Goal: Task Accomplishment & Management: Complete application form

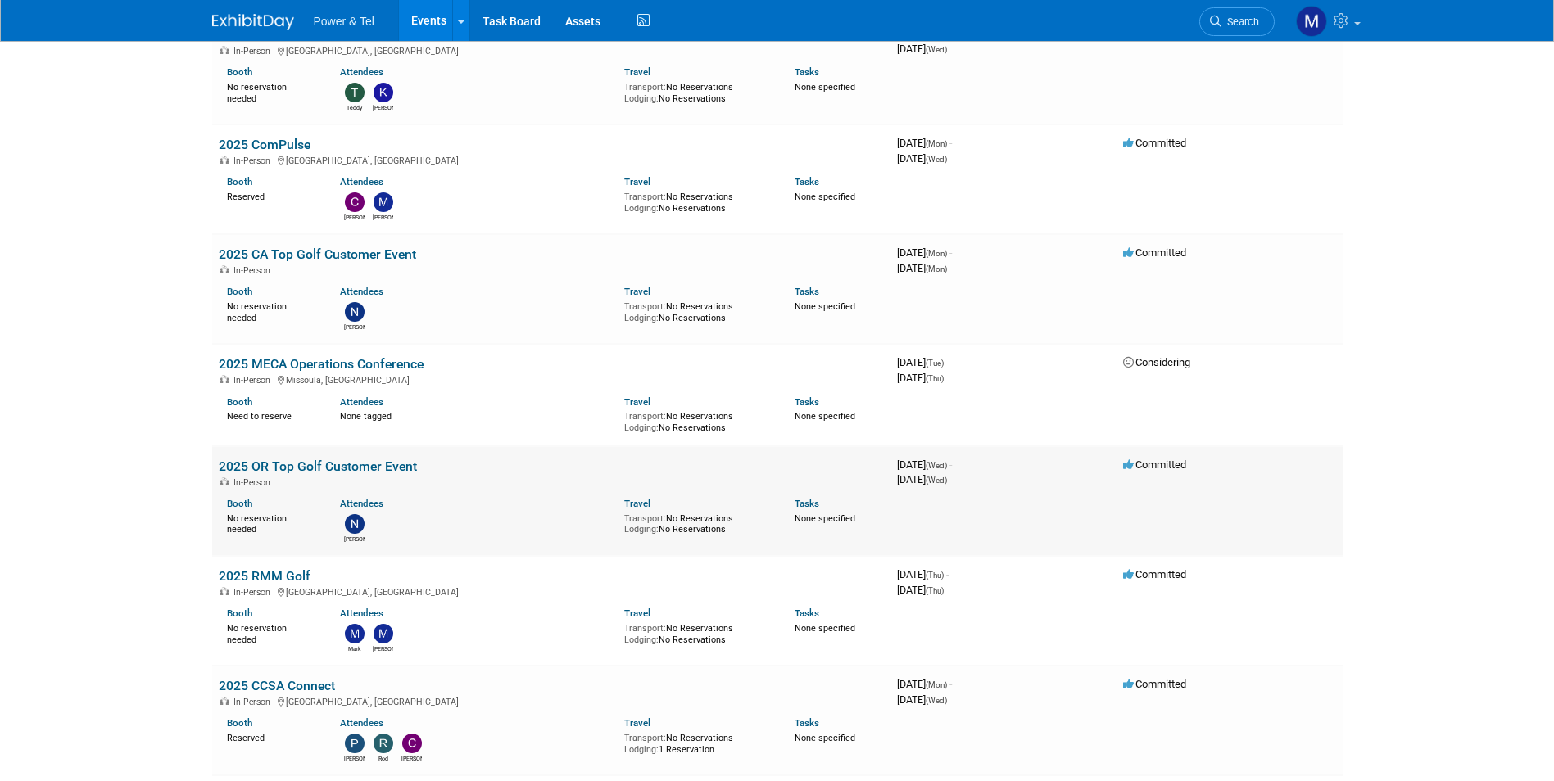
scroll to position [328, 0]
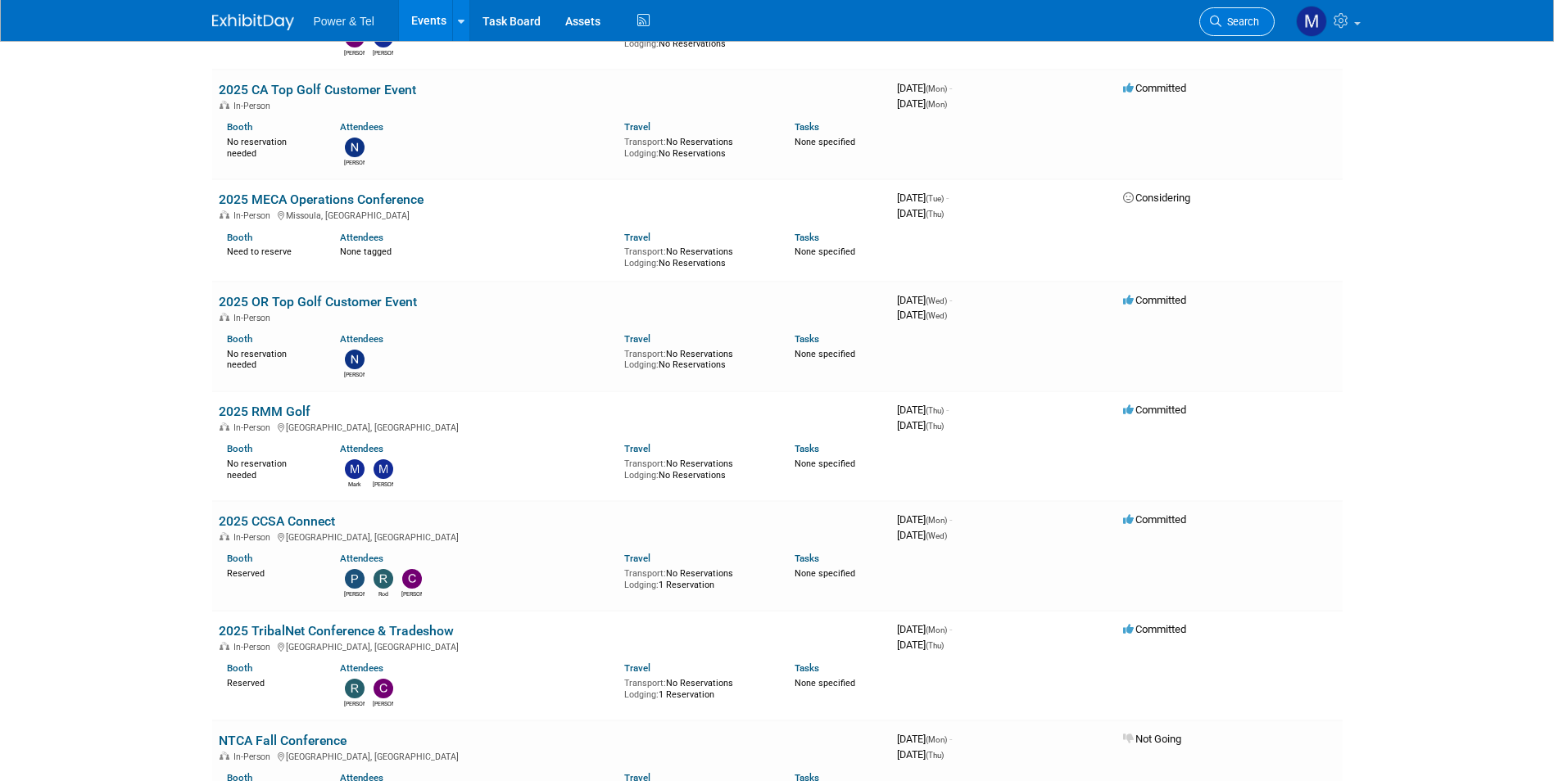
click at [1271, 14] on link "Search" at bounding box center [1236, 21] width 75 height 29
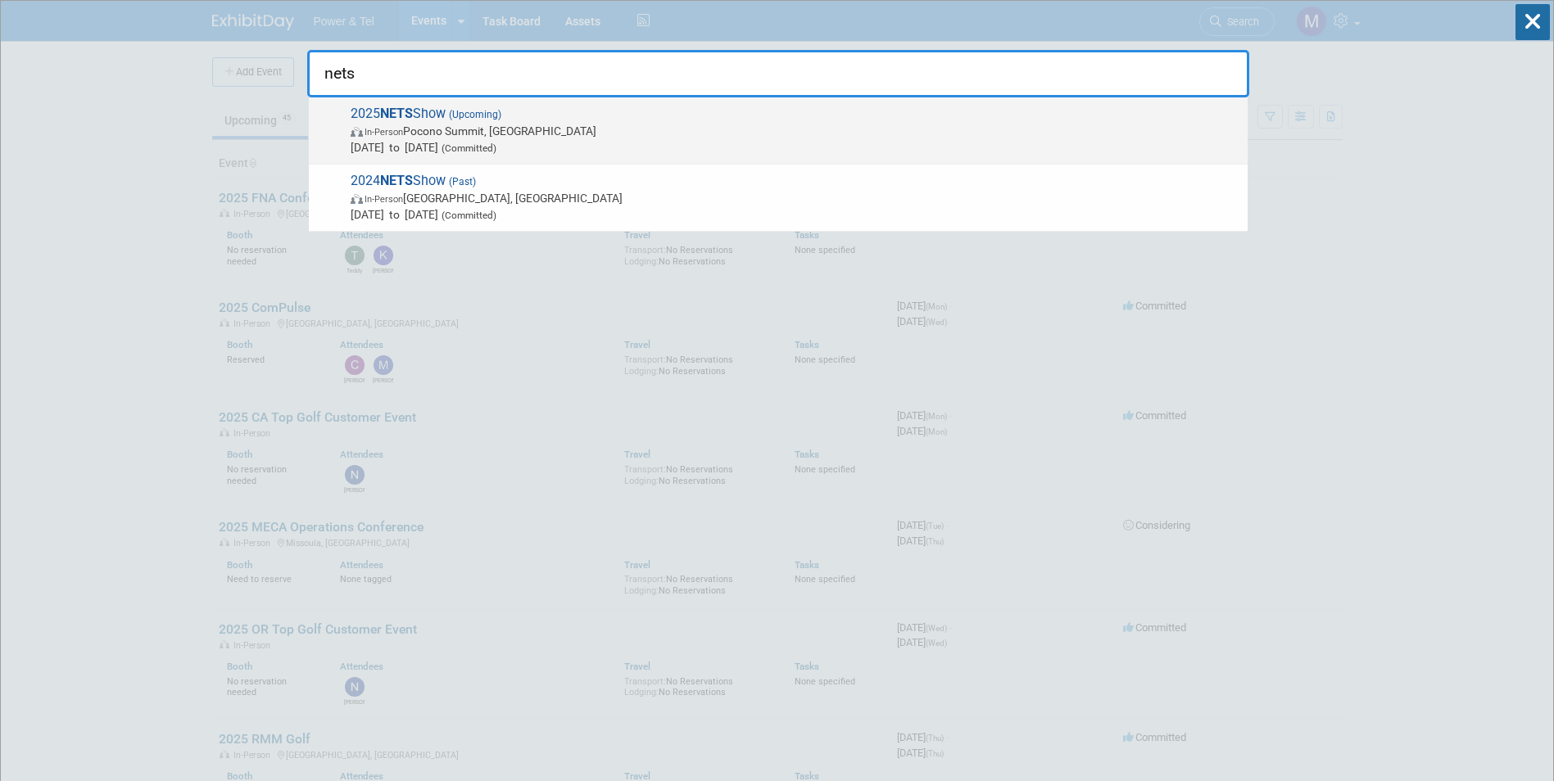
type input "nets"
click at [645, 120] on span "2025 NETS Show (Upcoming) In-Person Pocono Summit, PA Oct 9, 2025 to Oct 10, 20…" at bounding box center [793, 131] width 894 height 50
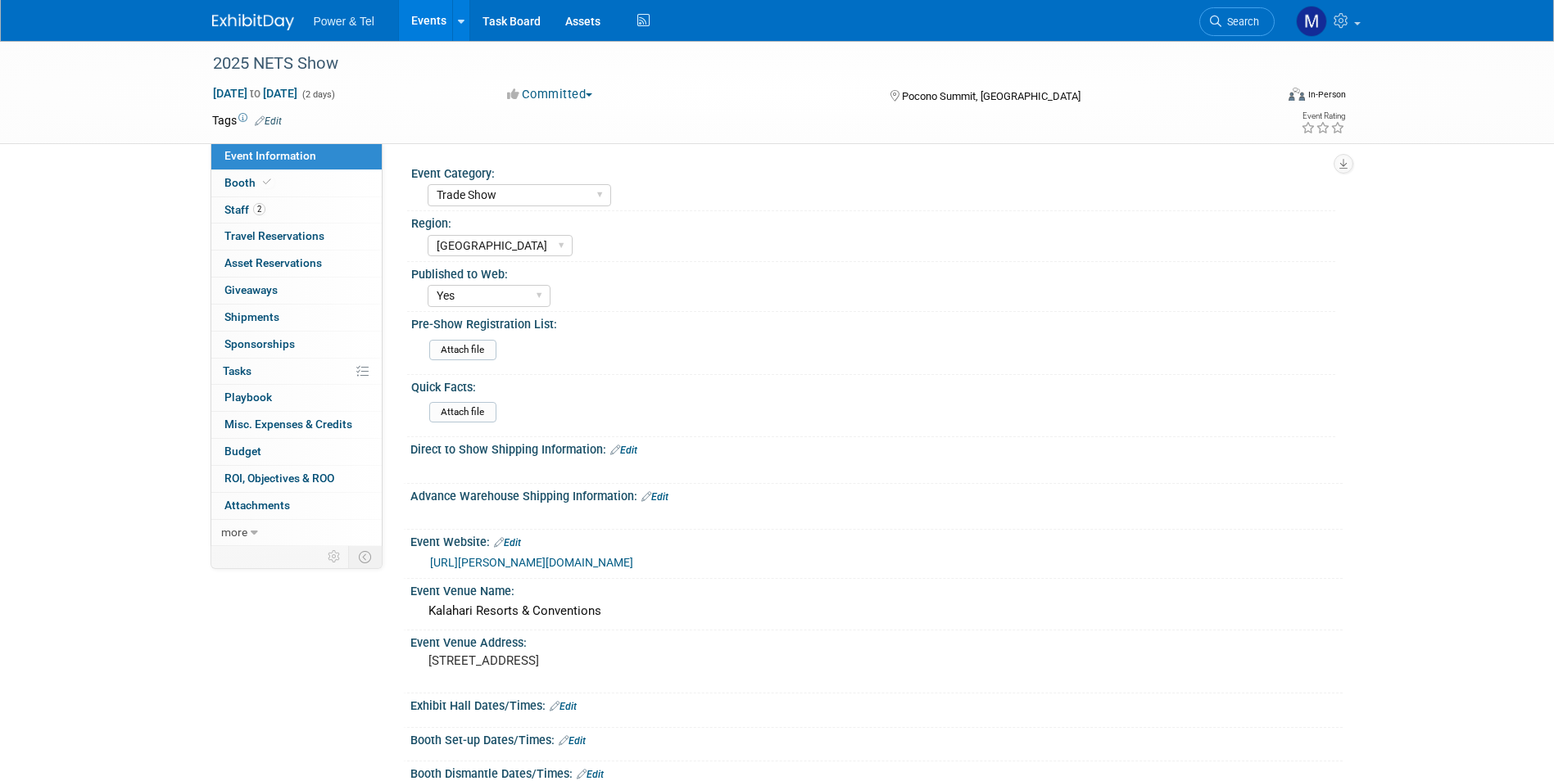
select select "Trade Show"
select select "[GEOGRAPHIC_DATA]"
select select "Yes"
click at [310, 216] on link "2 Staff 2" at bounding box center [296, 210] width 170 height 26
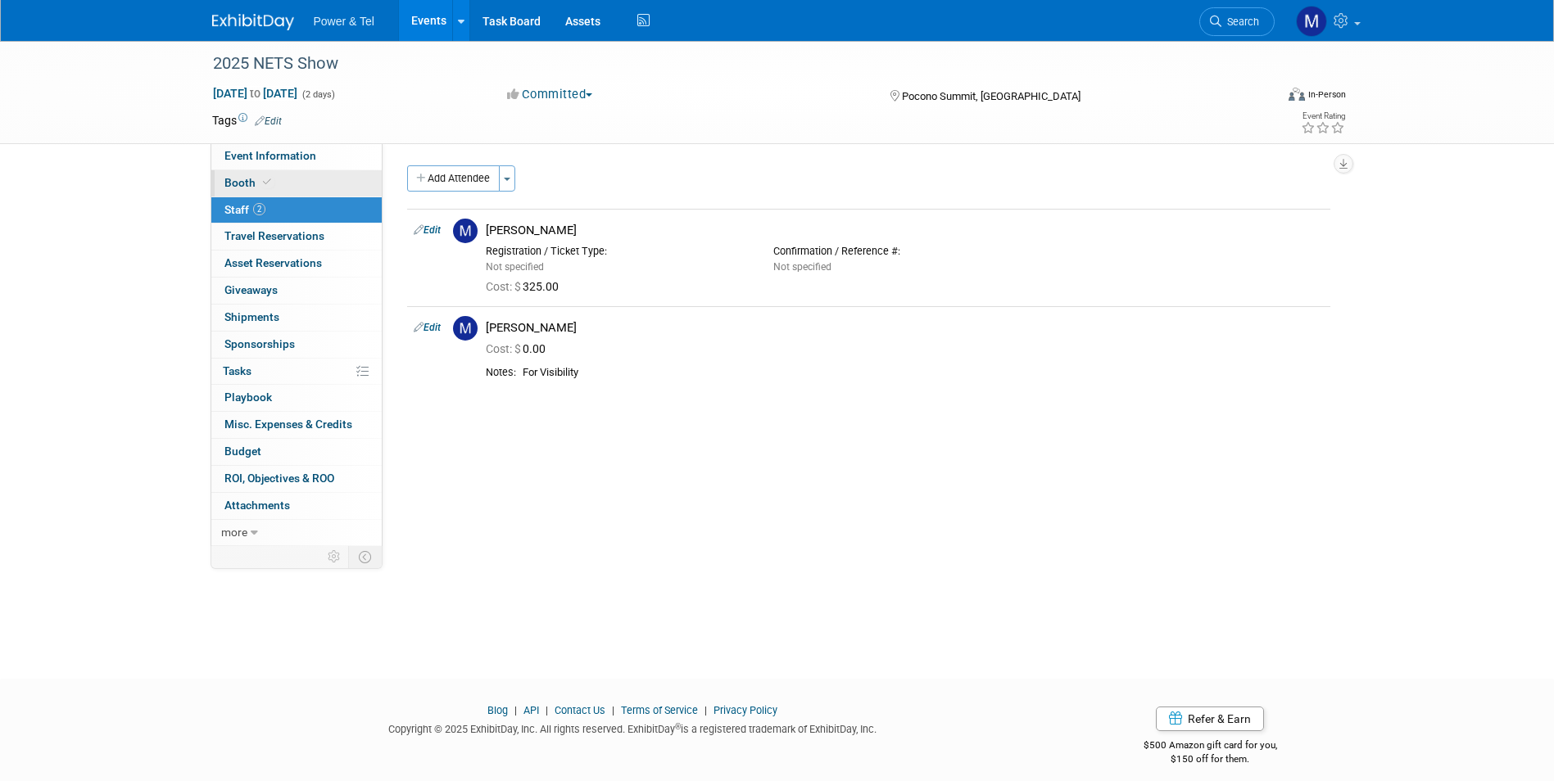
click at [328, 183] on link "Booth" at bounding box center [296, 183] width 170 height 26
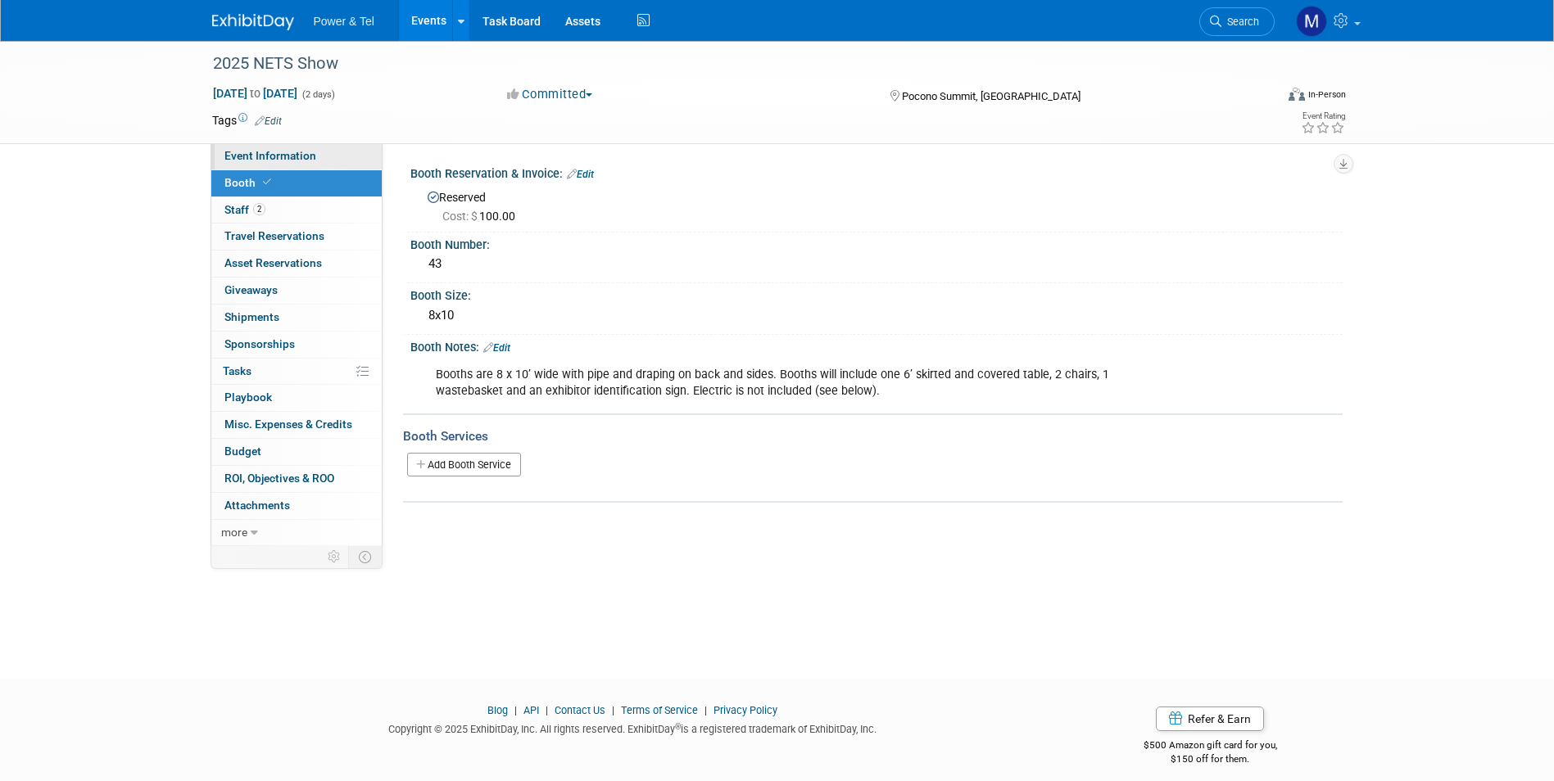
click at [330, 146] on link "Event Information" at bounding box center [296, 156] width 170 height 26
select select "Trade Show"
select select "Great Lakes"
select select "Yes"
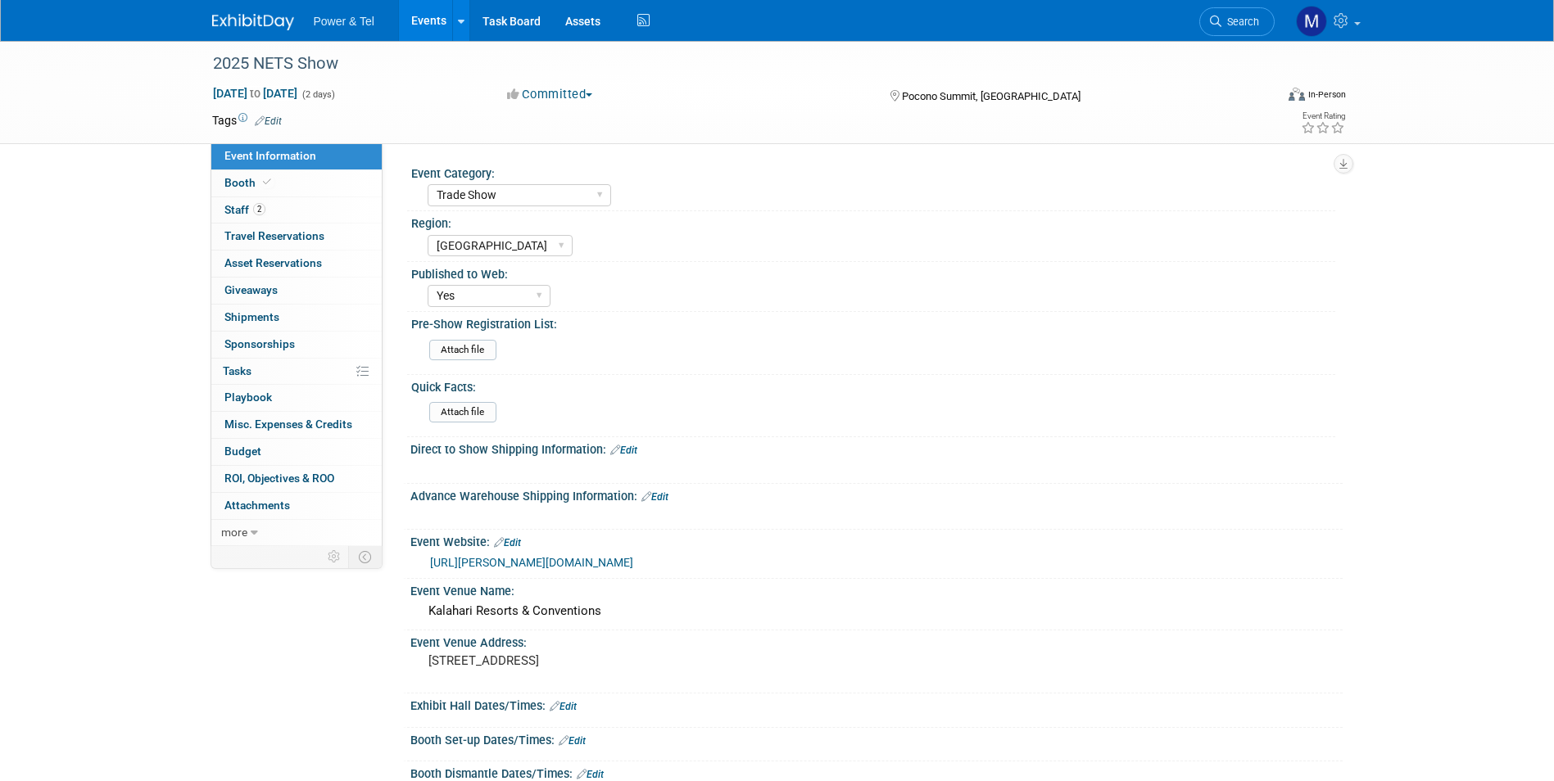
click at [249, 14] on img at bounding box center [253, 22] width 82 height 16
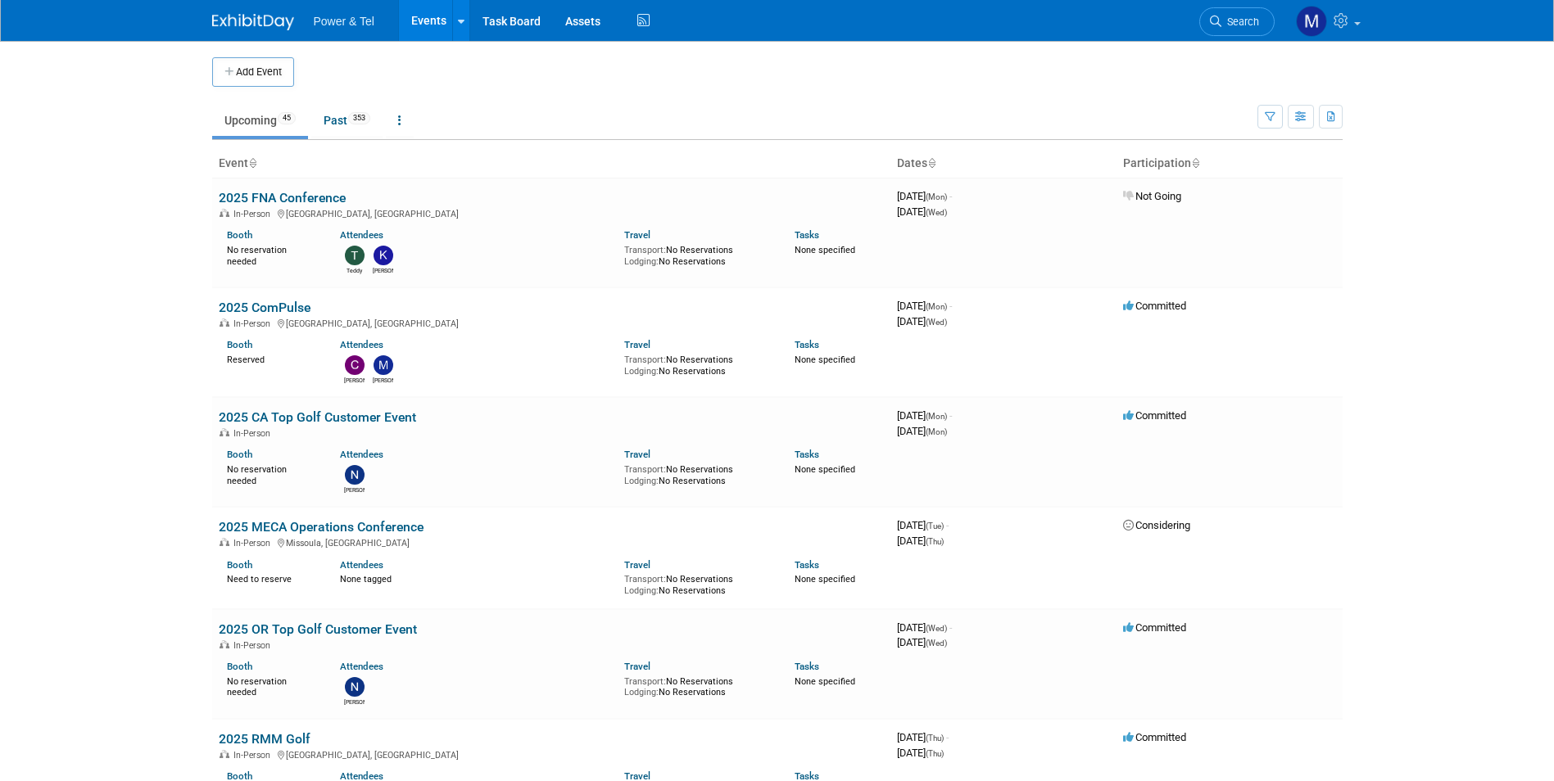
click at [423, 13] on link "Events" at bounding box center [429, 20] width 60 height 41
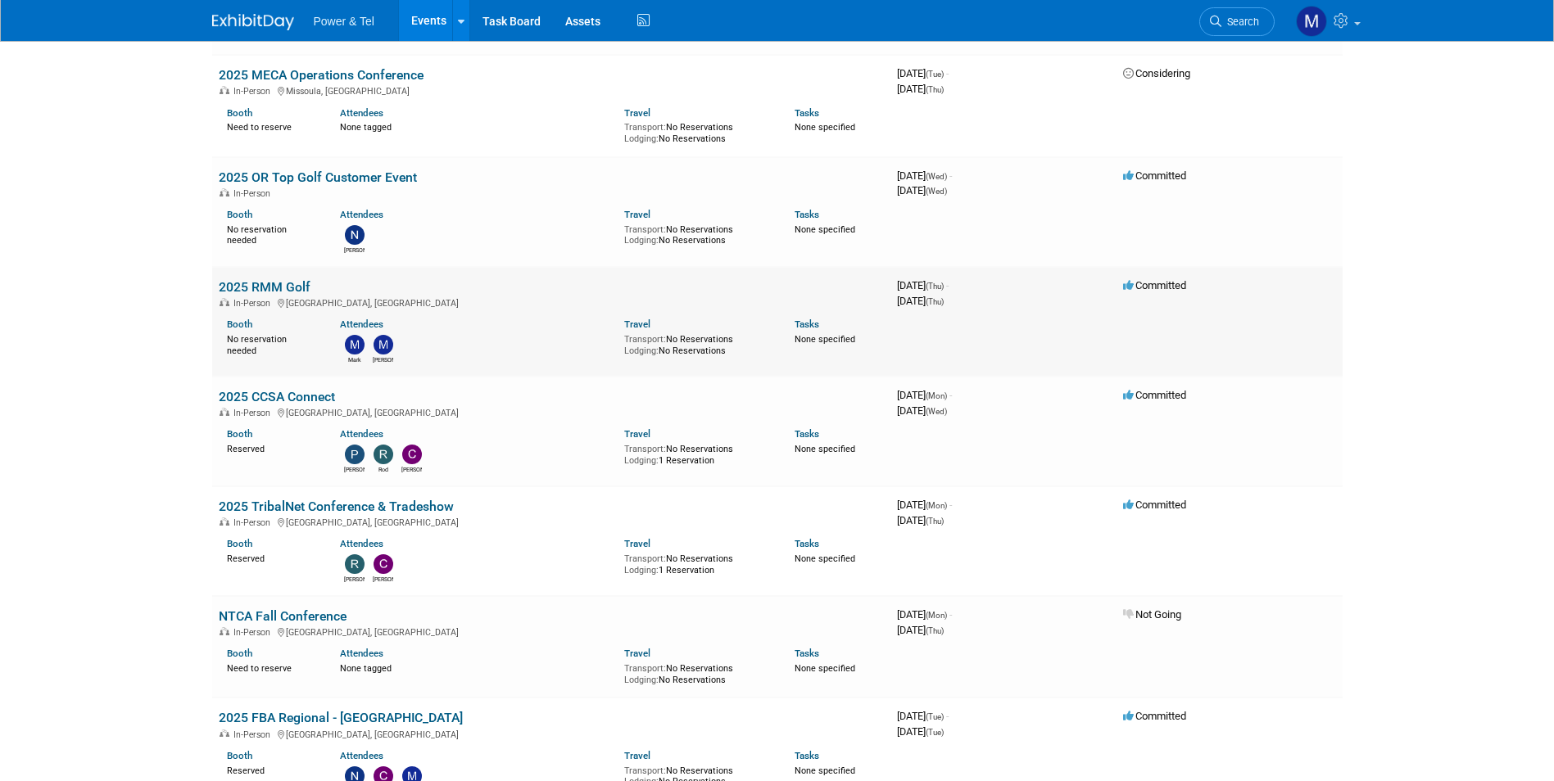
scroll to position [491, 0]
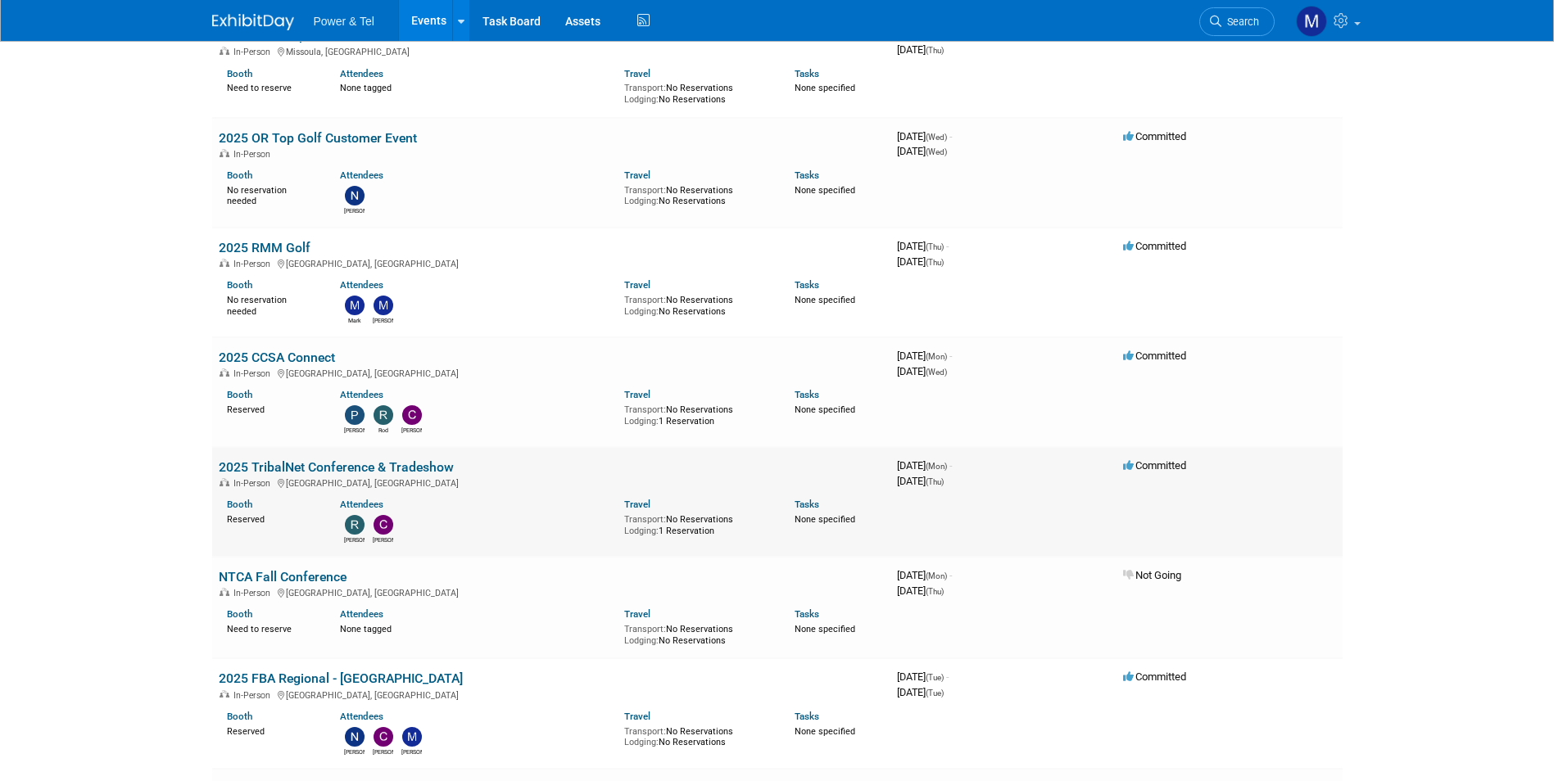
click at [359, 464] on link "2025 TribalNet Conference & Tradeshow" at bounding box center [336, 468] width 235 height 16
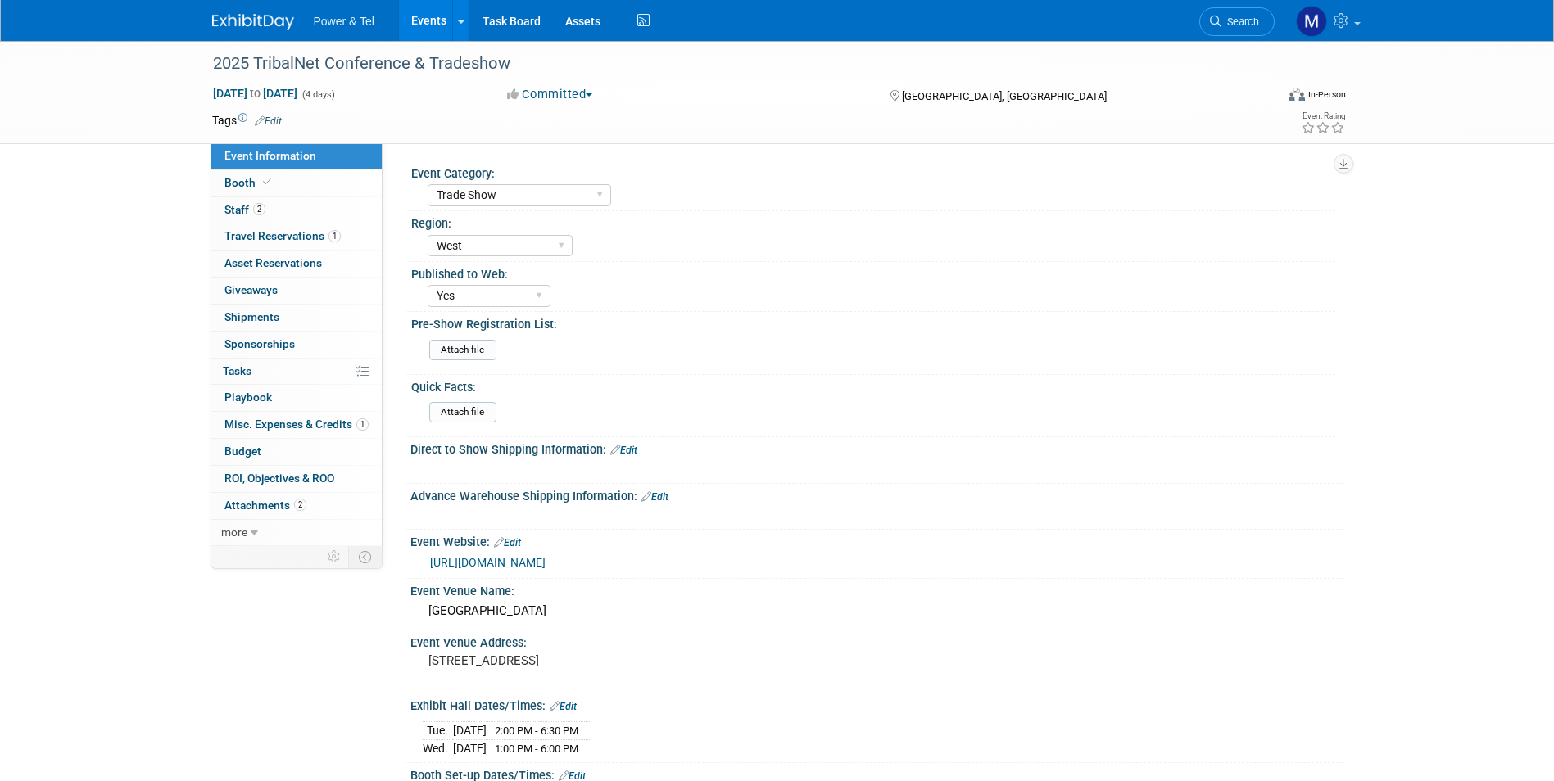
select select "Trade Show"
select select "West"
select select "Yes"
click at [318, 222] on link "2 Staff 2" at bounding box center [296, 210] width 170 height 26
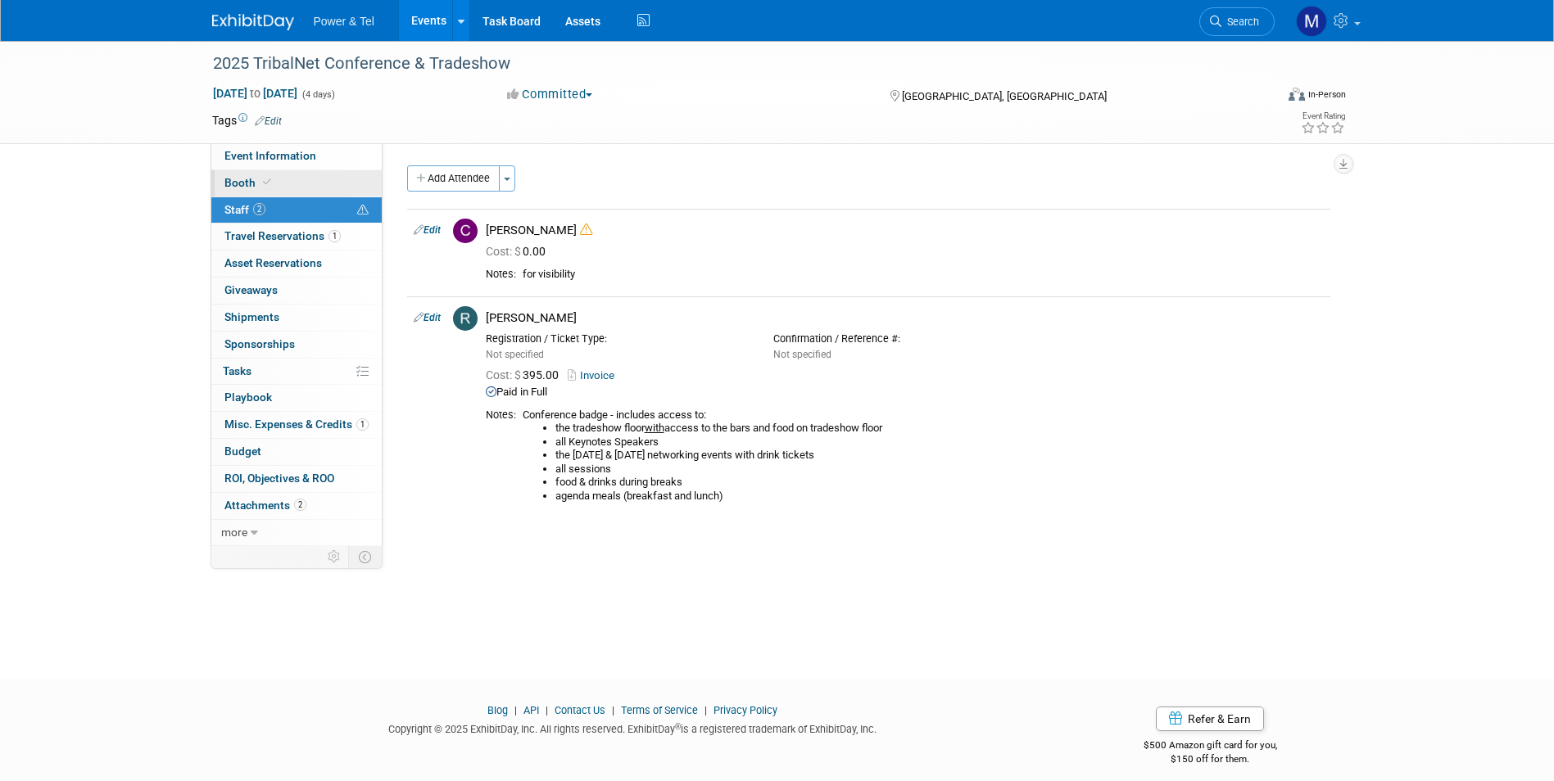
click at [328, 192] on link "Booth" at bounding box center [296, 183] width 170 height 26
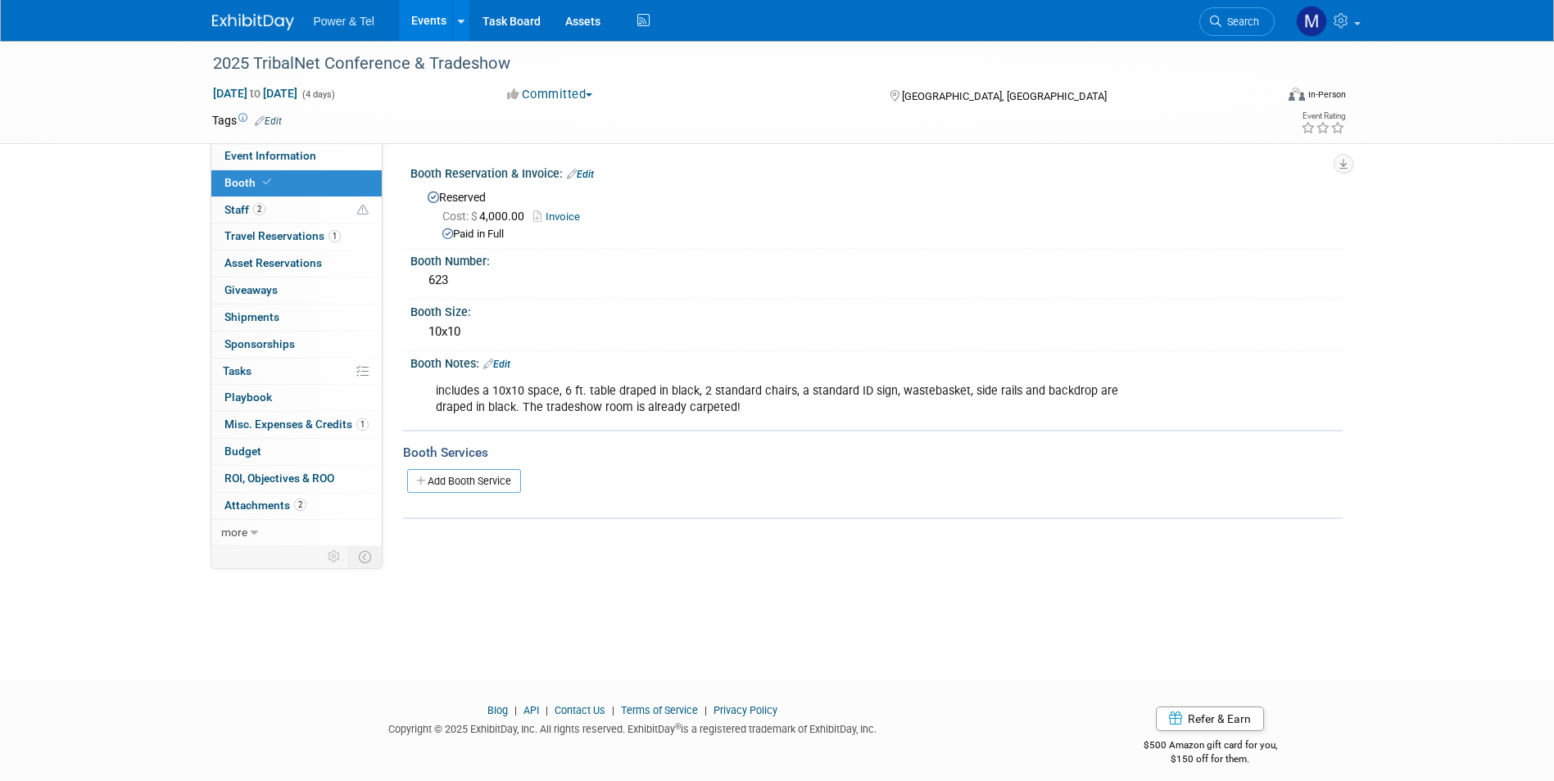
click at [568, 201] on div "Reserved Cost: $ 4,000.00 Invoice Paid in Full" at bounding box center [877, 213] width 908 height 57
click at [565, 214] on link "Invoice" at bounding box center [560, 217] width 55 height 12
click at [247, 496] on link "2 Attachments 2" at bounding box center [296, 506] width 170 height 26
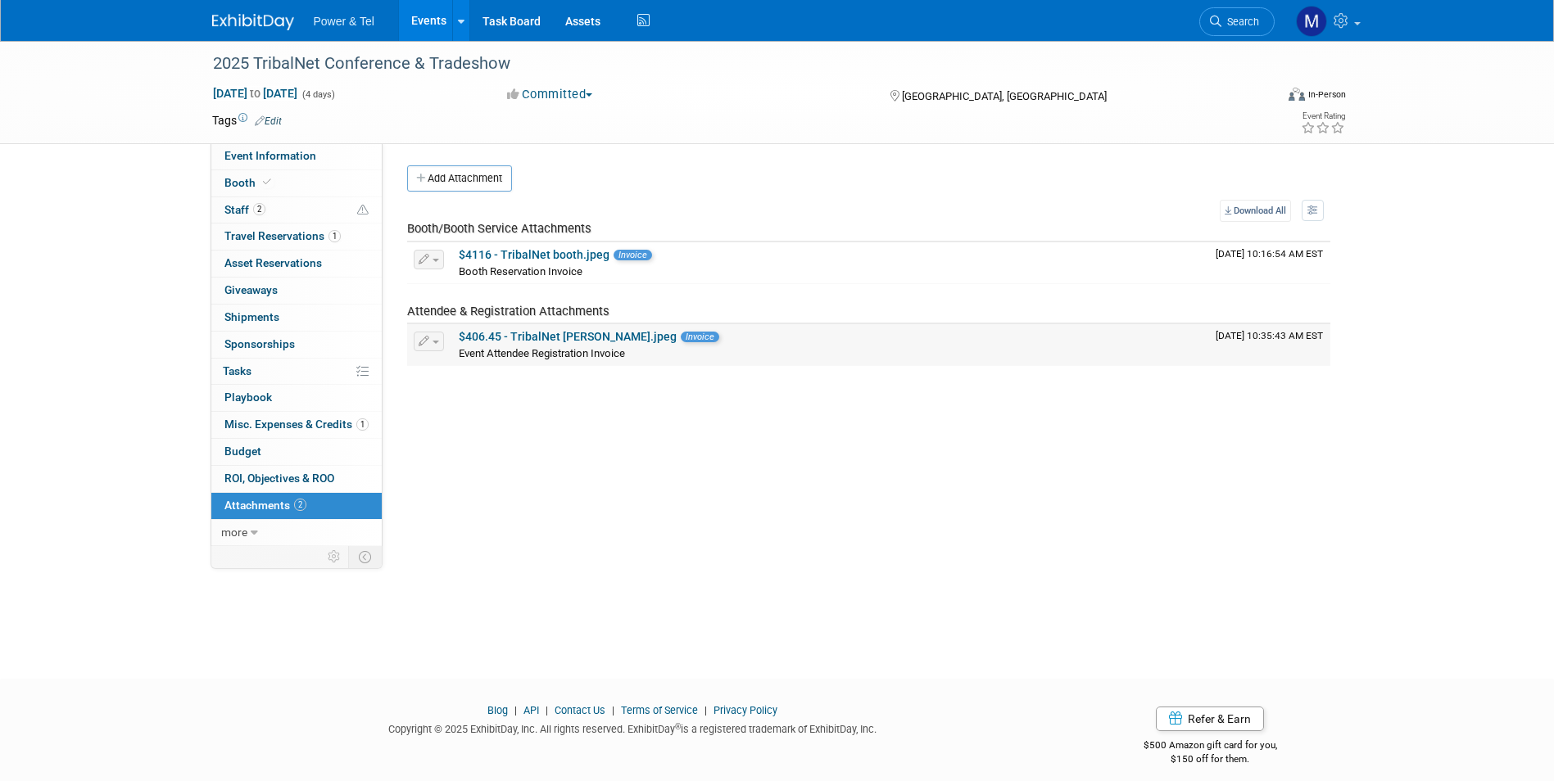
click at [533, 336] on link "$406.45 - TribalNet Robin reg.jpeg" at bounding box center [568, 336] width 218 height 13
click at [526, 256] on link "$4116 - TribalNet booth.jpeg" at bounding box center [534, 254] width 151 height 13
click at [317, 416] on link "1 Misc. Expenses & Credits 1" at bounding box center [296, 425] width 170 height 26
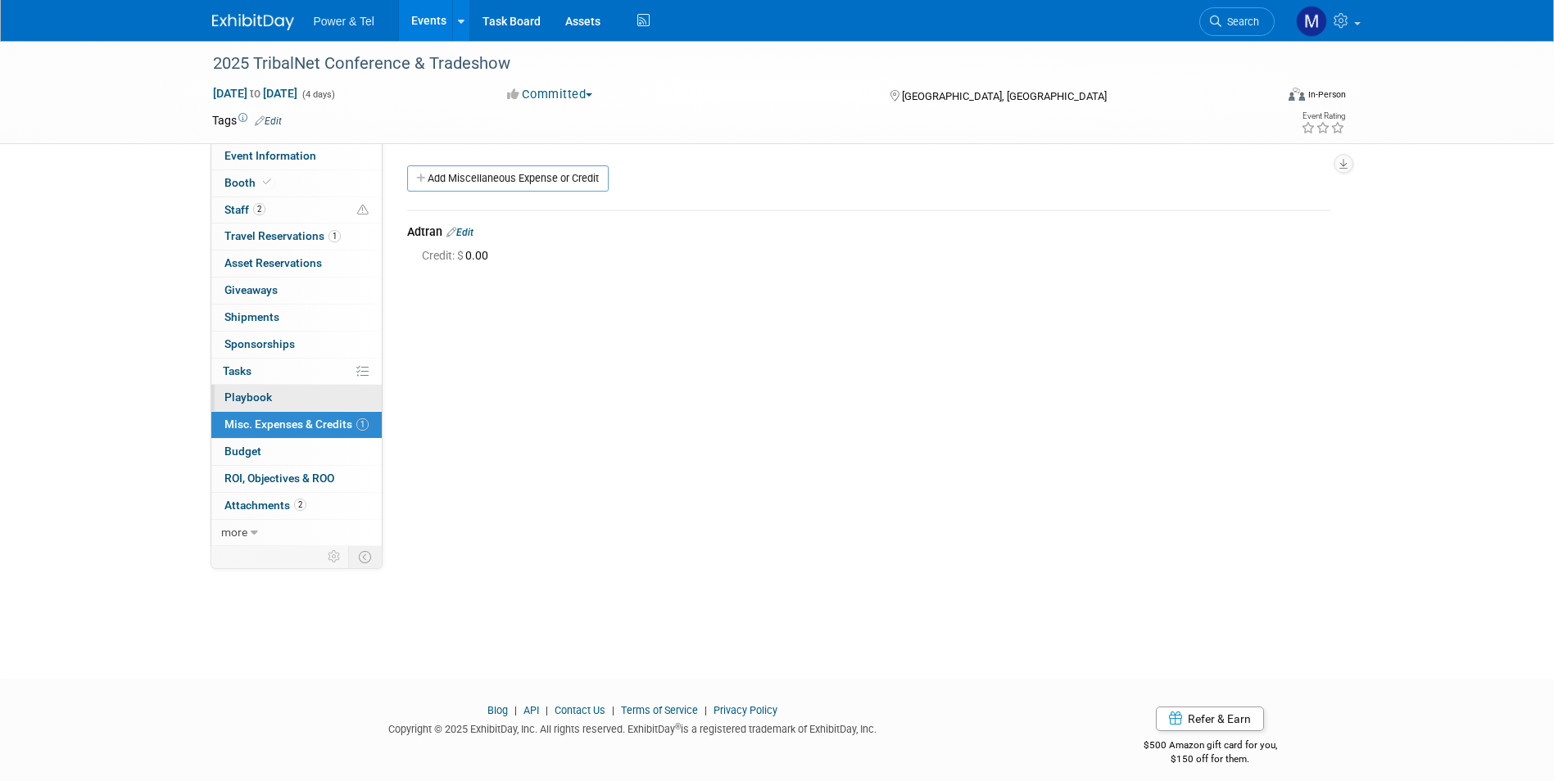
click at [330, 392] on link "0 Playbook 0" at bounding box center [296, 398] width 170 height 26
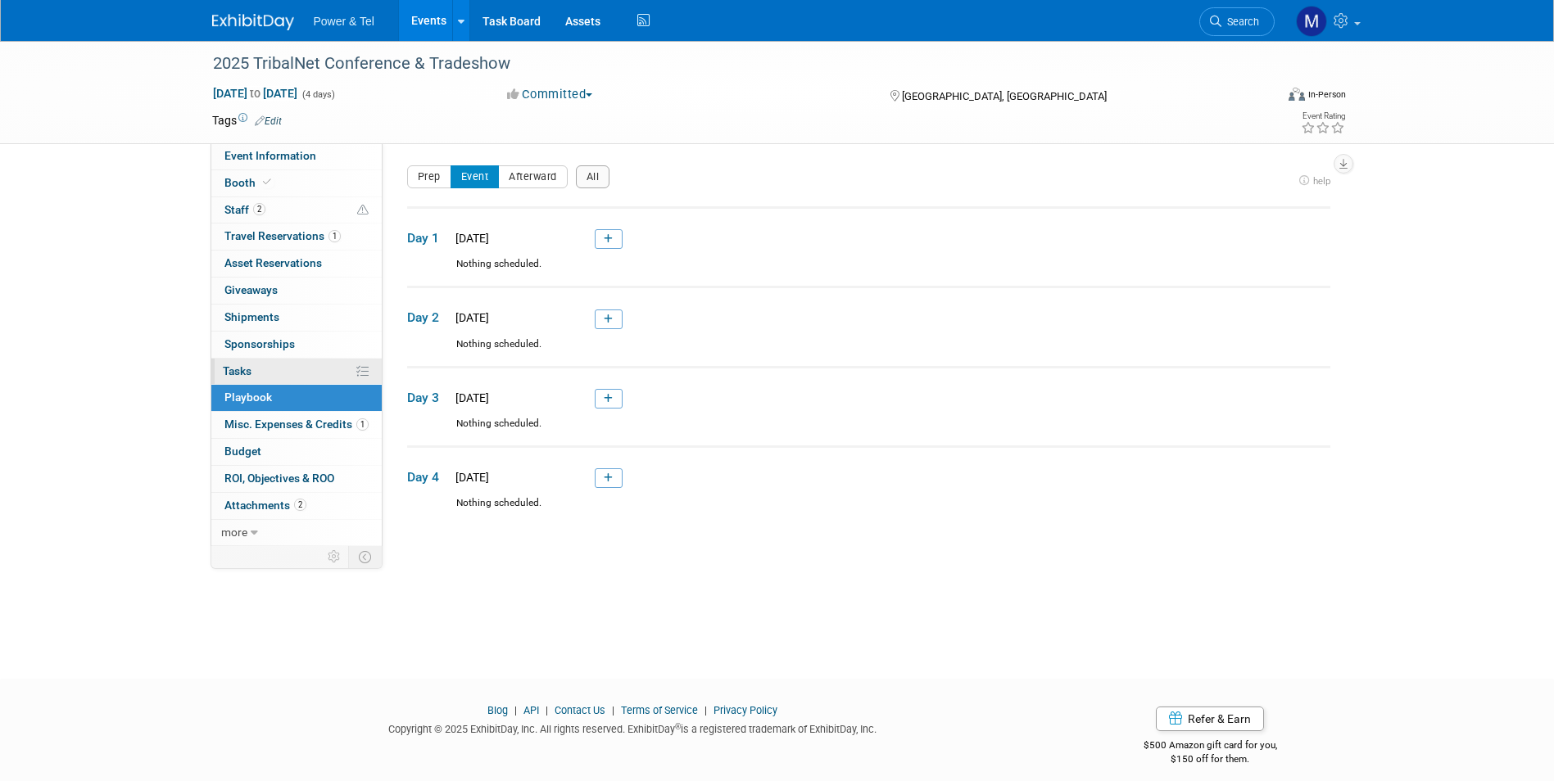
click at [322, 366] on link "0% Tasks 0%" at bounding box center [296, 372] width 170 height 26
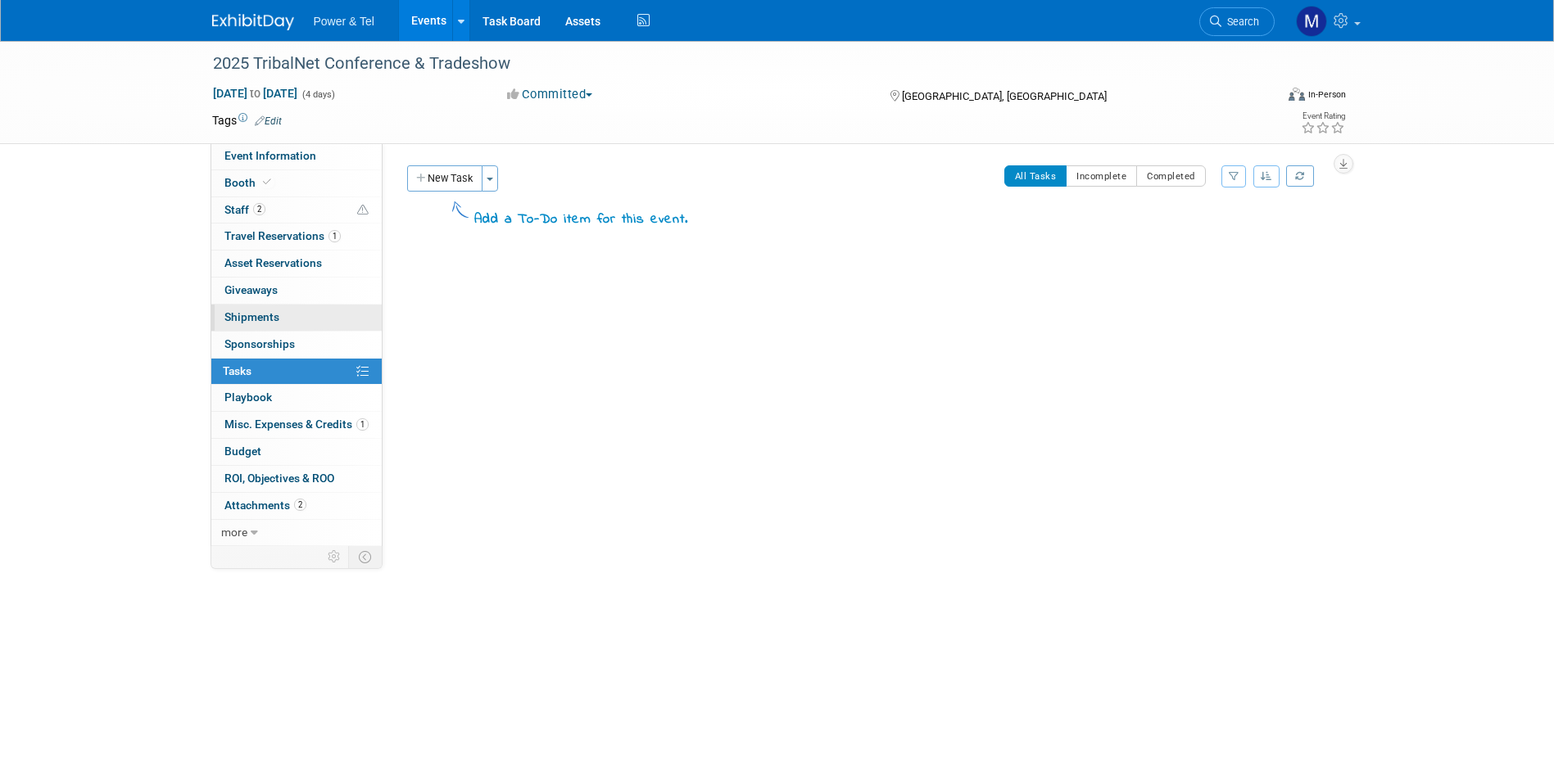
click at [317, 320] on link "0 Shipments 0" at bounding box center [296, 318] width 170 height 26
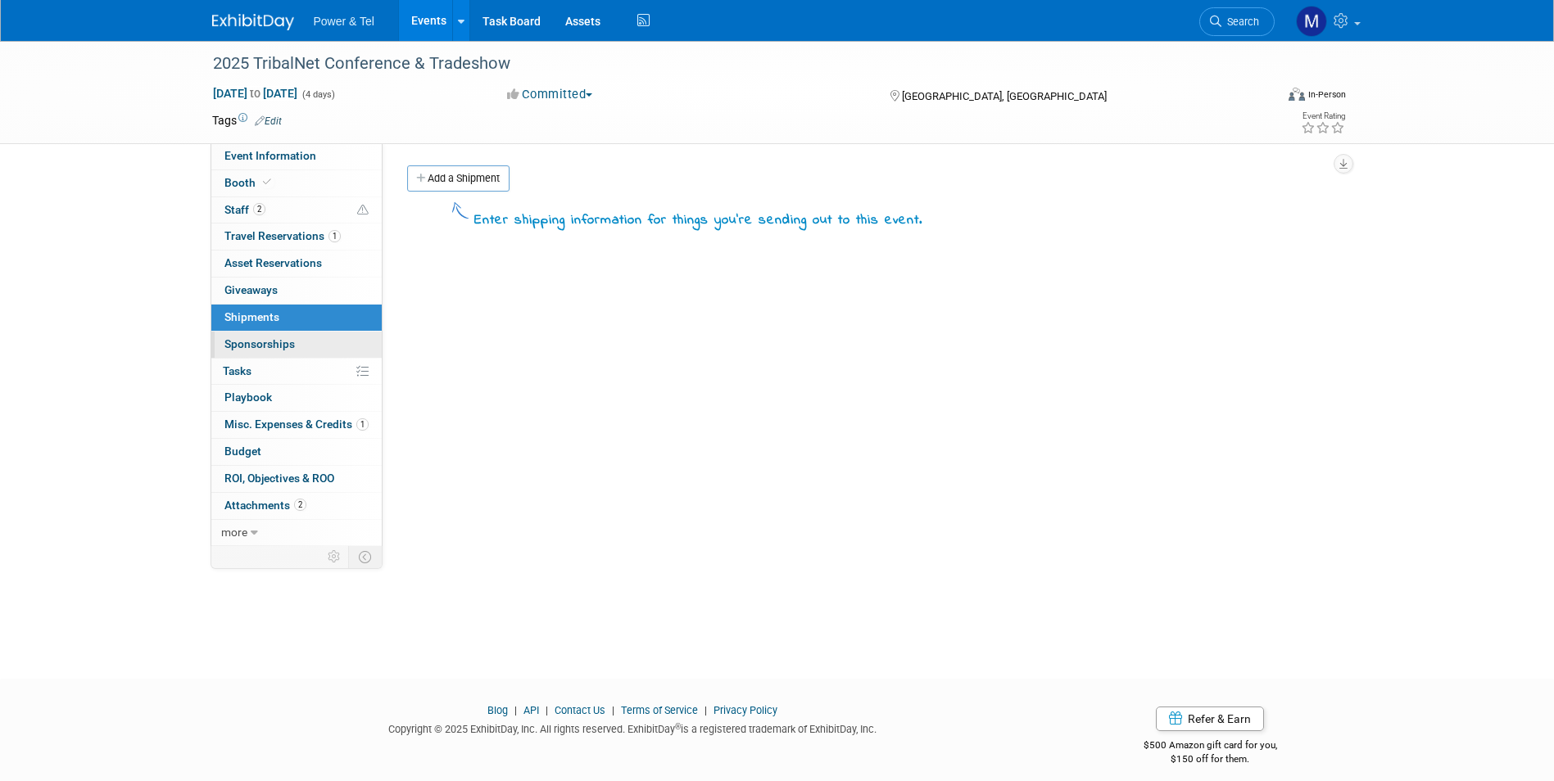
click at [308, 348] on link "0 Sponsorships 0" at bounding box center [296, 345] width 170 height 26
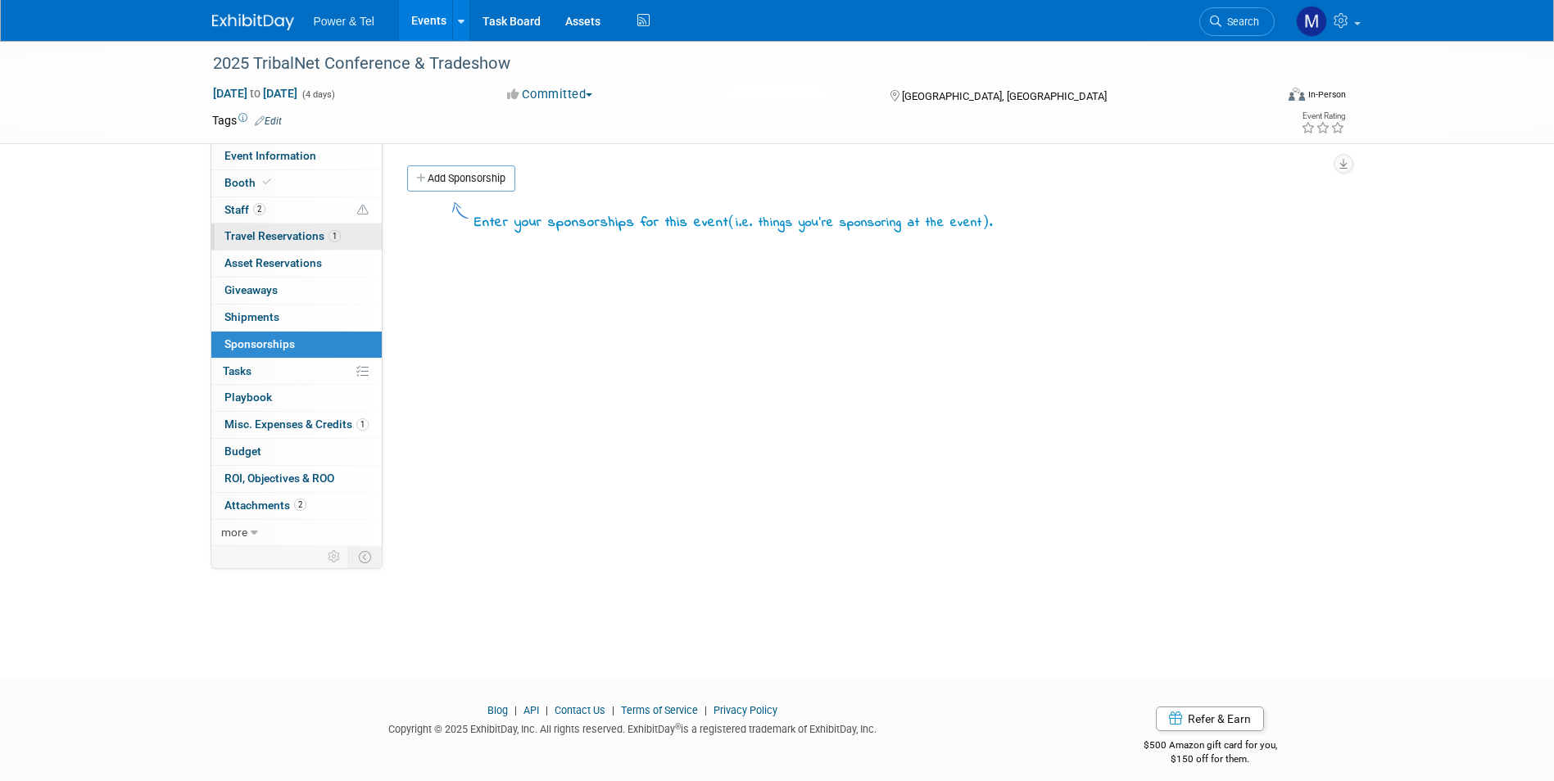
click at [310, 228] on link "1 Travel Reservations 1" at bounding box center [296, 237] width 170 height 26
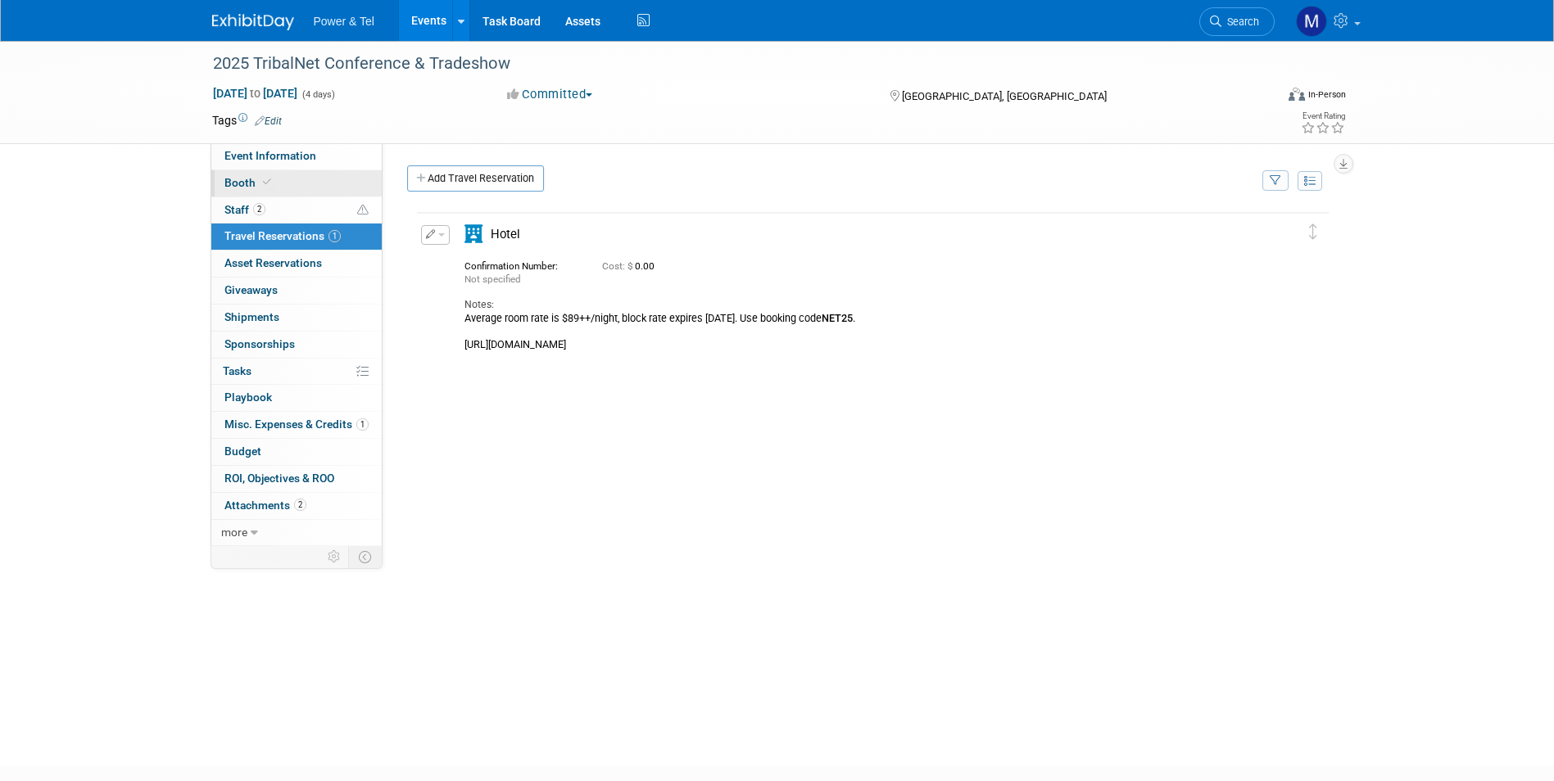
click at [307, 174] on link "Booth" at bounding box center [296, 183] width 170 height 26
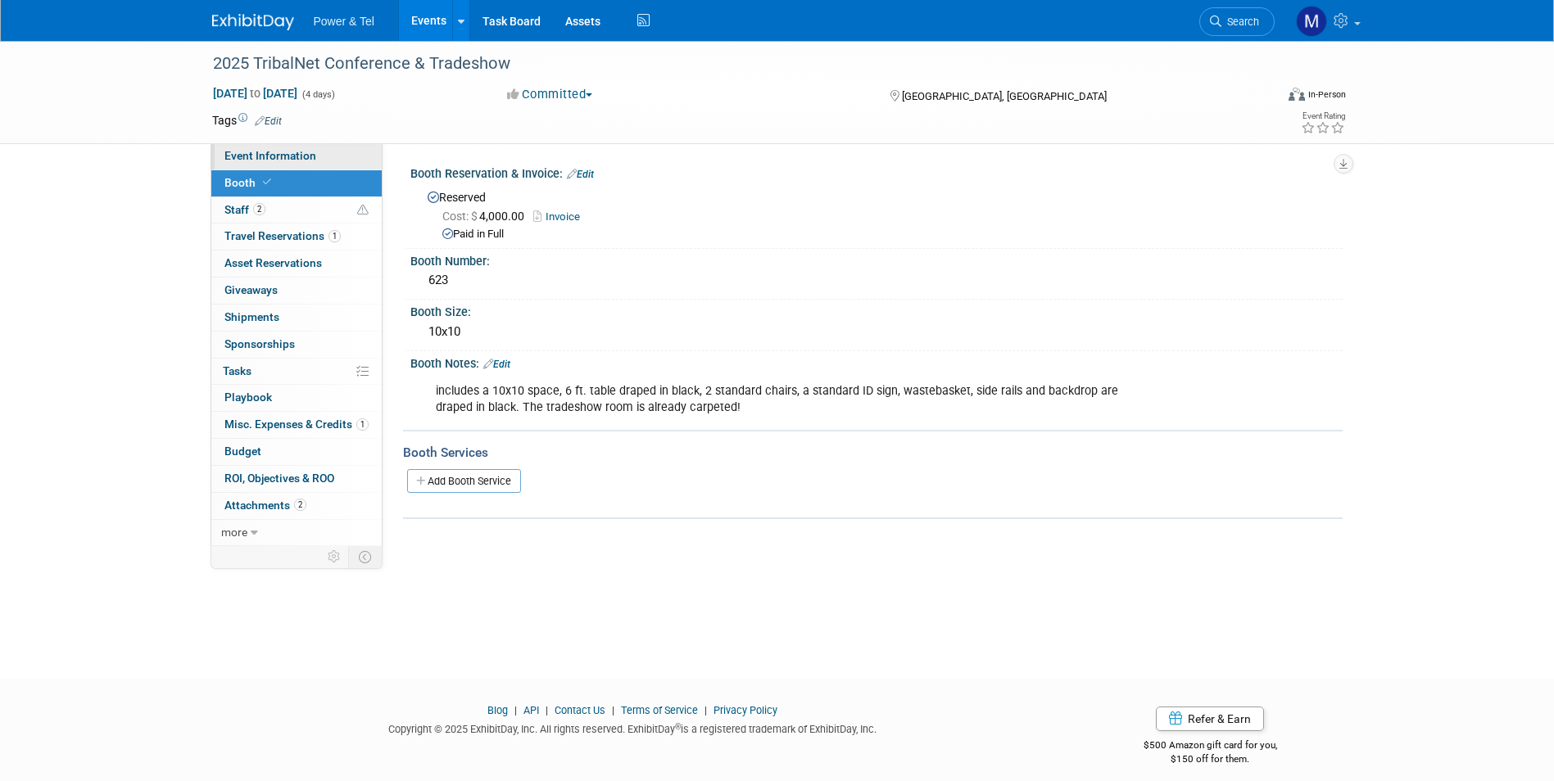
click at [319, 159] on link "Event Information" at bounding box center [296, 156] width 170 height 26
select select "Trade Show"
select select "West"
select select "Yes"
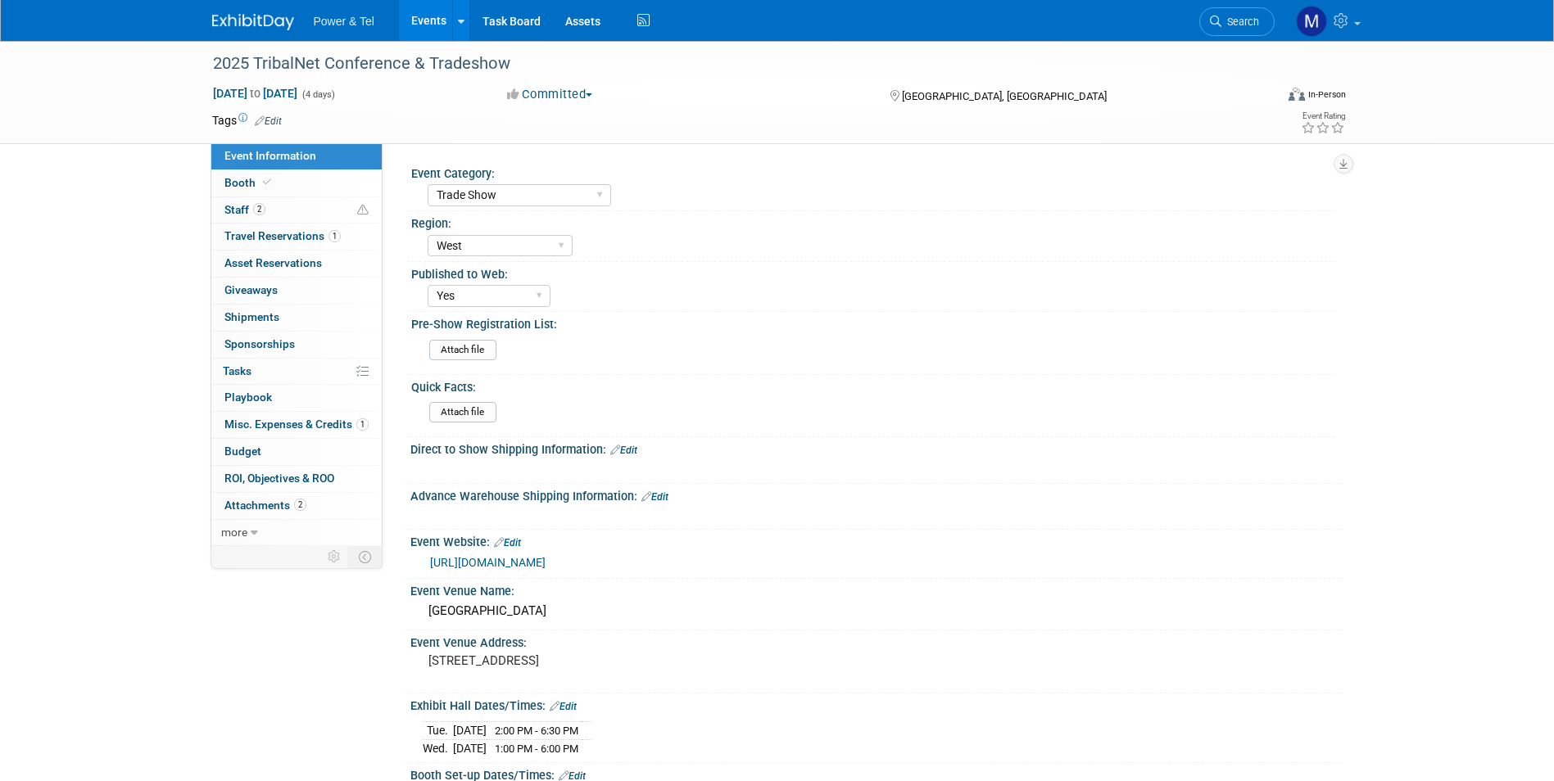
click at [542, 560] on link "https://tribalhub.com/events/tribalnet-conferences/2025-tribalnet-conference-tr…" at bounding box center [487, 562] width 115 height 13
click at [1252, 20] on span "Search" at bounding box center [1240, 22] width 38 height 12
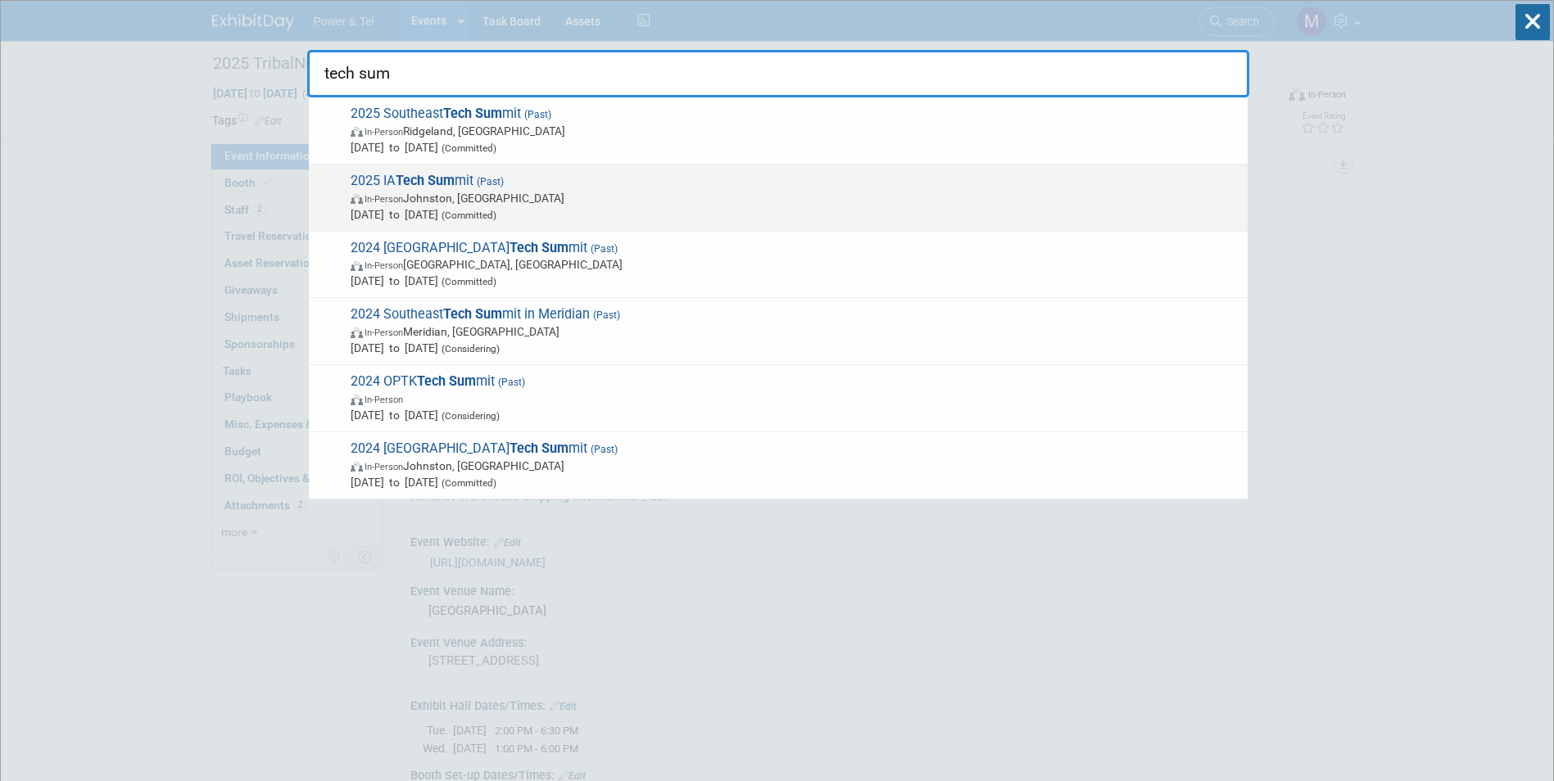
type input "tech sum"
click at [454, 213] on span "Feb 5, 2025 to Feb 6, 2025 (Committed)" at bounding box center [795, 214] width 889 height 16
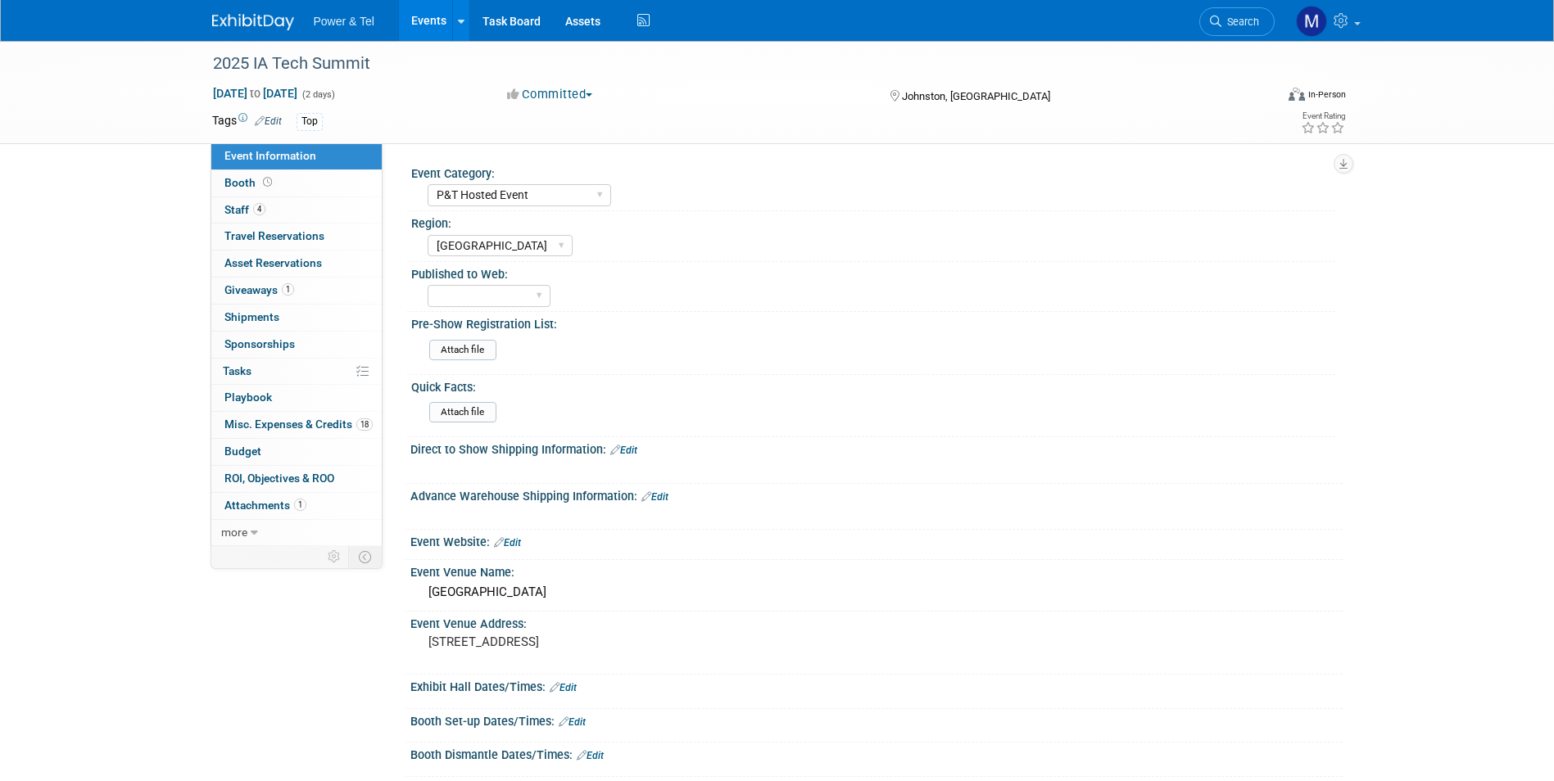
select select "P&T Hosted Event"
select select "[GEOGRAPHIC_DATA]"
click at [320, 208] on link "4 Staff 4" at bounding box center [296, 210] width 170 height 26
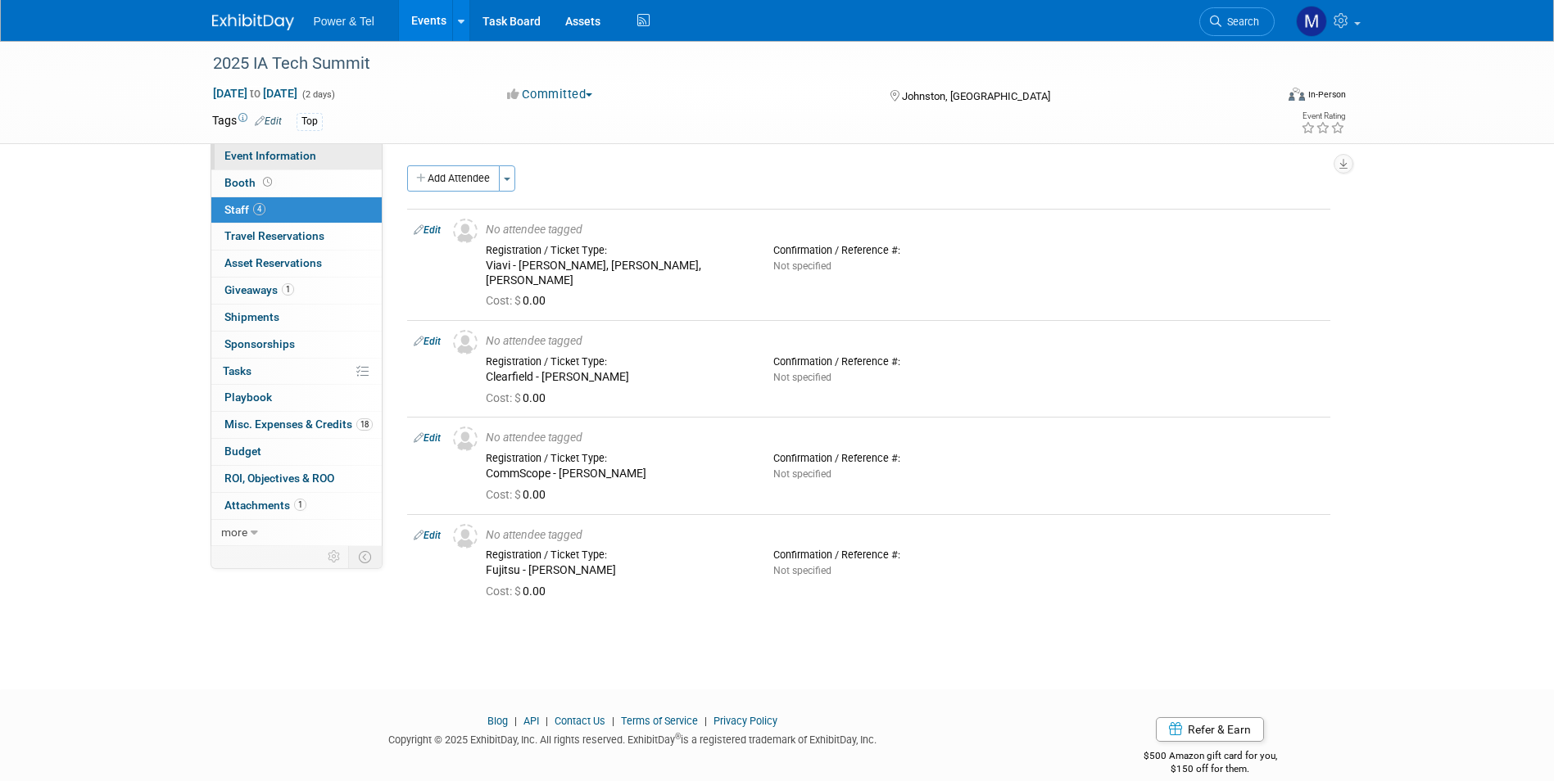
click at [321, 156] on link "Event Information" at bounding box center [296, 156] width 170 height 26
select select "P&T Hosted Event"
select select "Great Lakes"
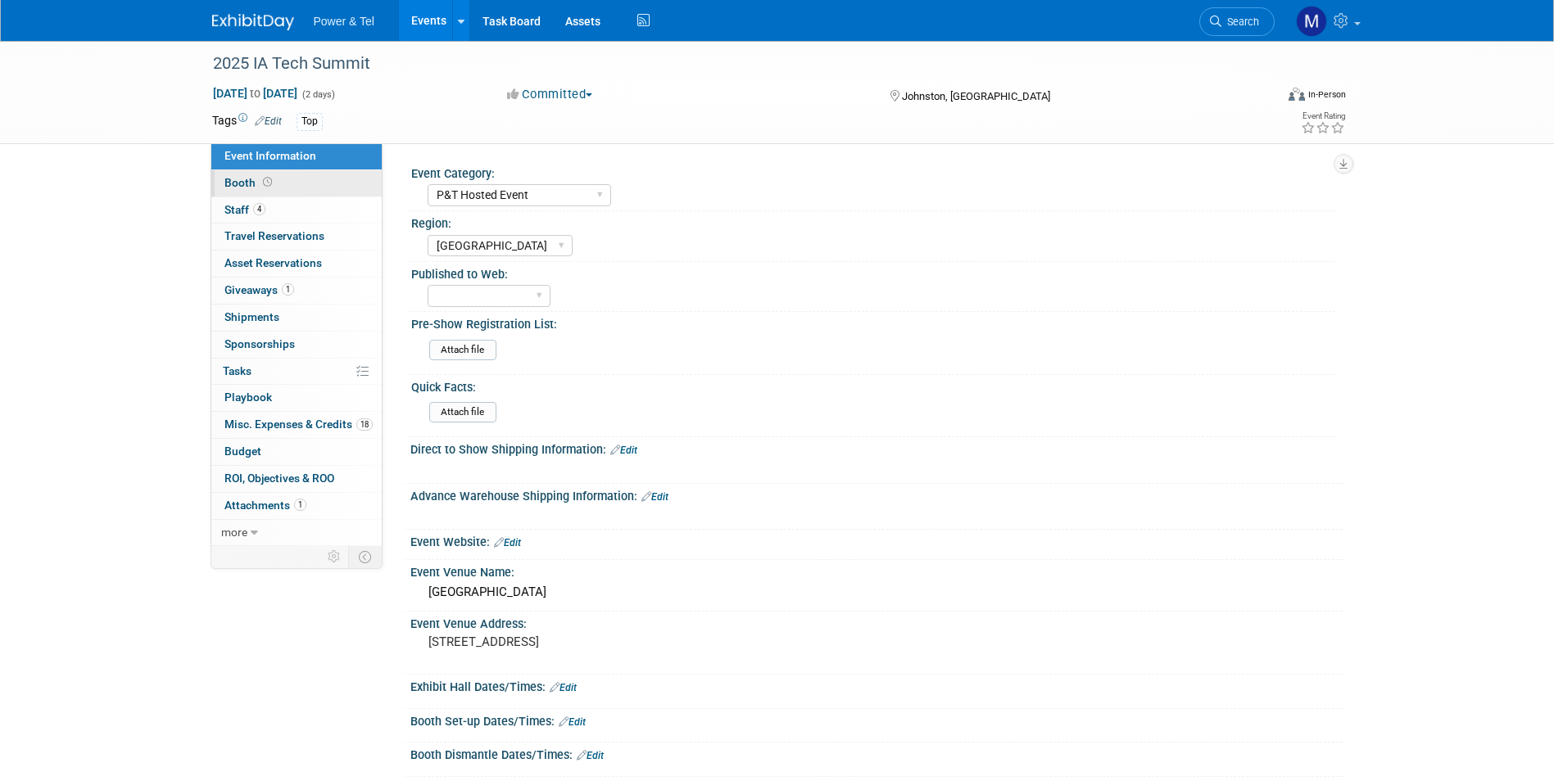
click at [315, 187] on link "Booth" at bounding box center [296, 183] width 170 height 26
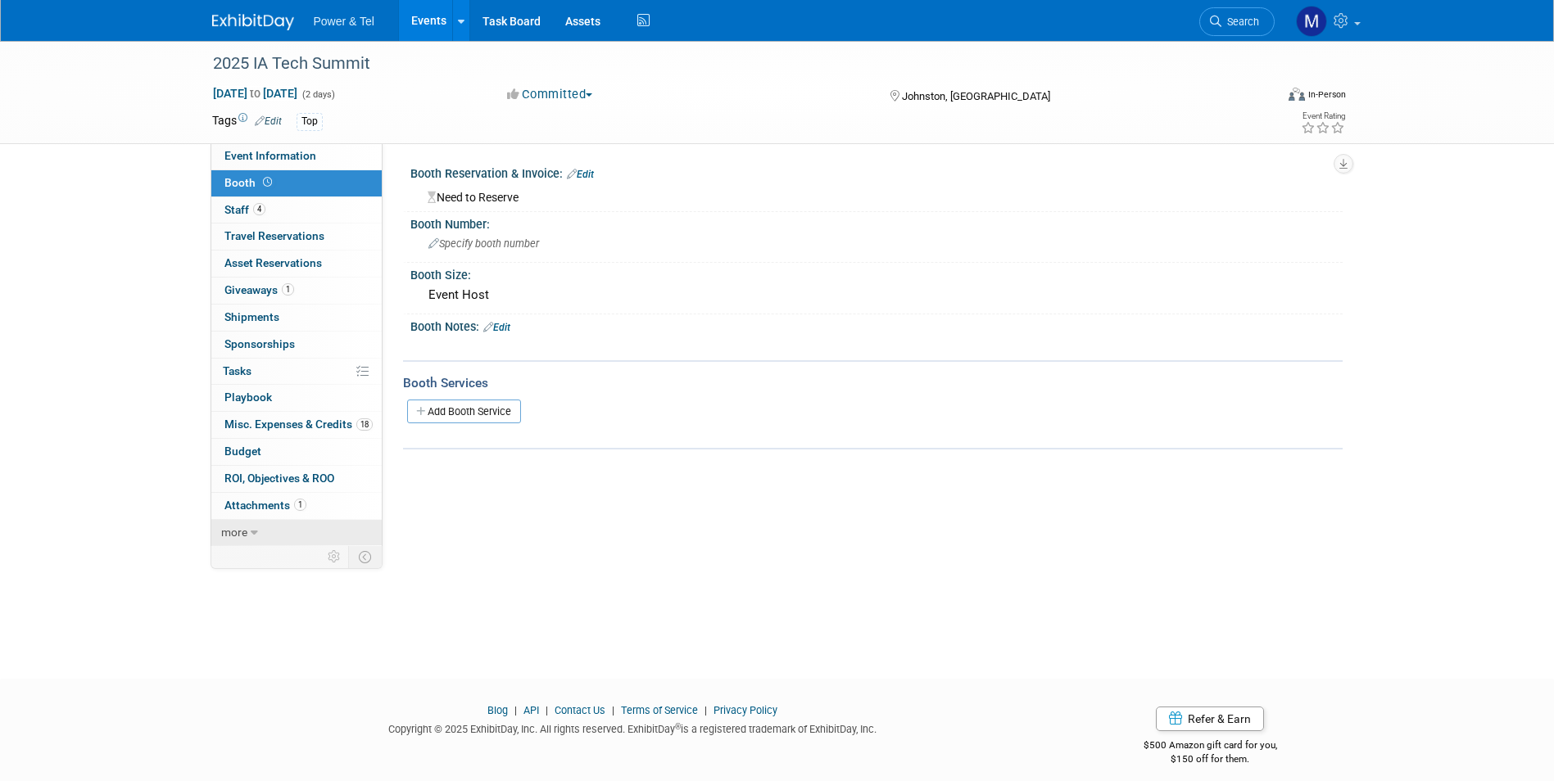
click at [316, 520] on link "more" at bounding box center [296, 533] width 170 height 26
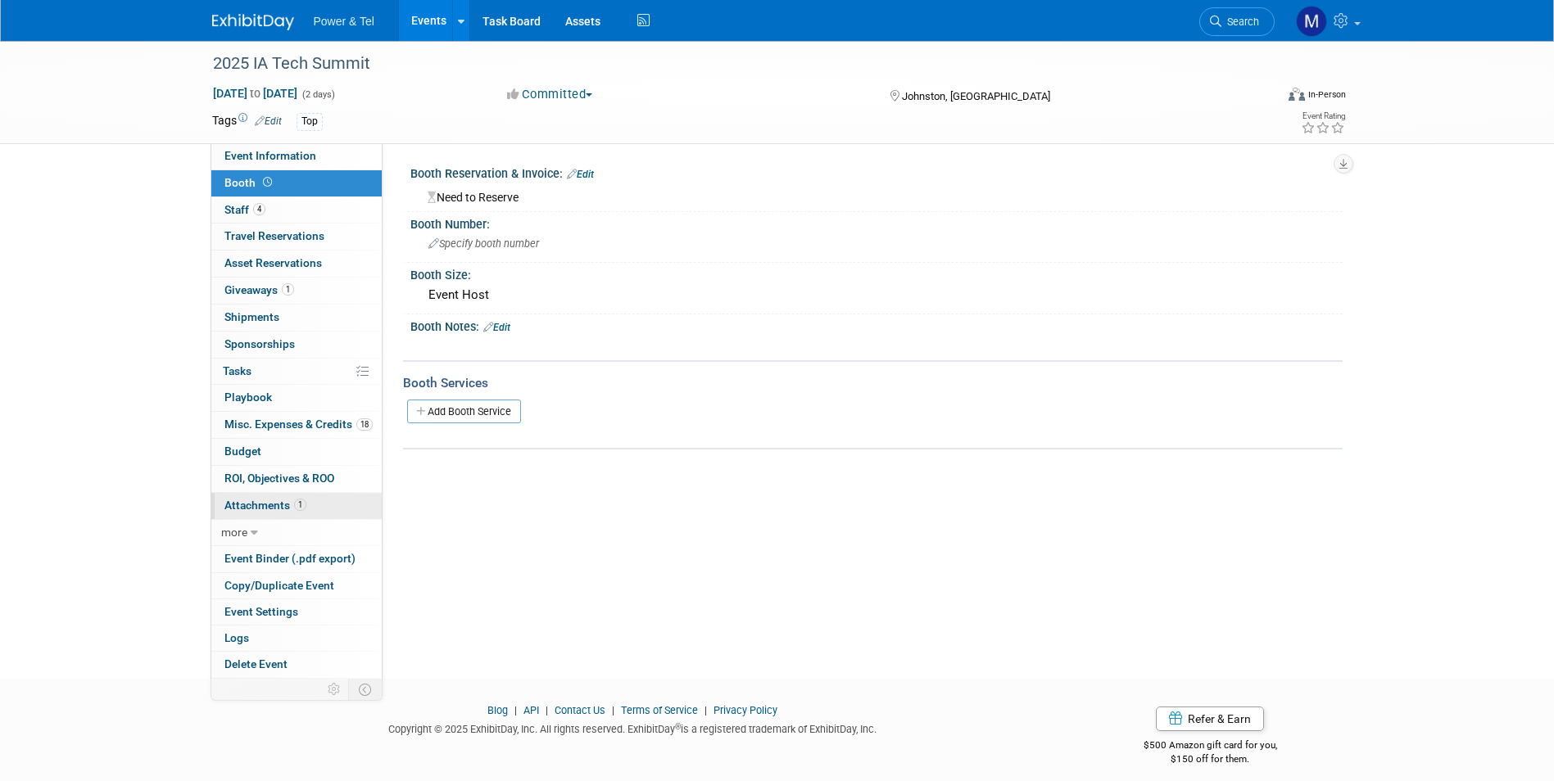
click at [318, 512] on link "1 Attachments 1" at bounding box center [296, 506] width 170 height 26
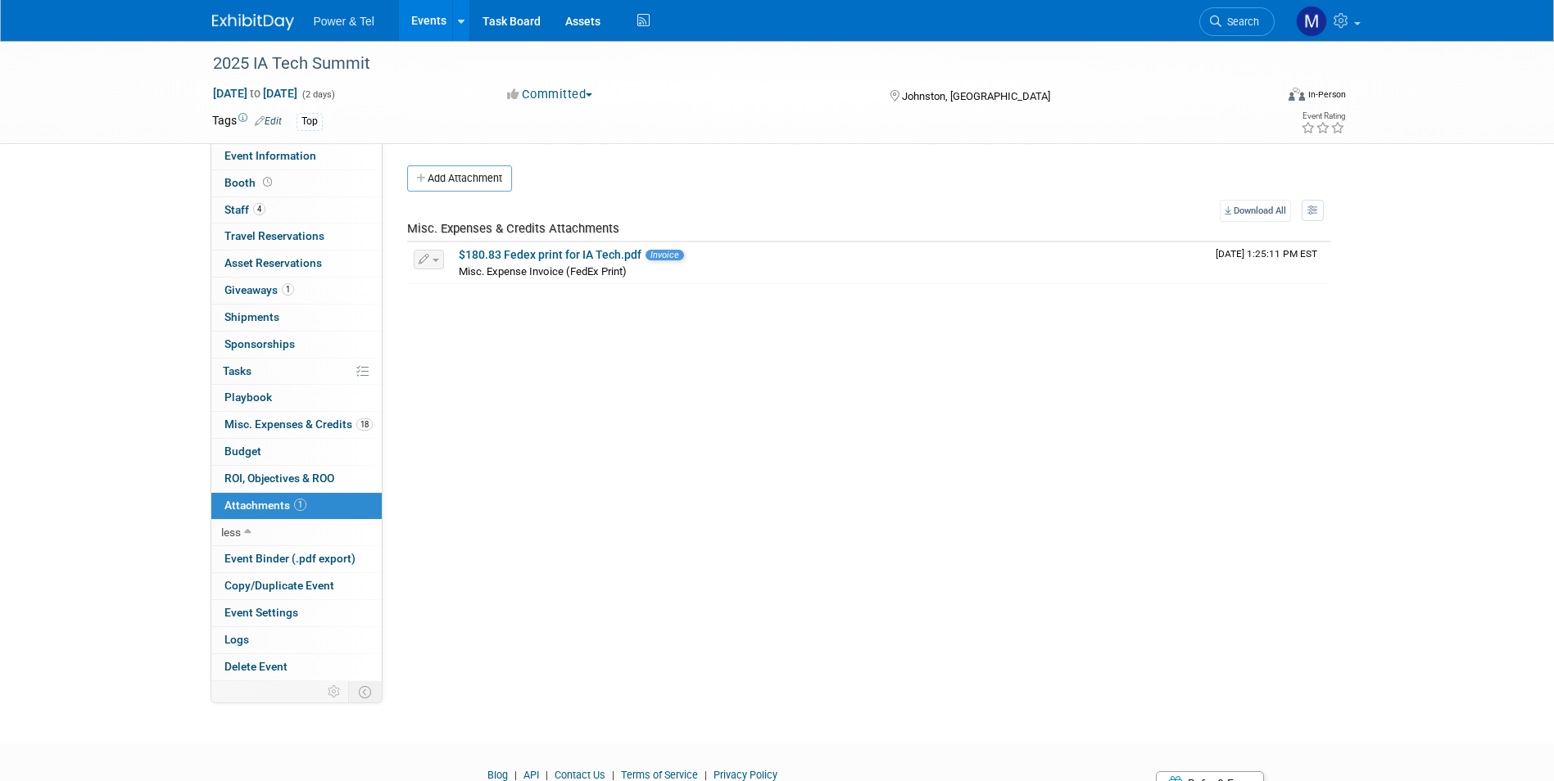
click at [319, 412] on link "18 Misc. Expenses & Credits 18" at bounding box center [296, 425] width 170 height 26
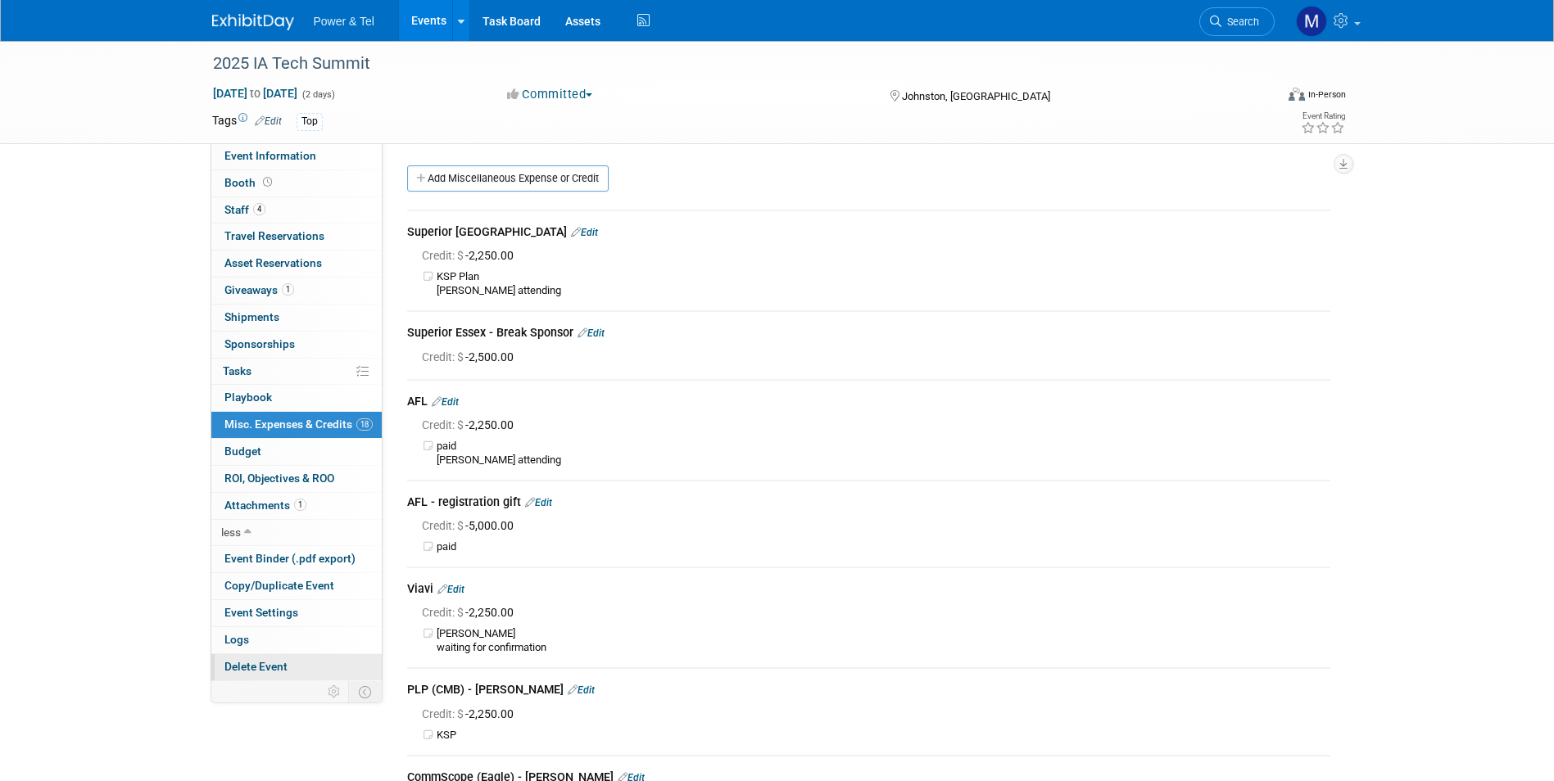
click at [318, 670] on link "Delete Event" at bounding box center [296, 667] width 170 height 26
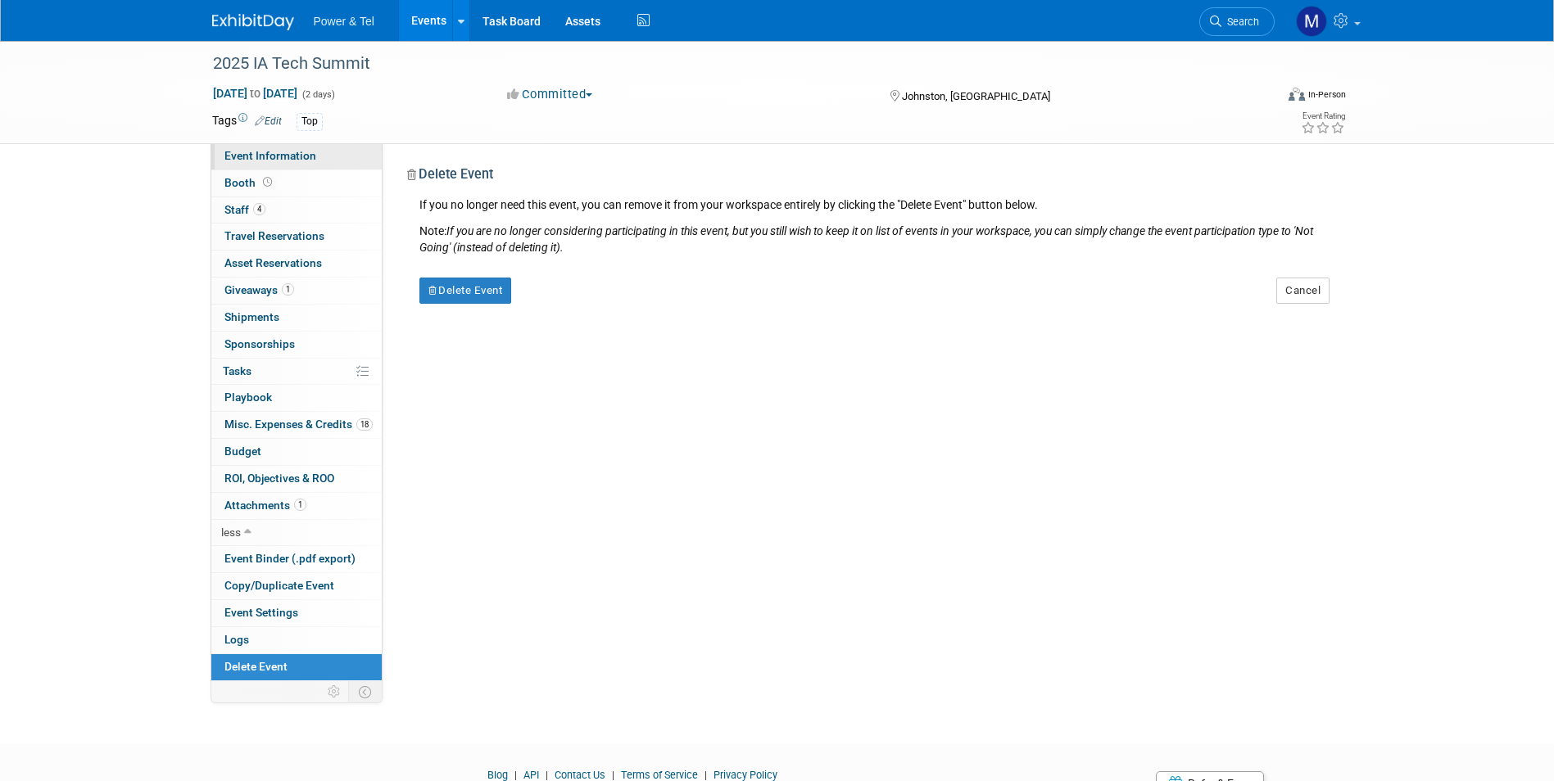
click at [327, 158] on link "Event Information" at bounding box center [296, 156] width 170 height 26
select select "P&T Hosted Event"
select select "Great Lakes"
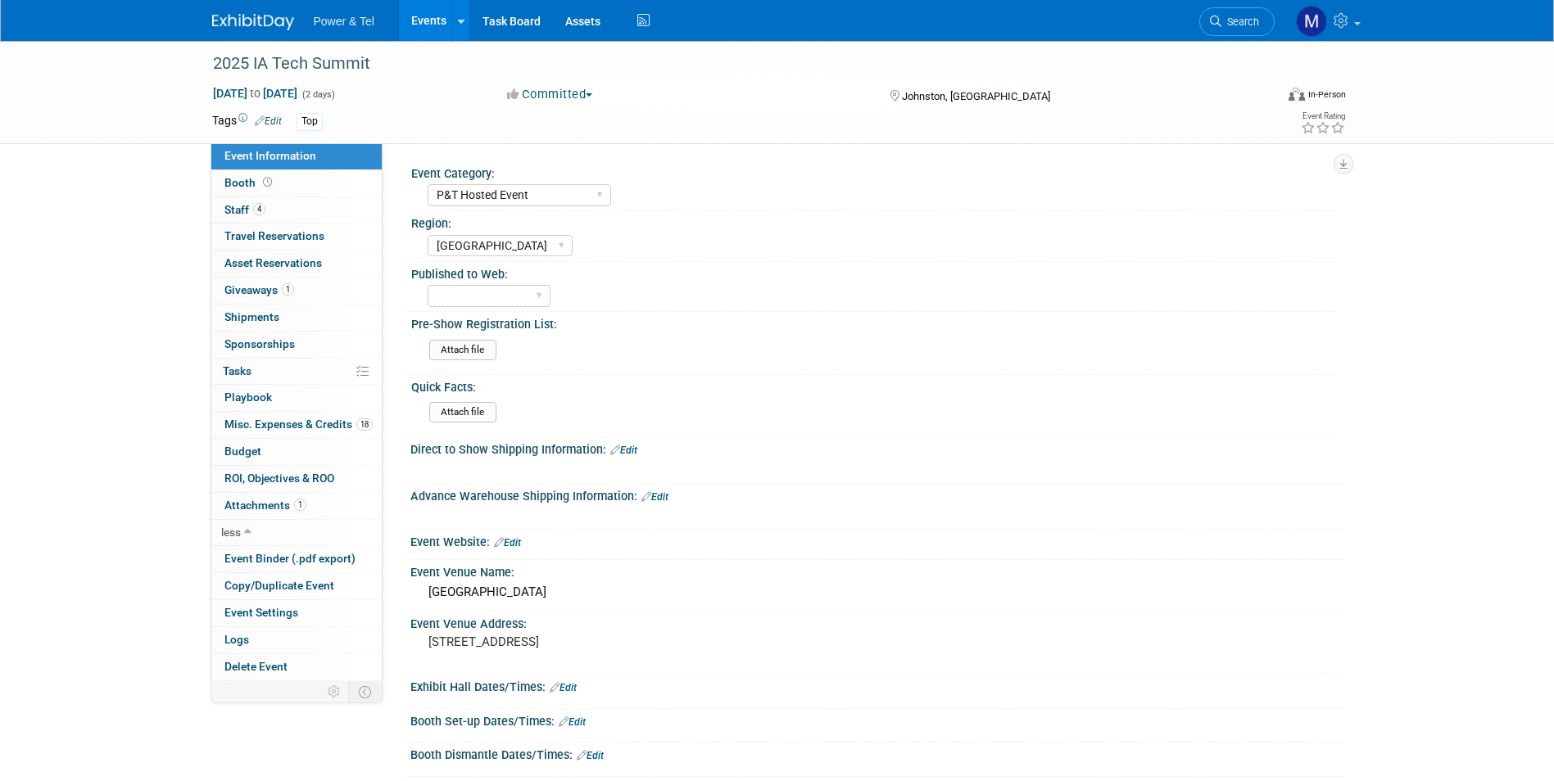
click at [246, 20] on img at bounding box center [253, 22] width 82 height 16
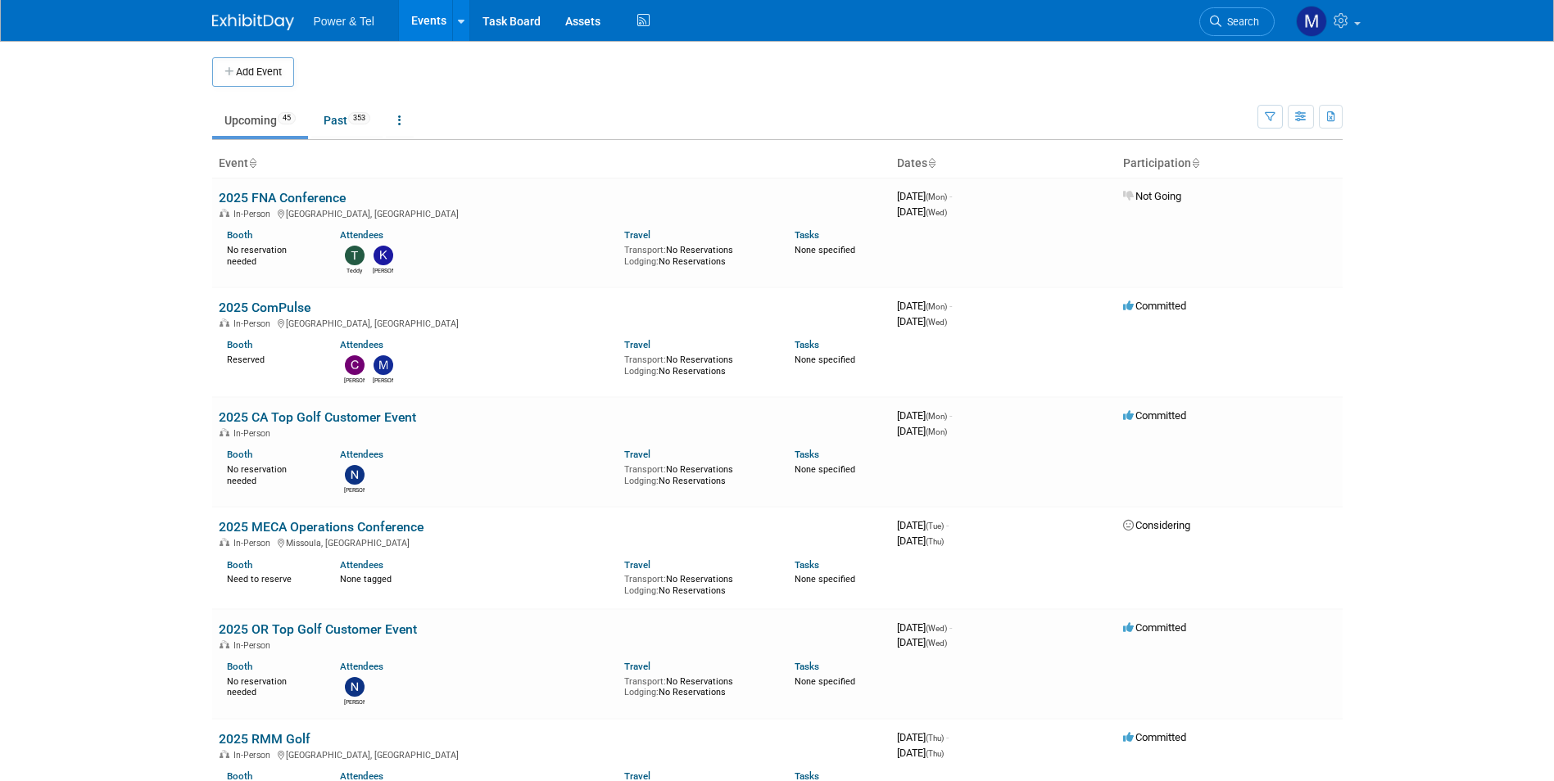
click at [288, 80] on button "Add Event" at bounding box center [253, 71] width 82 height 29
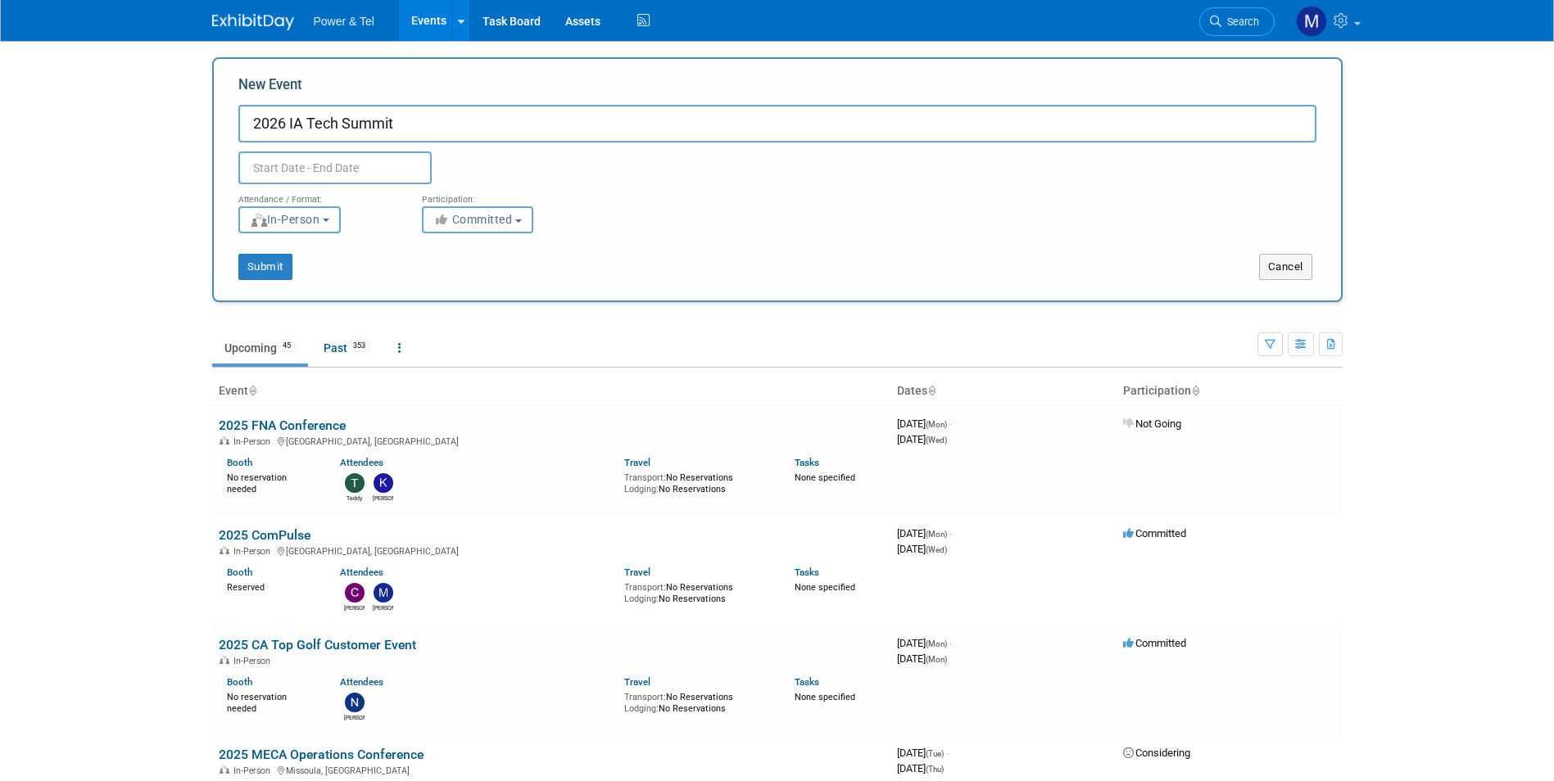
type input "2026 IA Tech Summit"
click at [356, 161] on input "text" at bounding box center [334, 168] width 193 height 33
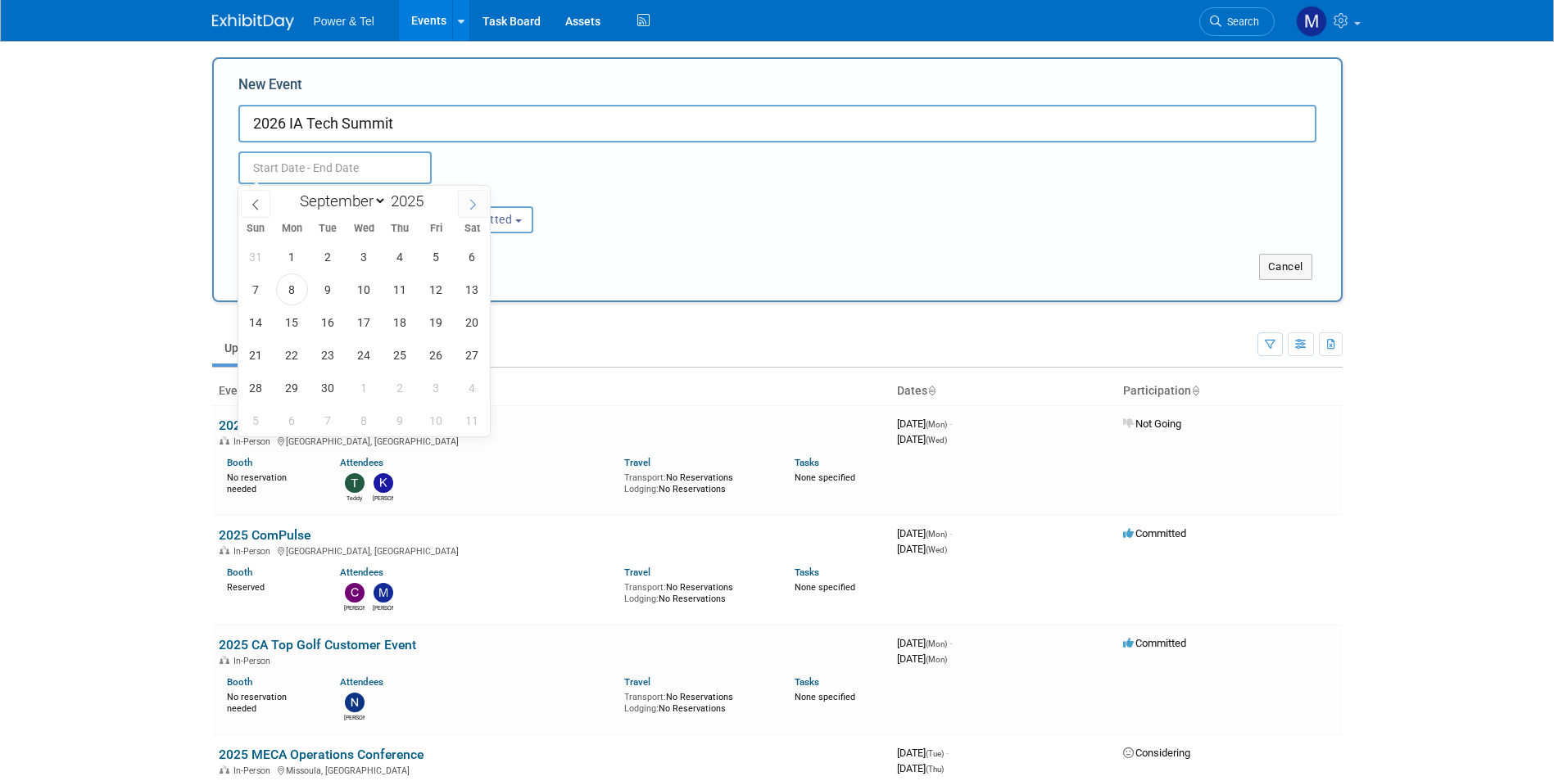
click at [474, 201] on icon at bounding box center [472, 204] width 11 height 11
click at [473, 201] on icon at bounding box center [472, 204] width 11 height 11
select select "11"
click at [468, 202] on icon at bounding box center [472, 204] width 11 height 11
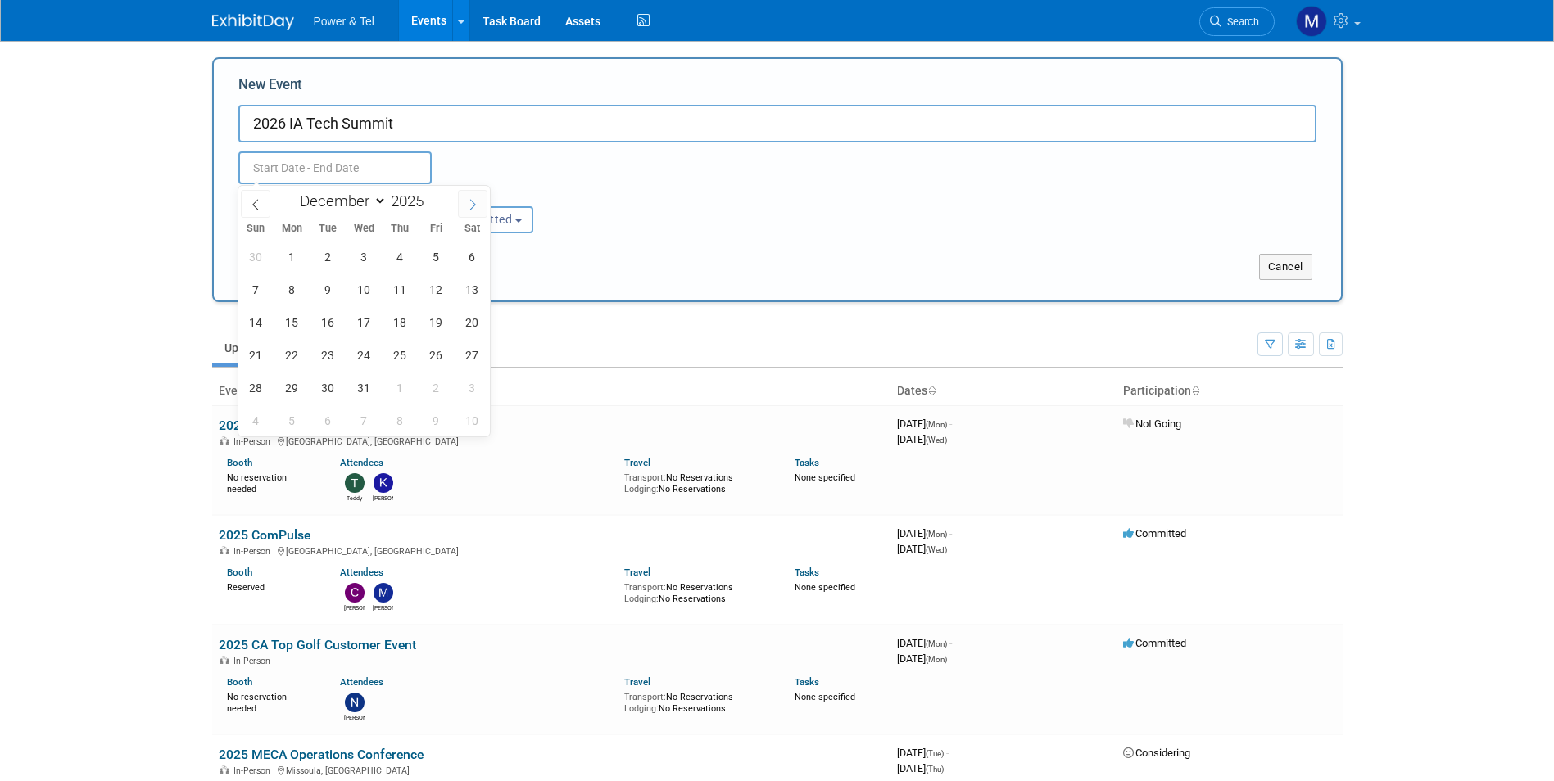
type input "2026"
click at [468, 202] on icon at bounding box center [472, 204] width 11 height 11
select select "1"
click at [358, 252] on span "4" at bounding box center [364, 257] width 32 height 32
click at [393, 248] on span "5" at bounding box center [400, 257] width 32 height 32
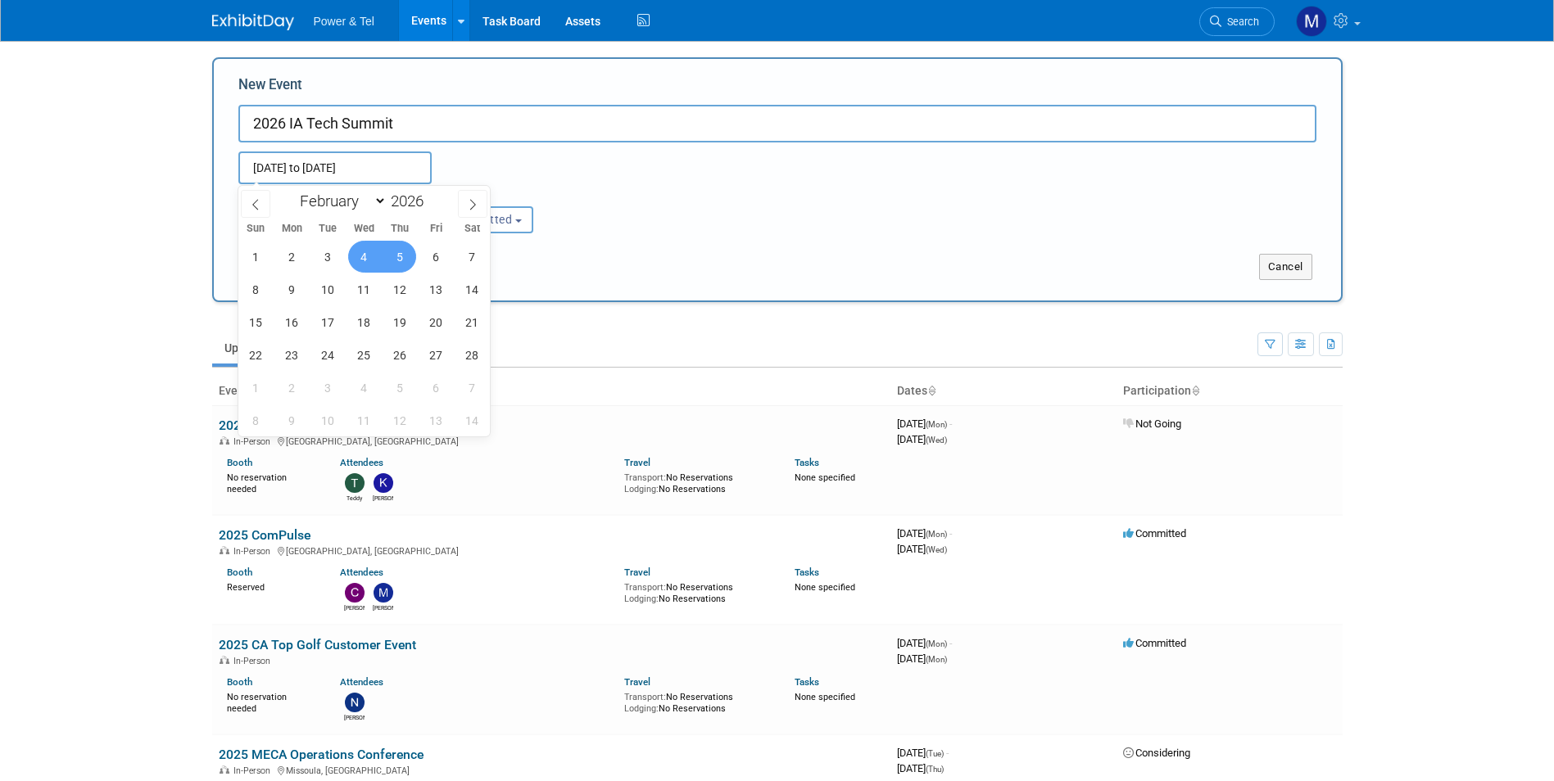
type input "[DATE] to [DATE]"
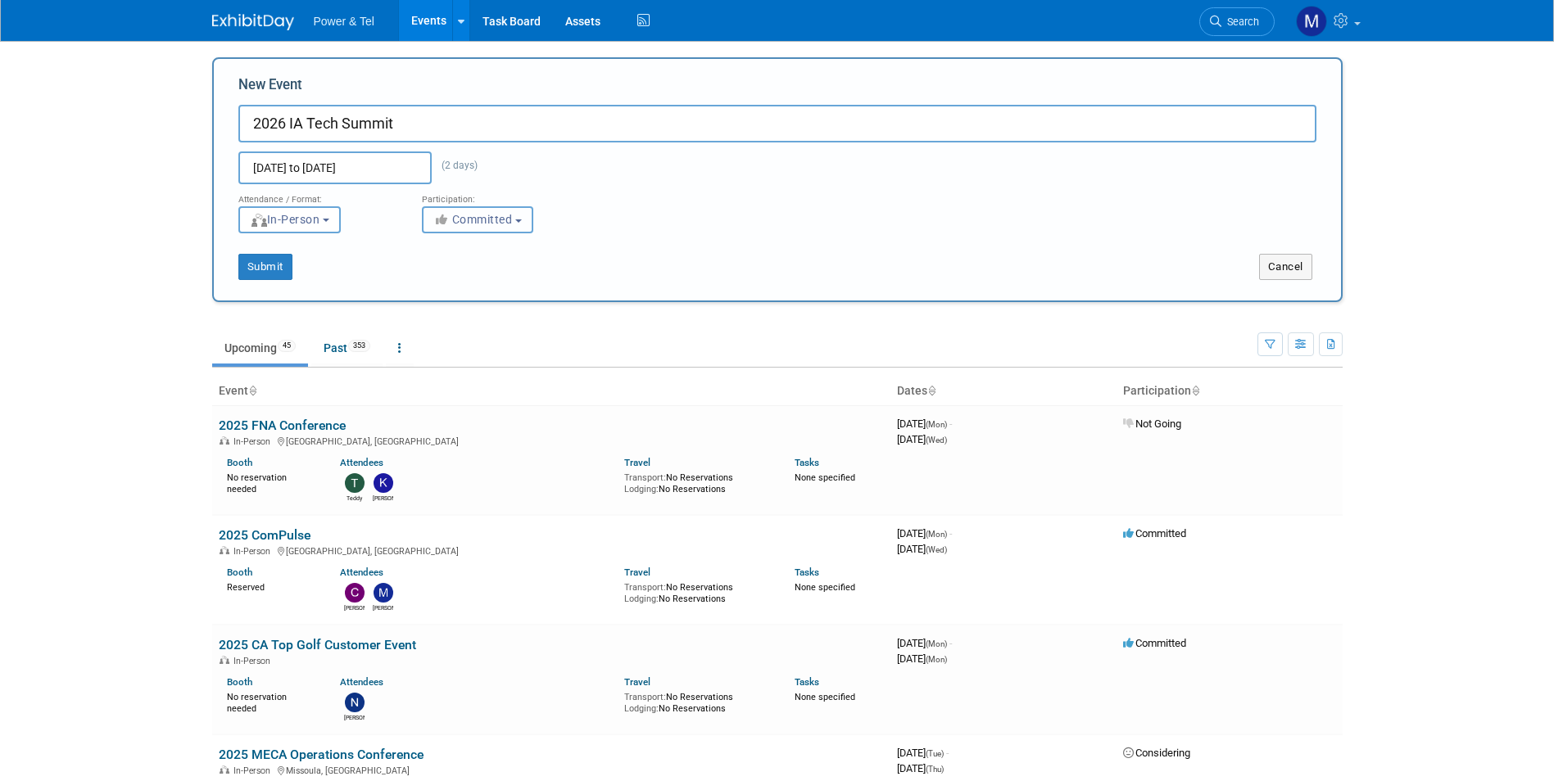
click at [489, 217] on span "Committed" at bounding box center [472, 219] width 79 height 13
click at [541, 185] on div "Participation:" at bounding box center [501, 194] width 159 height 21
click at [283, 259] on button "Submit" at bounding box center [265, 267] width 54 height 26
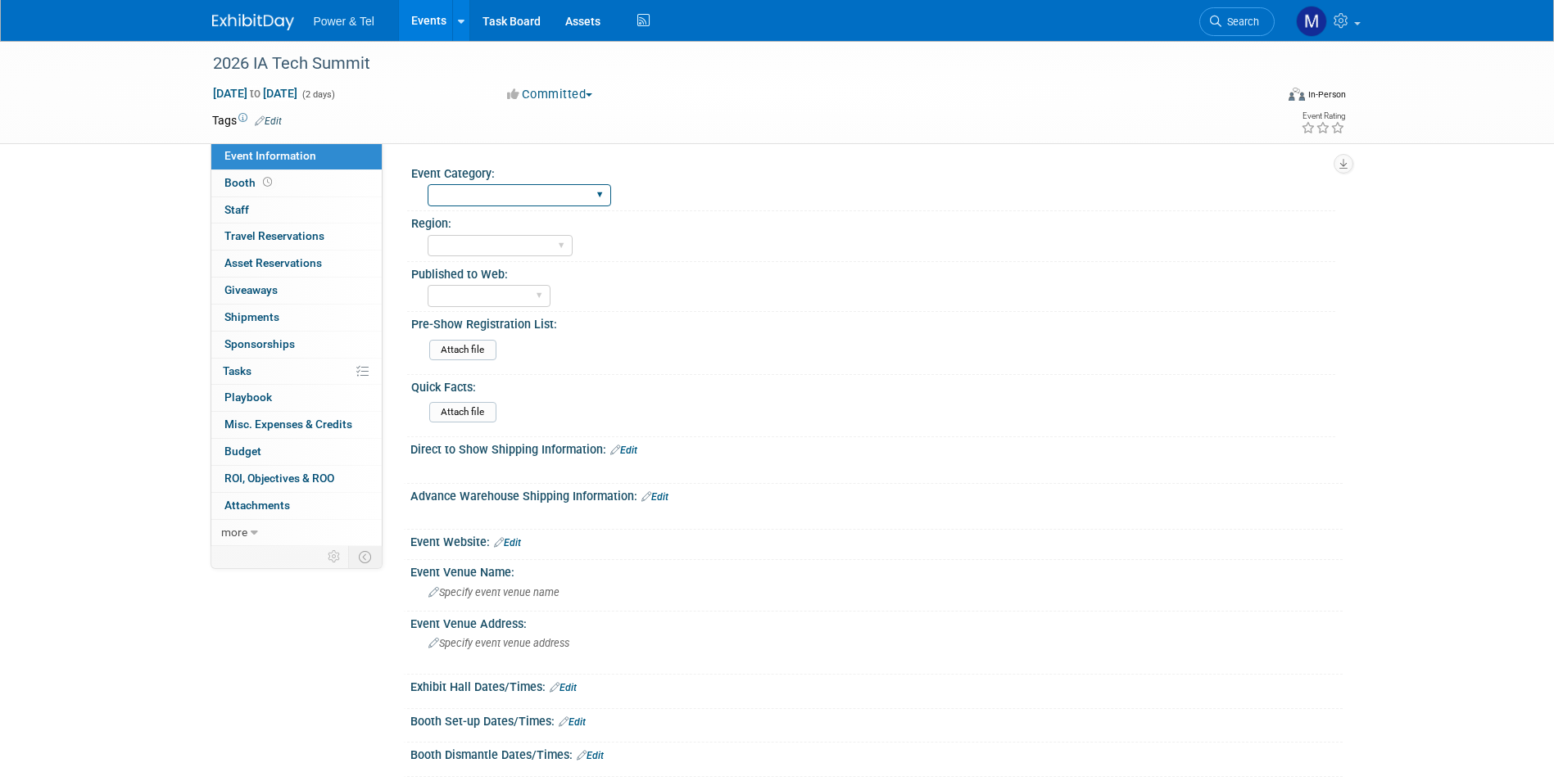
click at [532, 197] on select "Trade Show P&T Hosted Event Export/[GEOGRAPHIC_DATA] Outing Only" at bounding box center [519, 195] width 183 height 22
select select "P&T Hosted Event"
click at [428, 184] on select "Trade Show P&T Hosted Event Export/Canada Outing Only" at bounding box center [519, 195] width 183 height 22
click at [547, 241] on select "Central West South Great Lakes National Canada Export/CALA Strategic Accounts" at bounding box center [500, 246] width 145 height 22
select select "Great Lakes"
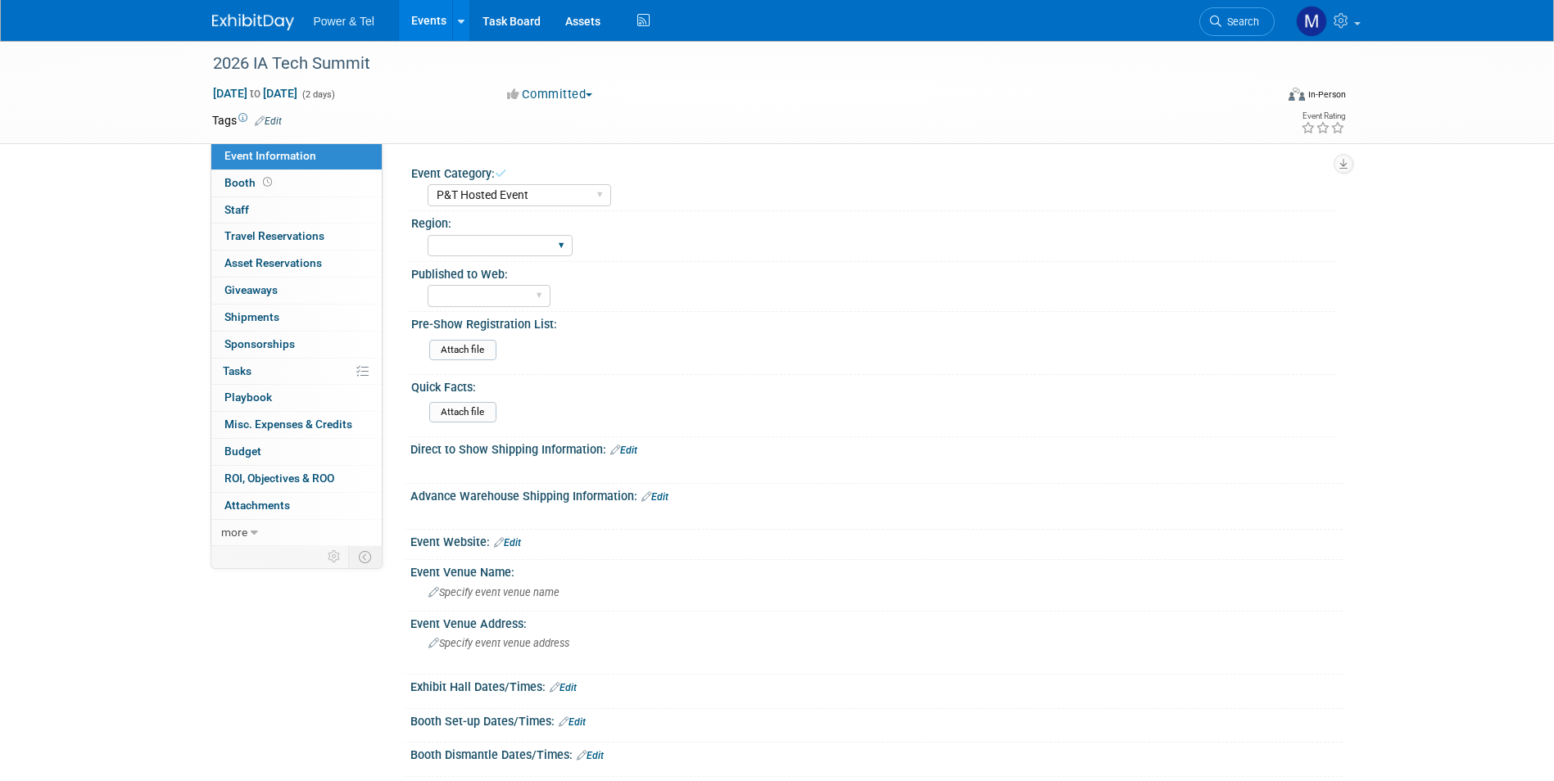
click at [428, 235] on select "Central West South Great Lakes National Canada Export/CALA Strategic Accounts" at bounding box center [500, 246] width 145 height 22
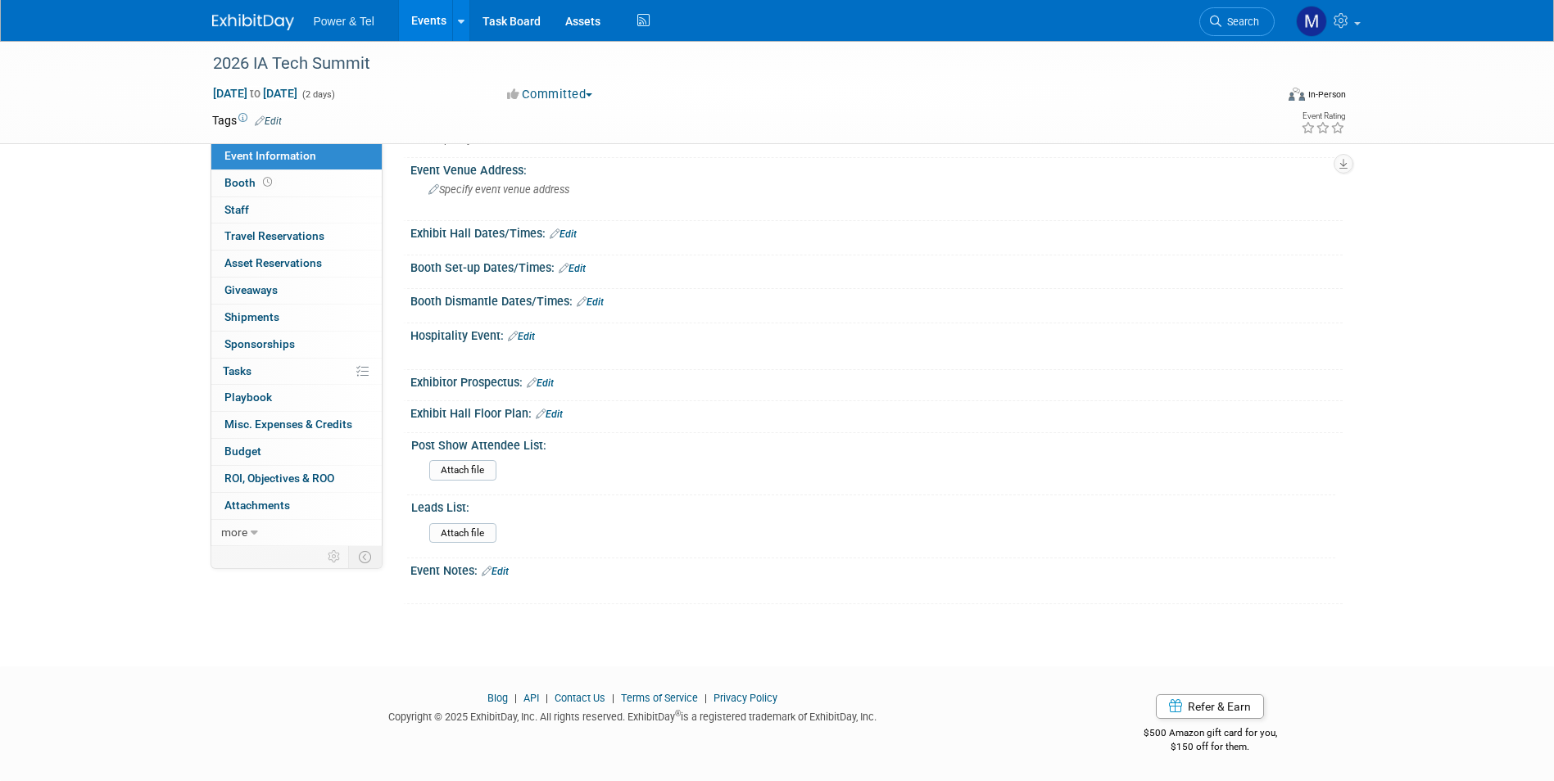
scroll to position [290, 0]
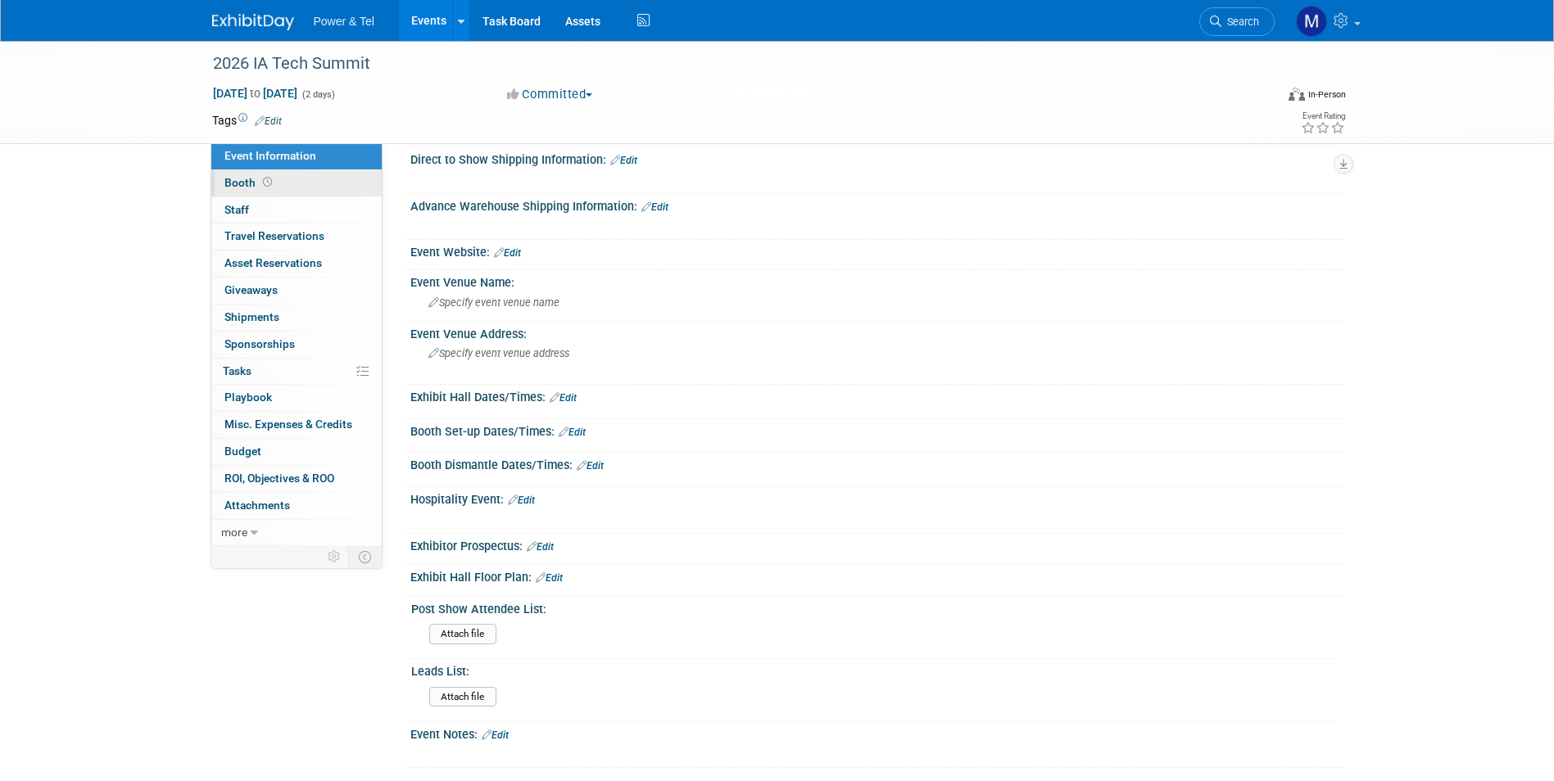
click at [316, 187] on link "Booth" at bounding box center [296, 183] width 170 height 26
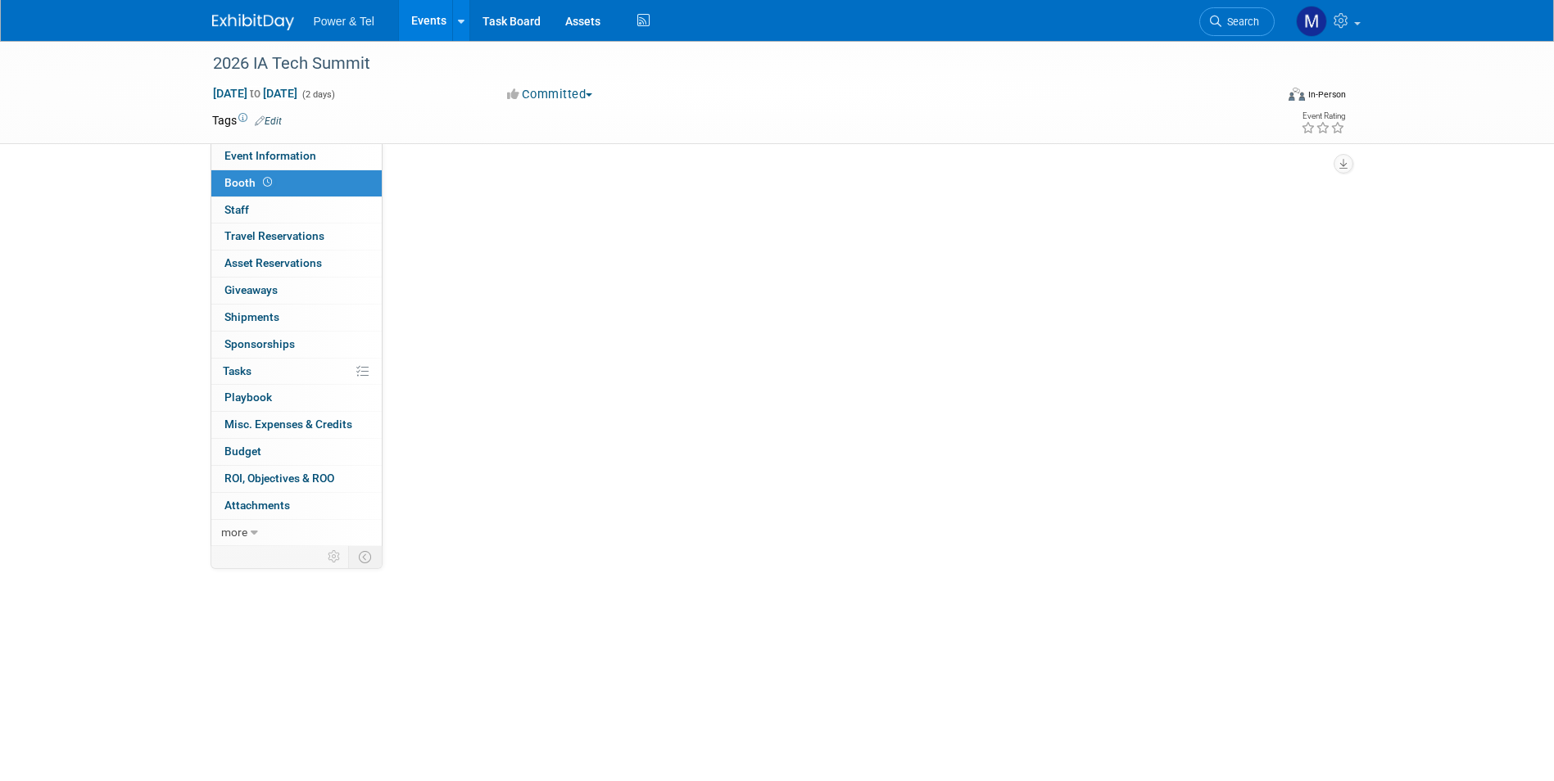
scroll to position [0, 0]
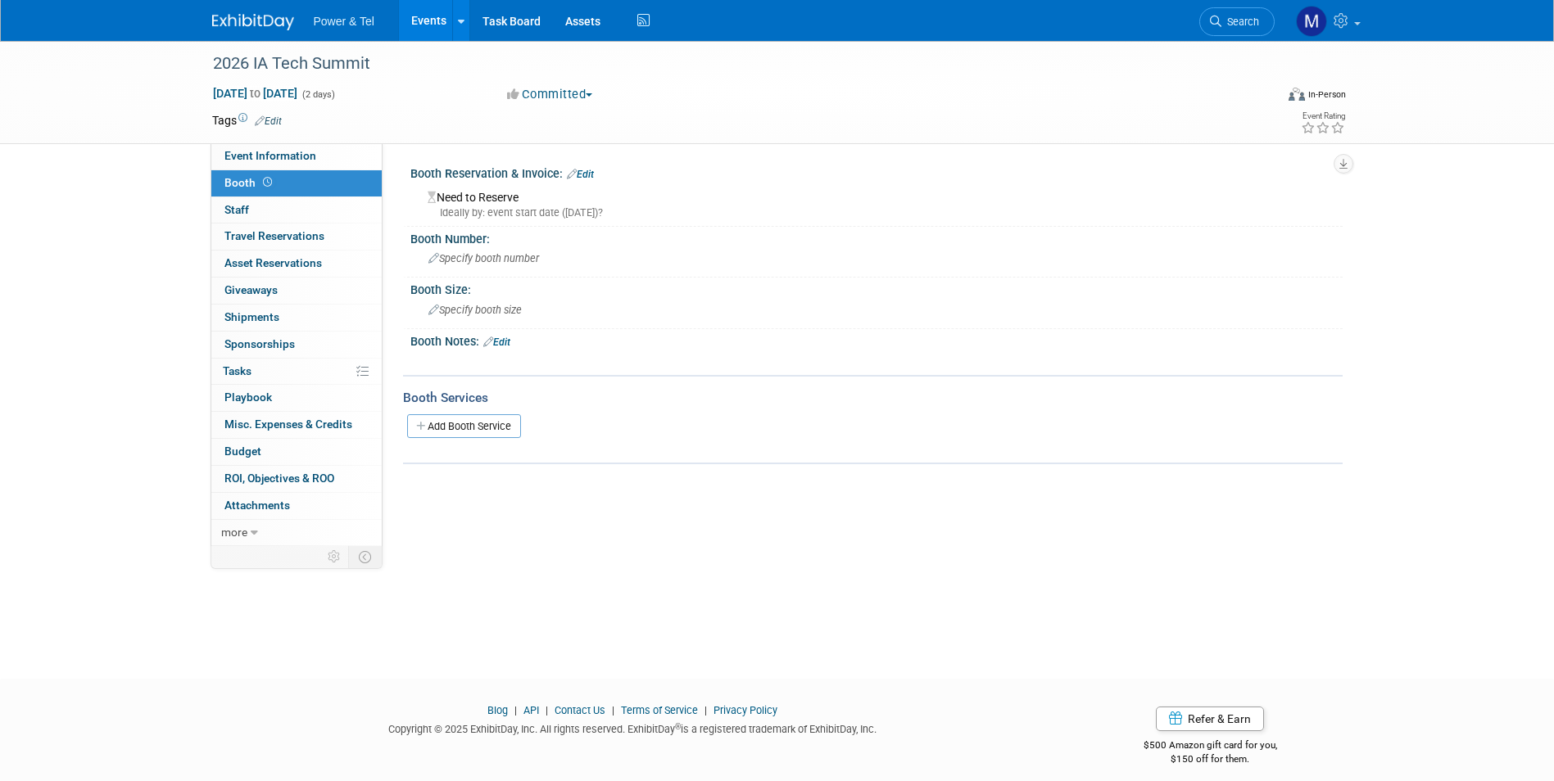
click at [594, 170] on link "Edit" at bounding box center [580, 174] width 27 height 11
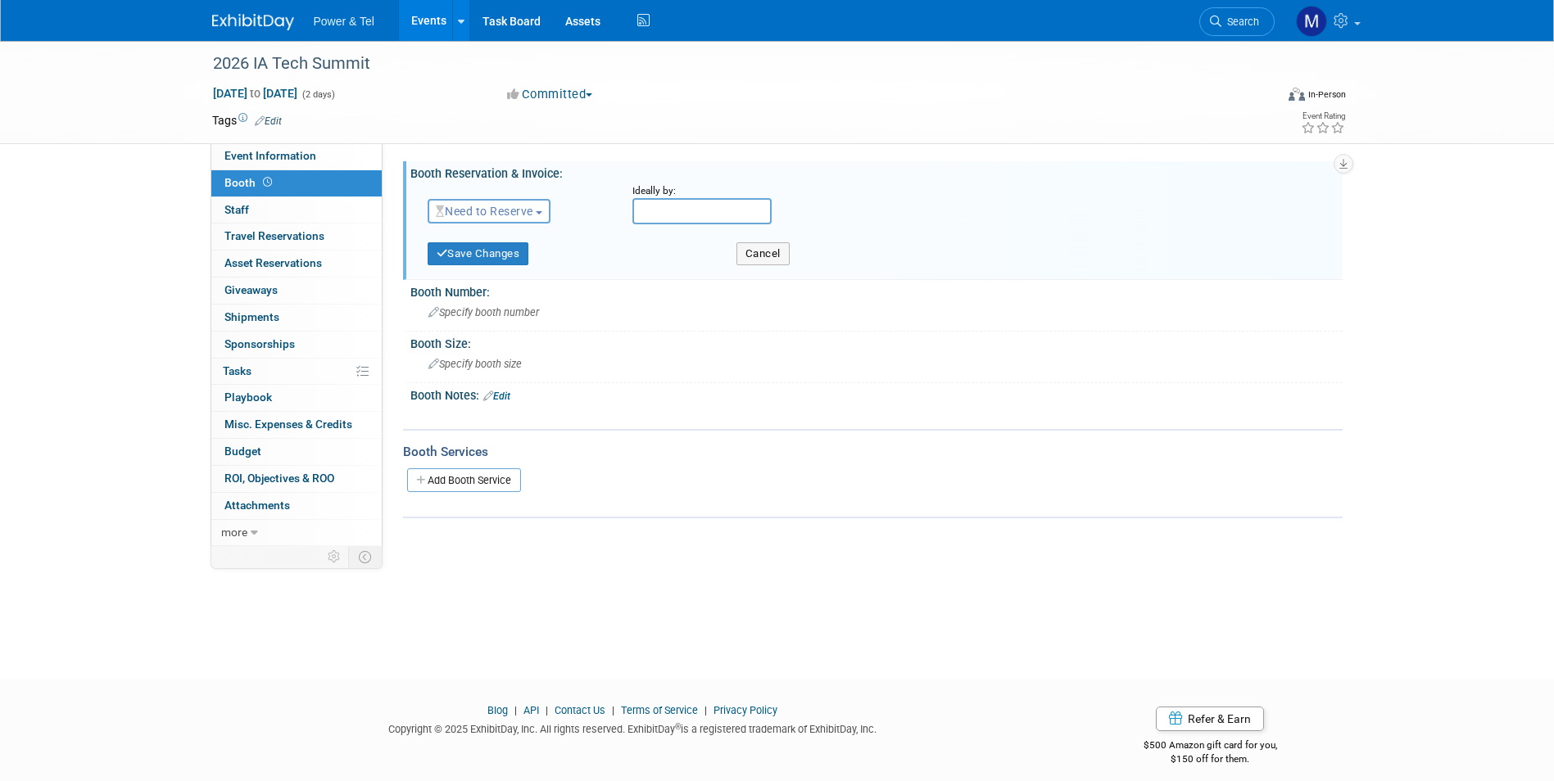
click at [533, 210] on span "Need to Reserve" at bounding box center [484, 211] width 97 height 13
click at [532, 287] on link "No Reservation Required" at bounding box center [515, 285] width 175 height 23
click at [493, 249] on button "Save Changes" at bounding box center [479, 253] width 102 height 23
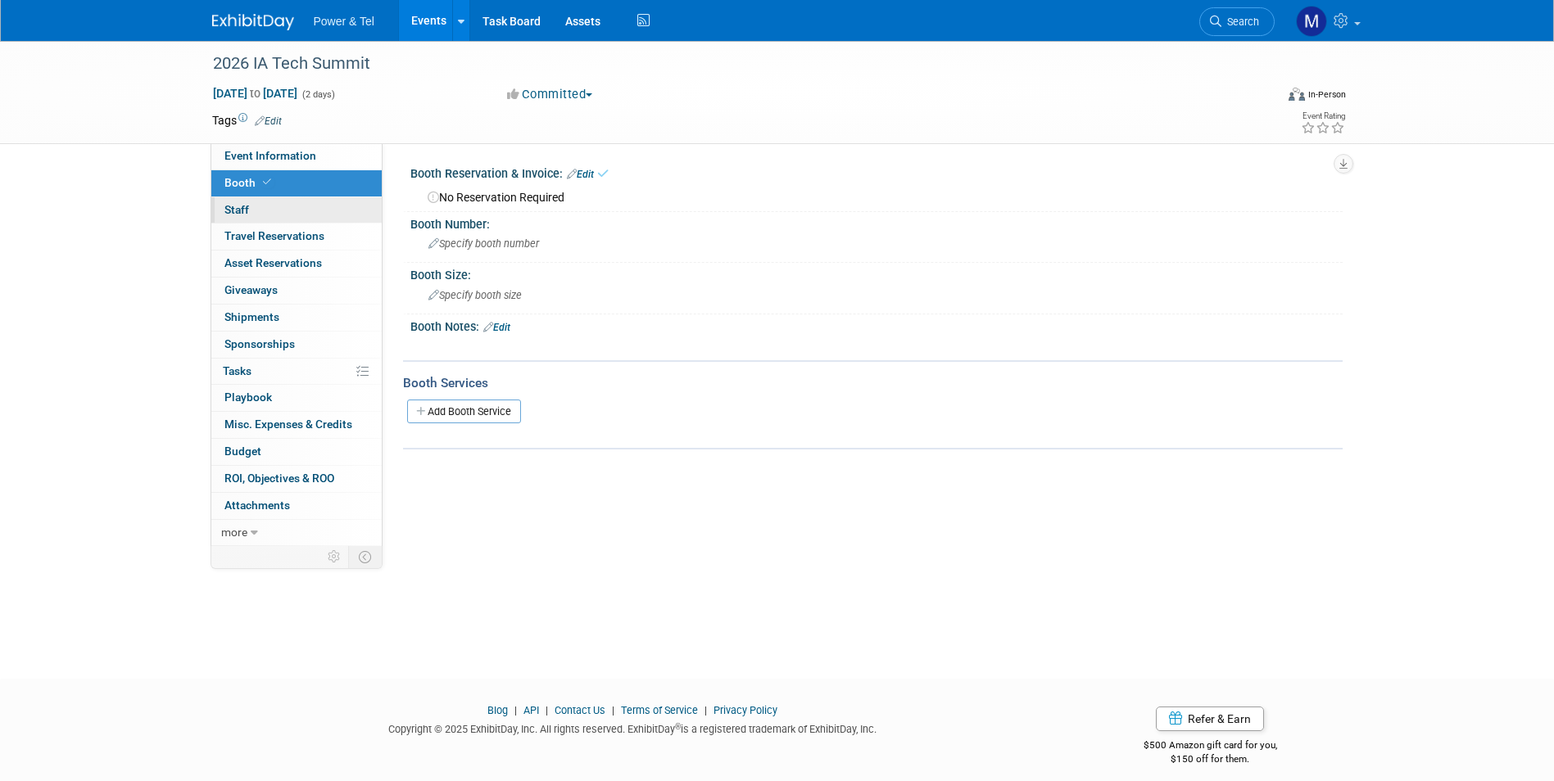
click at [316, 210] on link "0 Staff 0" at bounding box center [296, 210] width 170 height 26
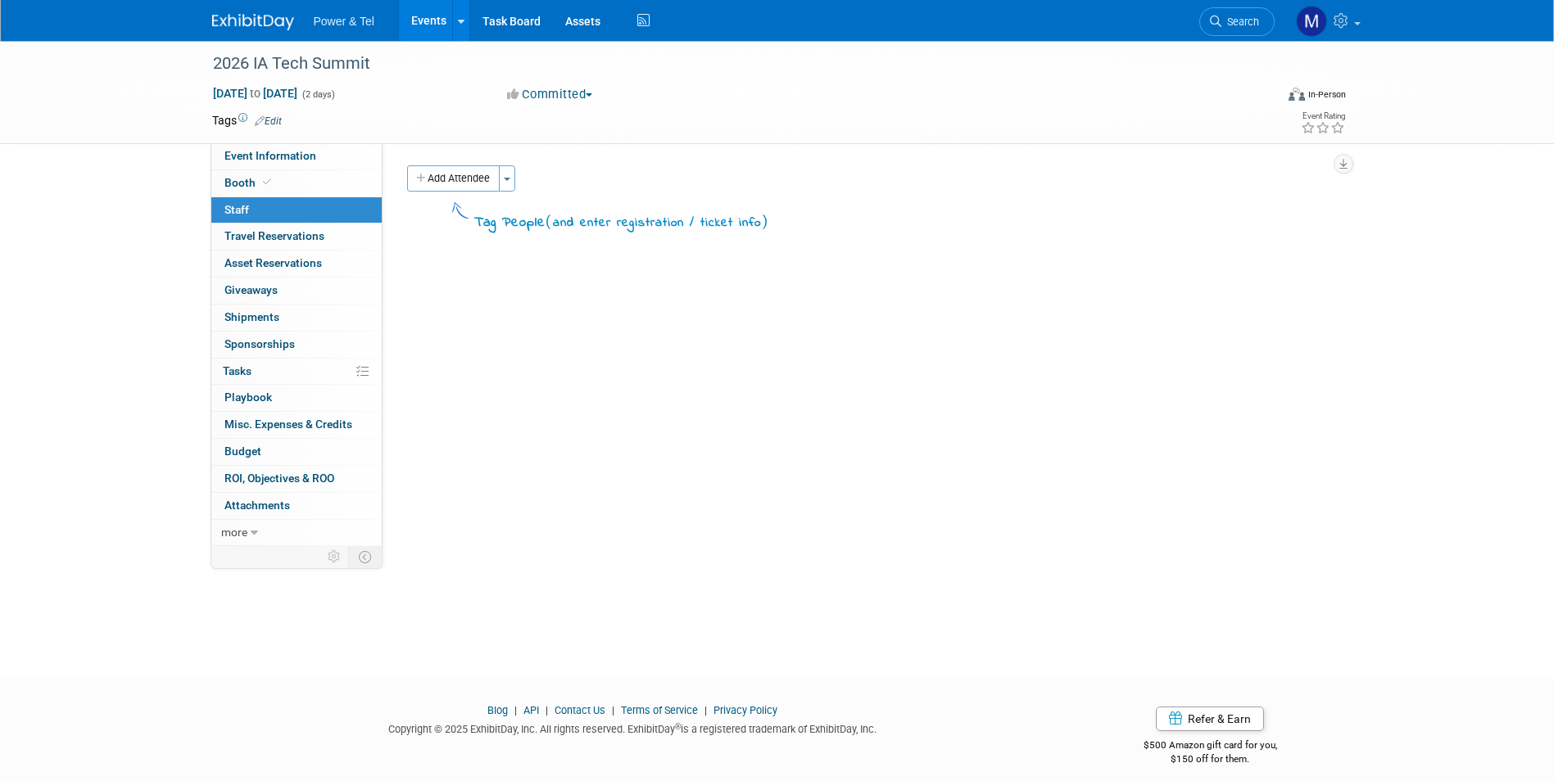
click at [455, 174] on button "Add Attendee" at bounding box center [453, 178] width 93 height 26
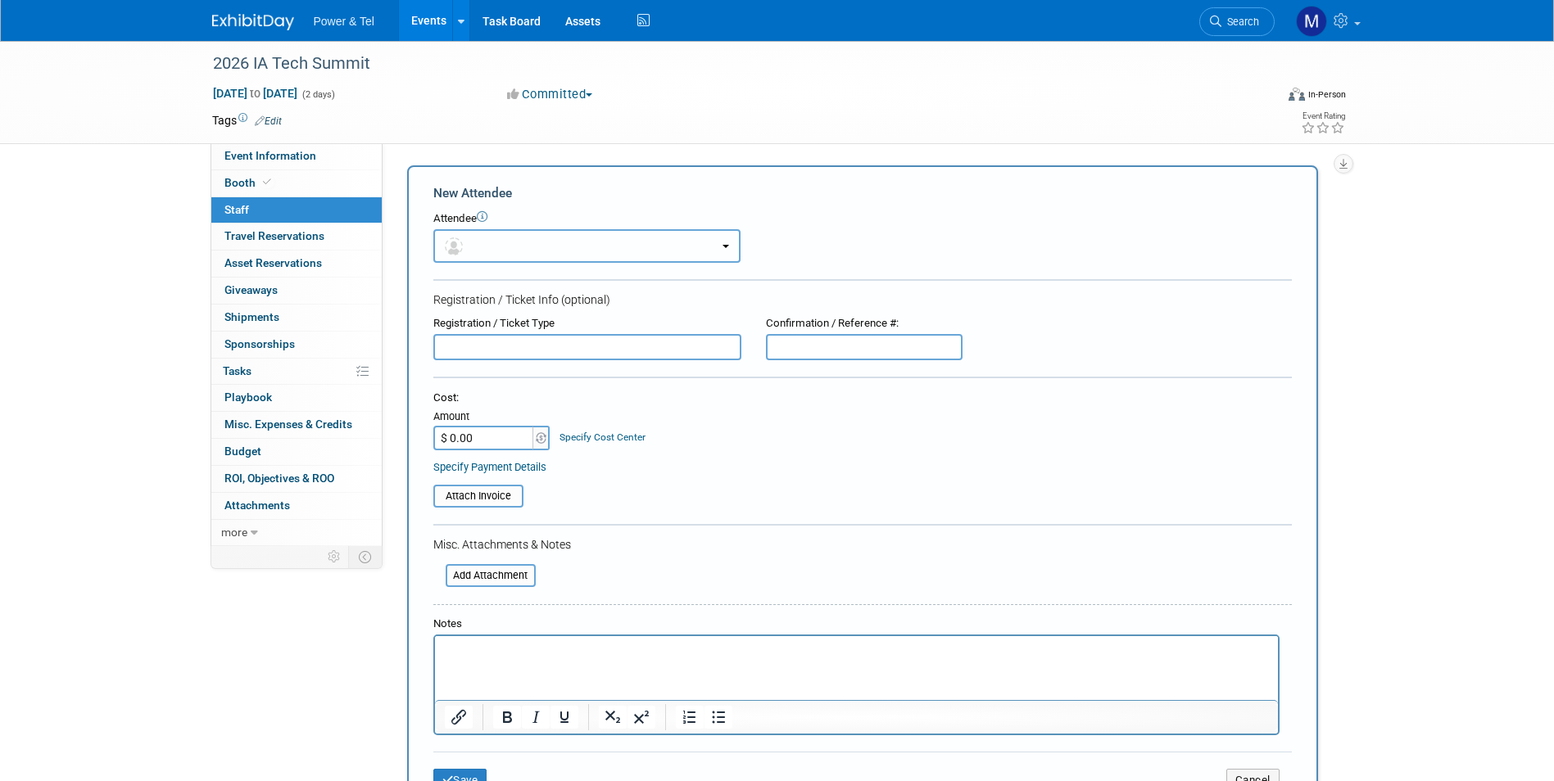
click at [481, 242] on button "button" at bounding box center [586, 246] width 307 height 34
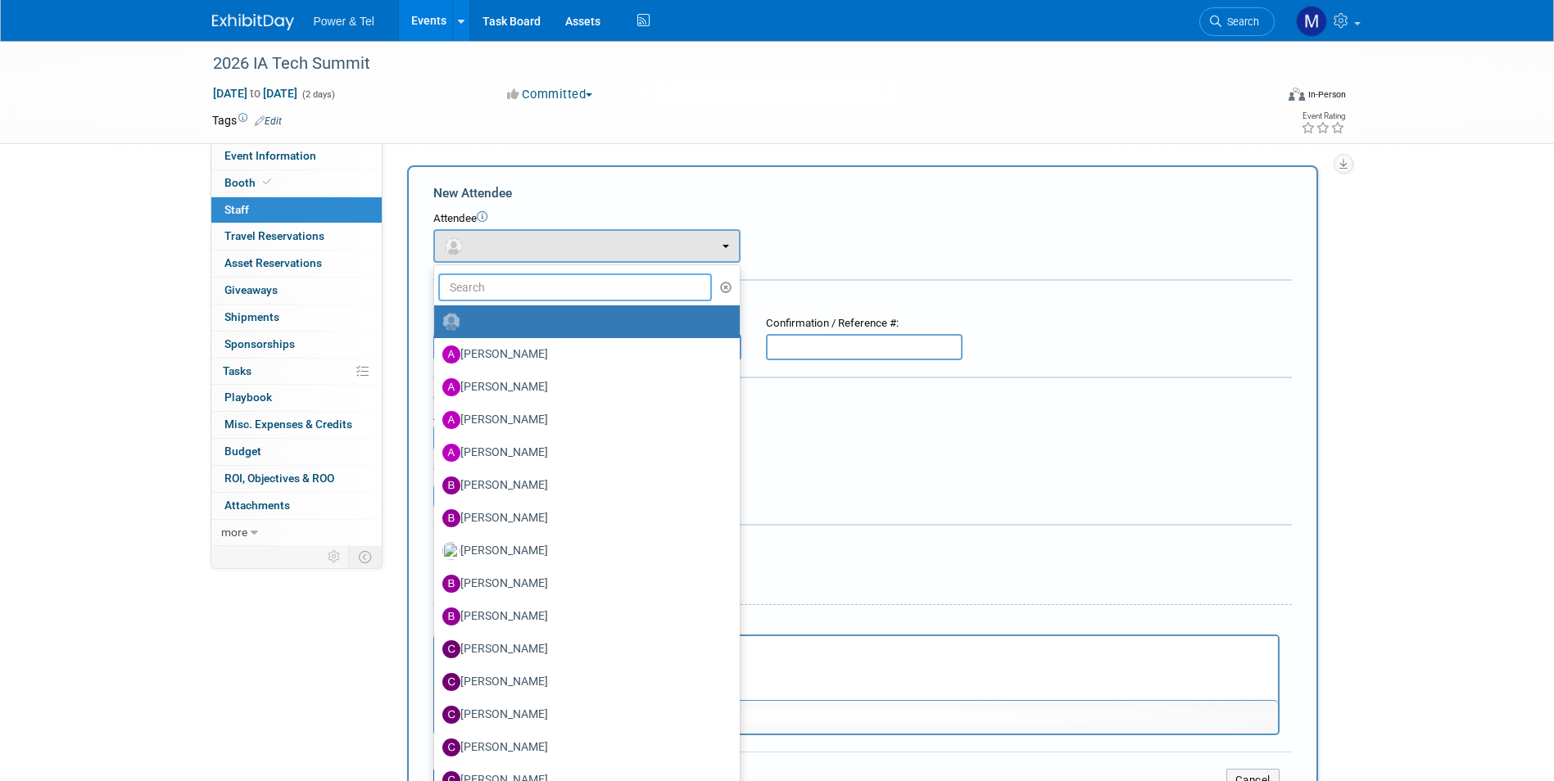
click at [482, 282] on input "text" at bounding box center [575, 288] width 274 height 28
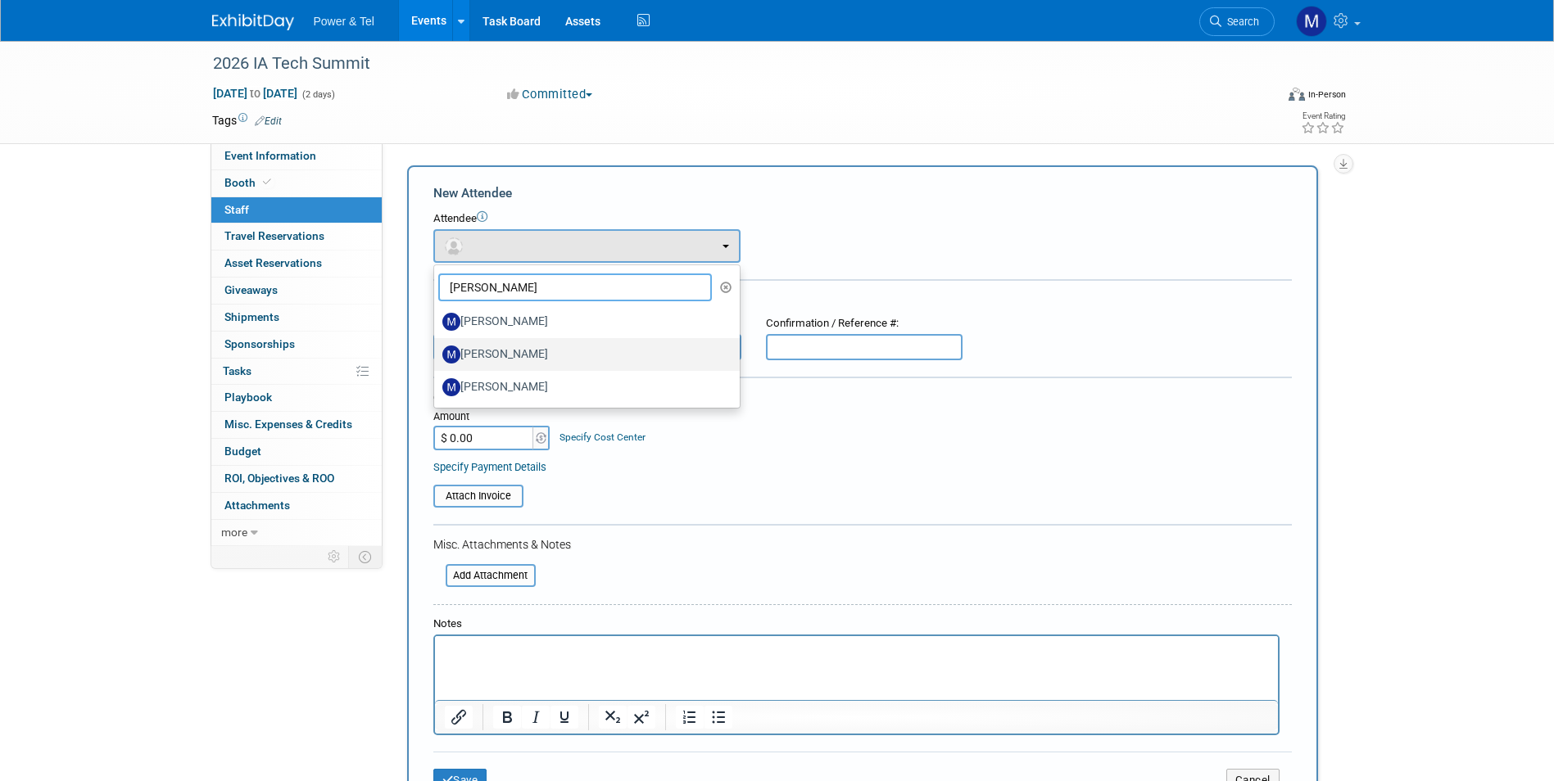
type input "mike"
click at [540, 353] on label "[PERSON_NAME]" at bounding box center [582, 355] width 281 height 26
click at [437, 353] on input "[PERSON_NAME]" at bounding box center [431, 352] width 11 height 11
select select "1165dade-28de-4035-bf79-df1c3454e15d"
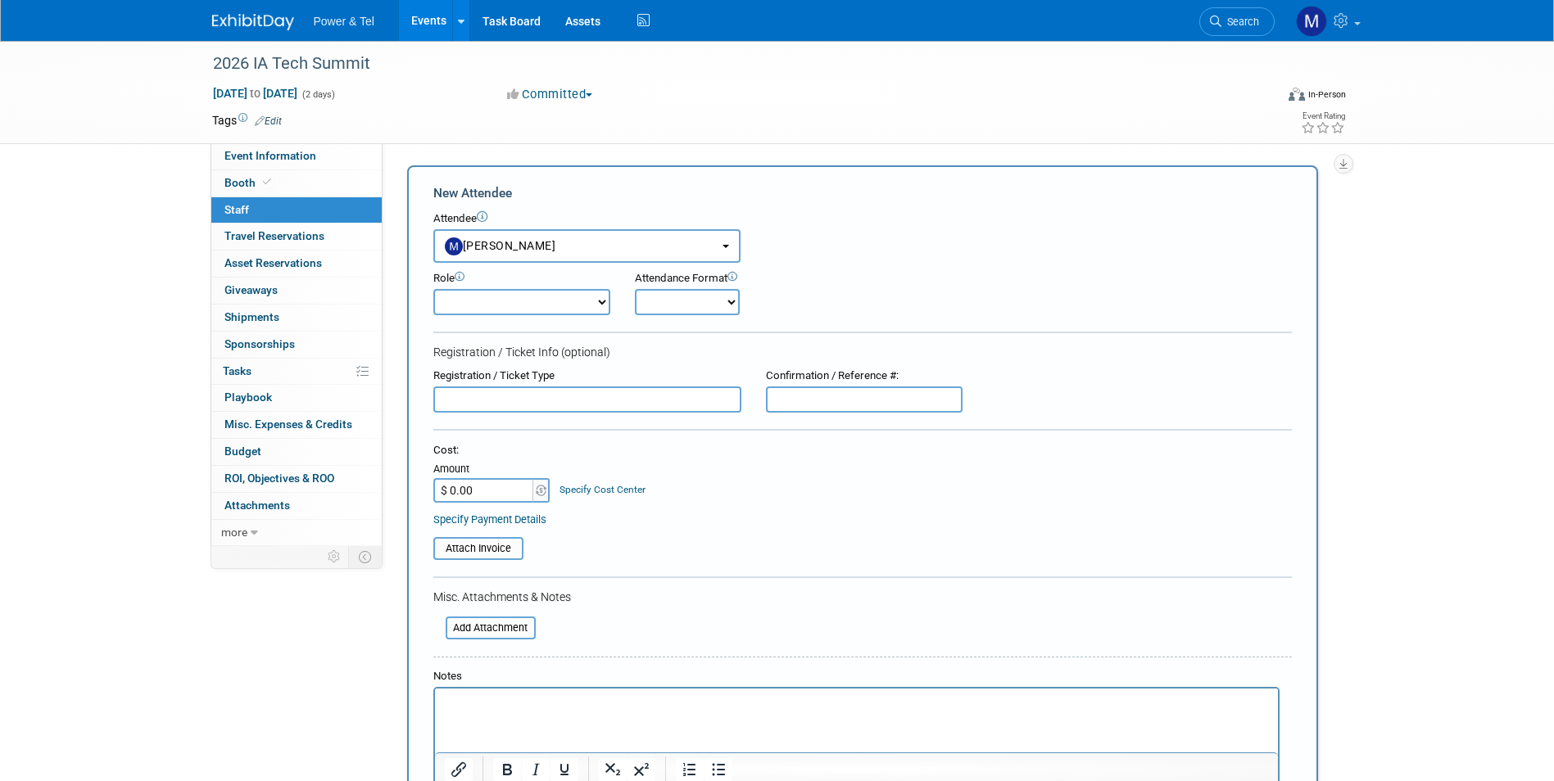
click at [596, 292] on select "Demonstrator Host Planner Presenter Sales Representative Set-up/Dismantle Crew …" at bounding box center [521, 302] width 177 height 26
select select "7"
click at [433, 289] on select "Demonstrator Host Planner Presenter Sales Representative Set-up/Dismantle Crew …" at bounding box center [521, 302] width 177 height 26
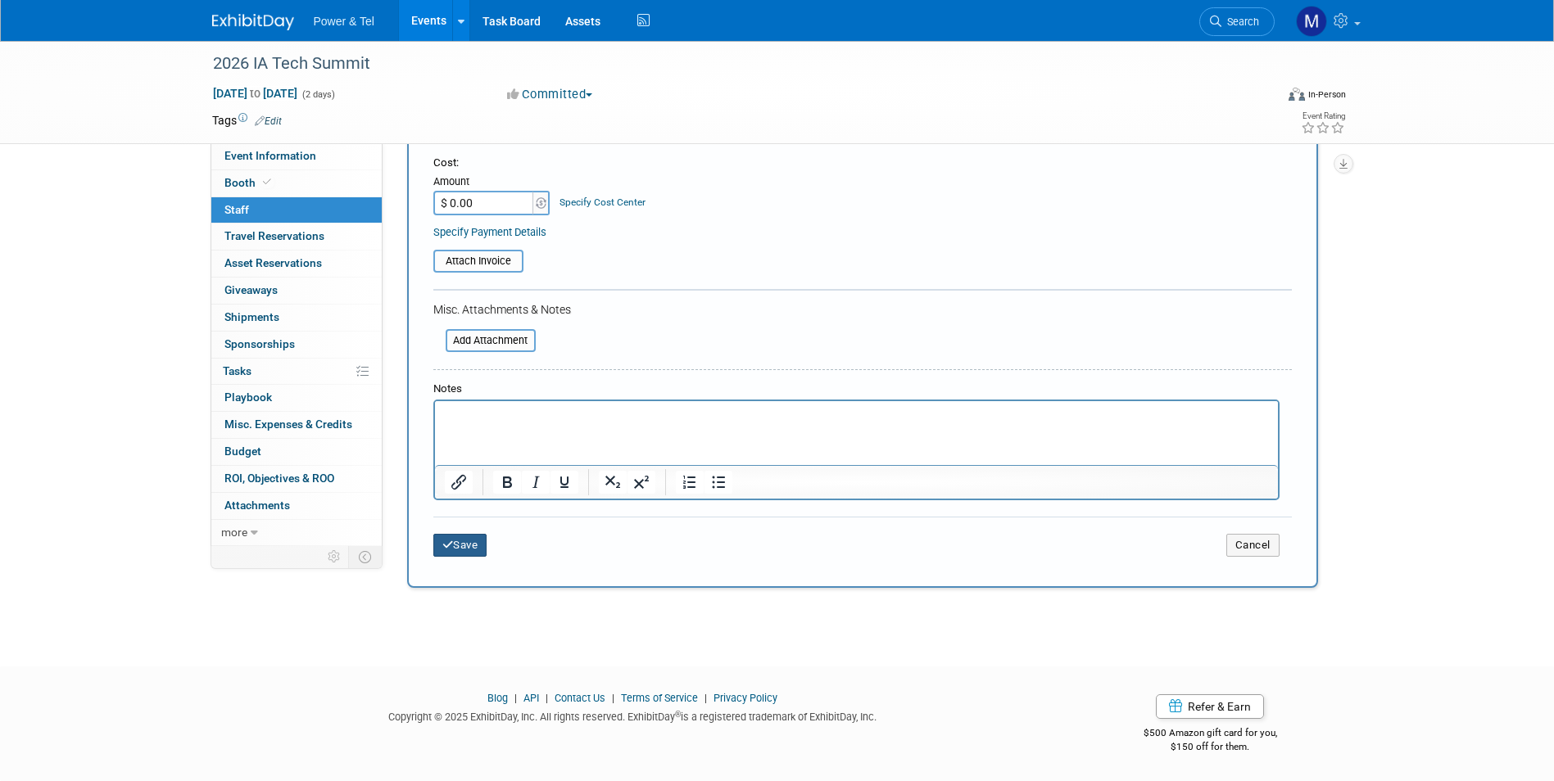
click at [464, 545] on button "Save" at bounding box center [460, 545] width 54 height 23
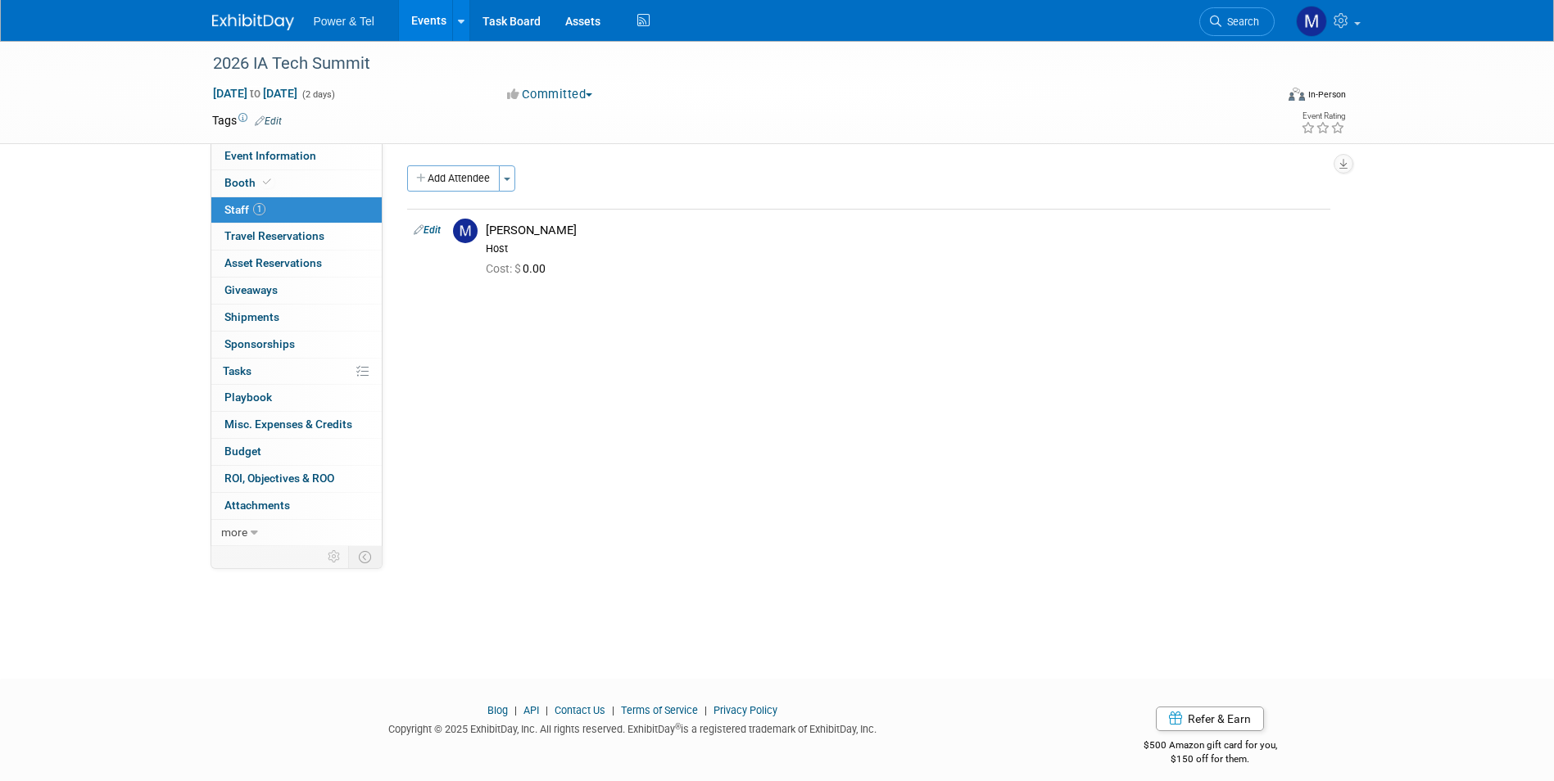
click at [1227, 13] on link "Search" at bounding box center [1236, 21] width 75 height 29
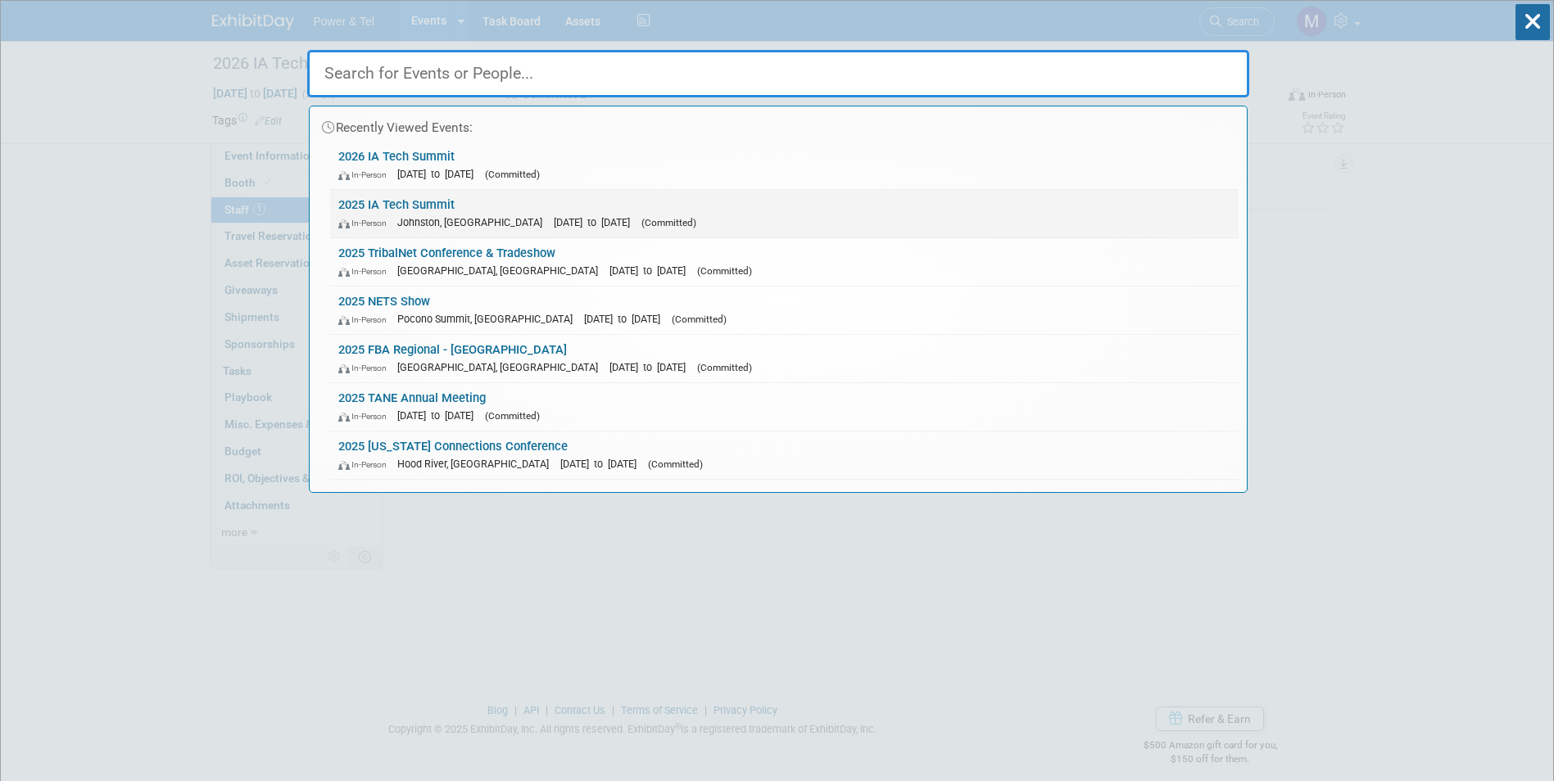
click at [488, 215] on div "In-Person Johnston, IA Feb 5, 2025 to Feb 6, 2025 (Committed)" at bounding box center [784, 222] width 892 height 17
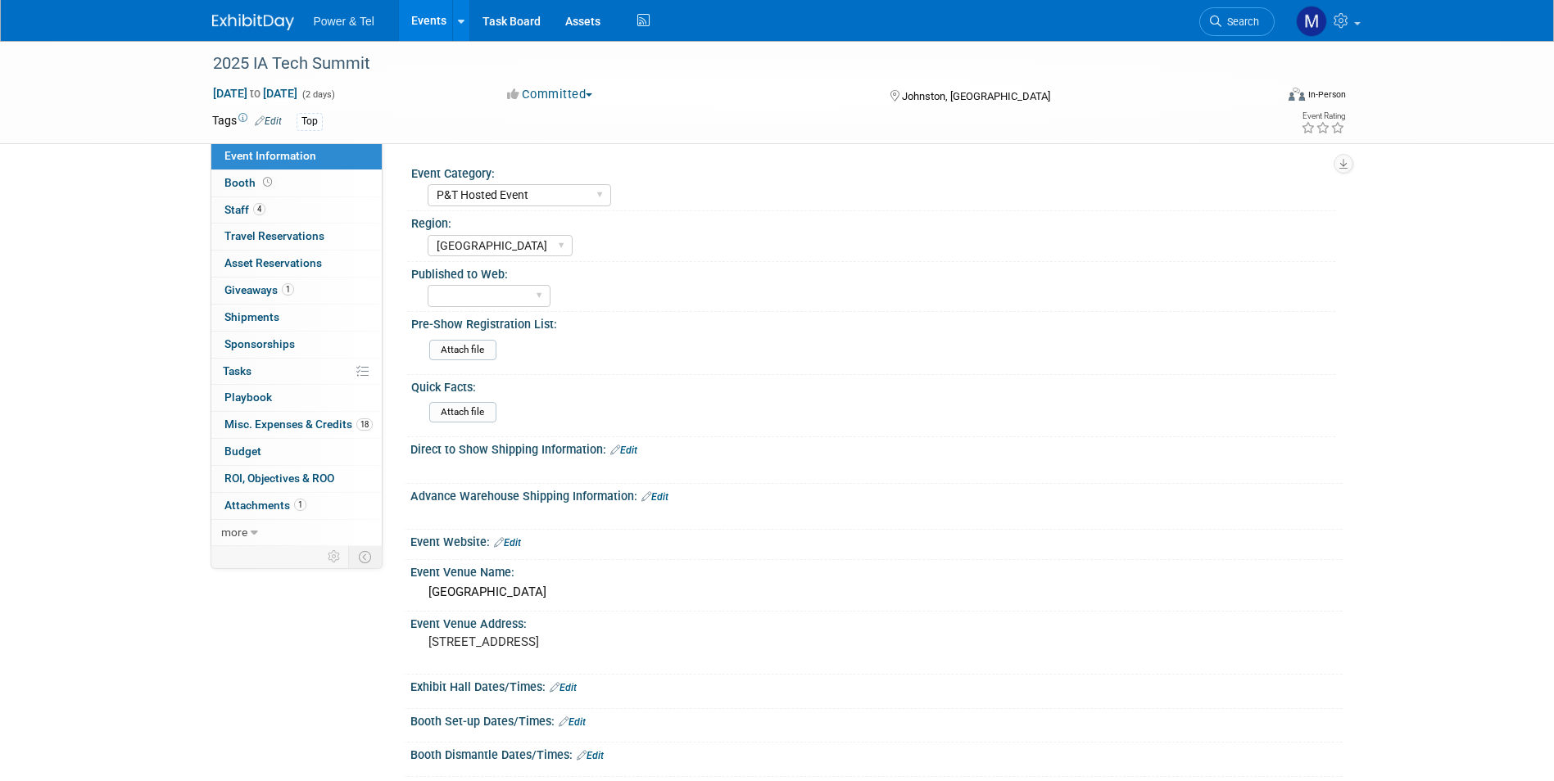
select select "P&T Hosted Event"
select select "[GEOGRAPHIC_DATA]"
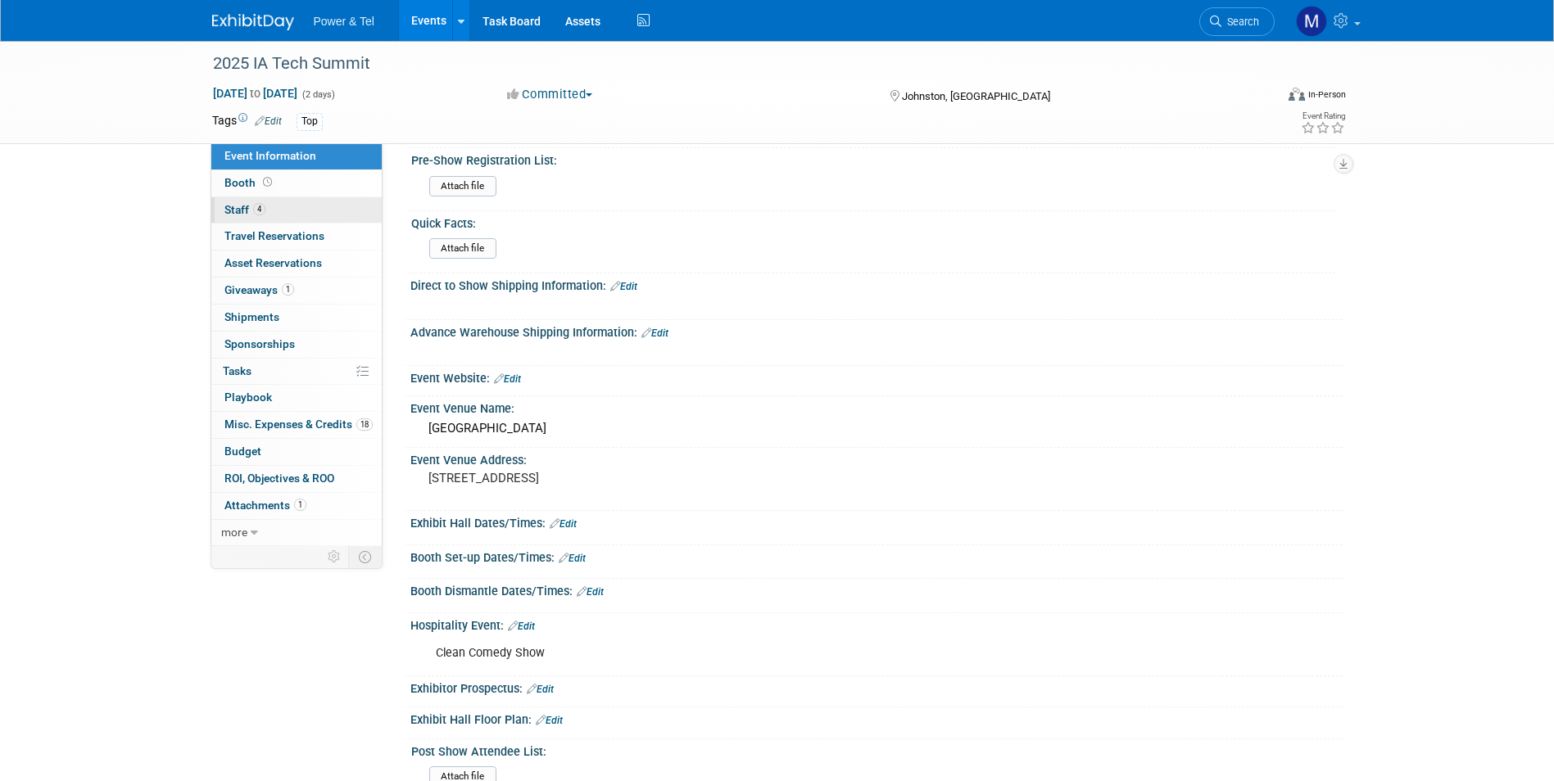
click at [366, 199] on link "4 Staff 4" at bounding box center [296, 210] width 170 height 26
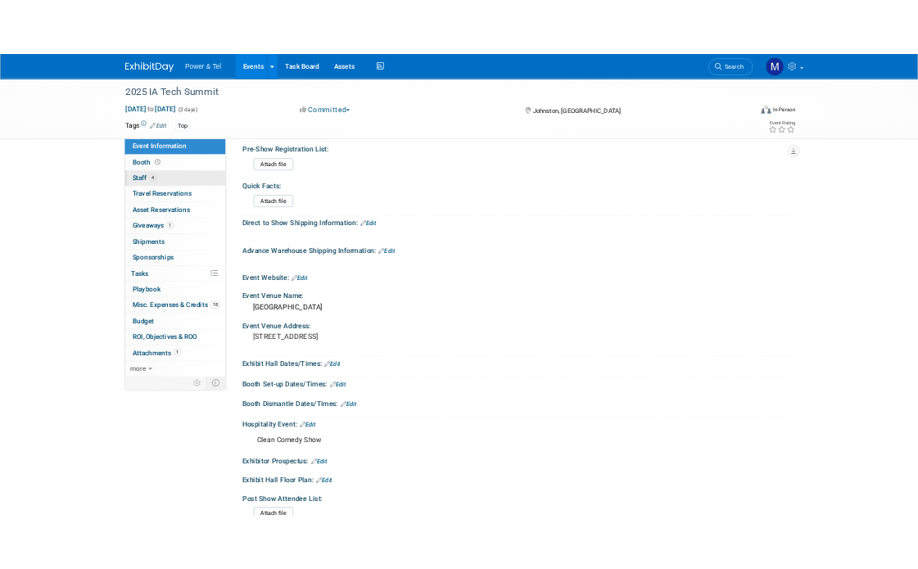
scroll to position [0, 0]
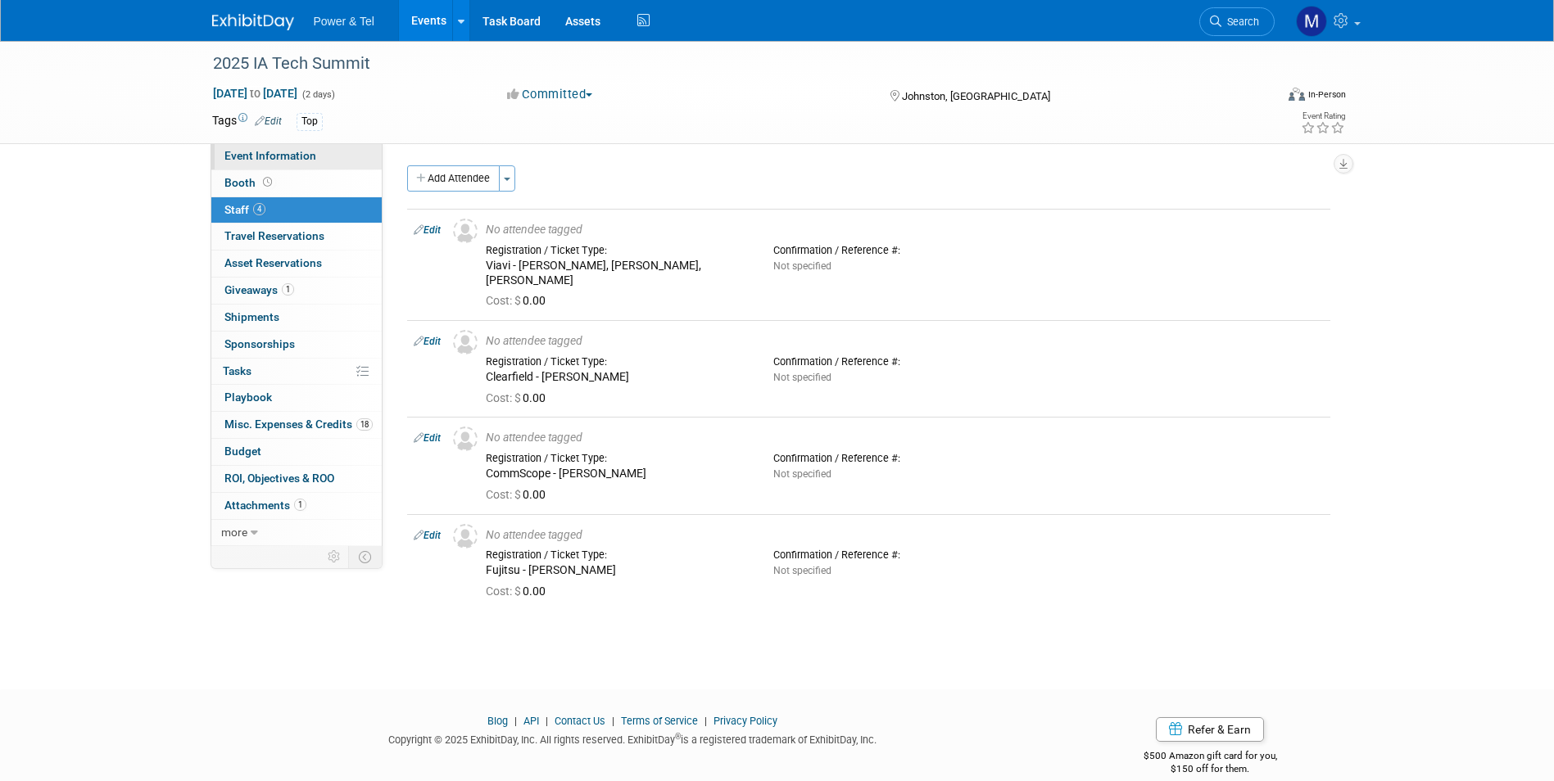
click at [336, 153] on link "Event Information" at bounding box center [296, 156] width 170 height 26
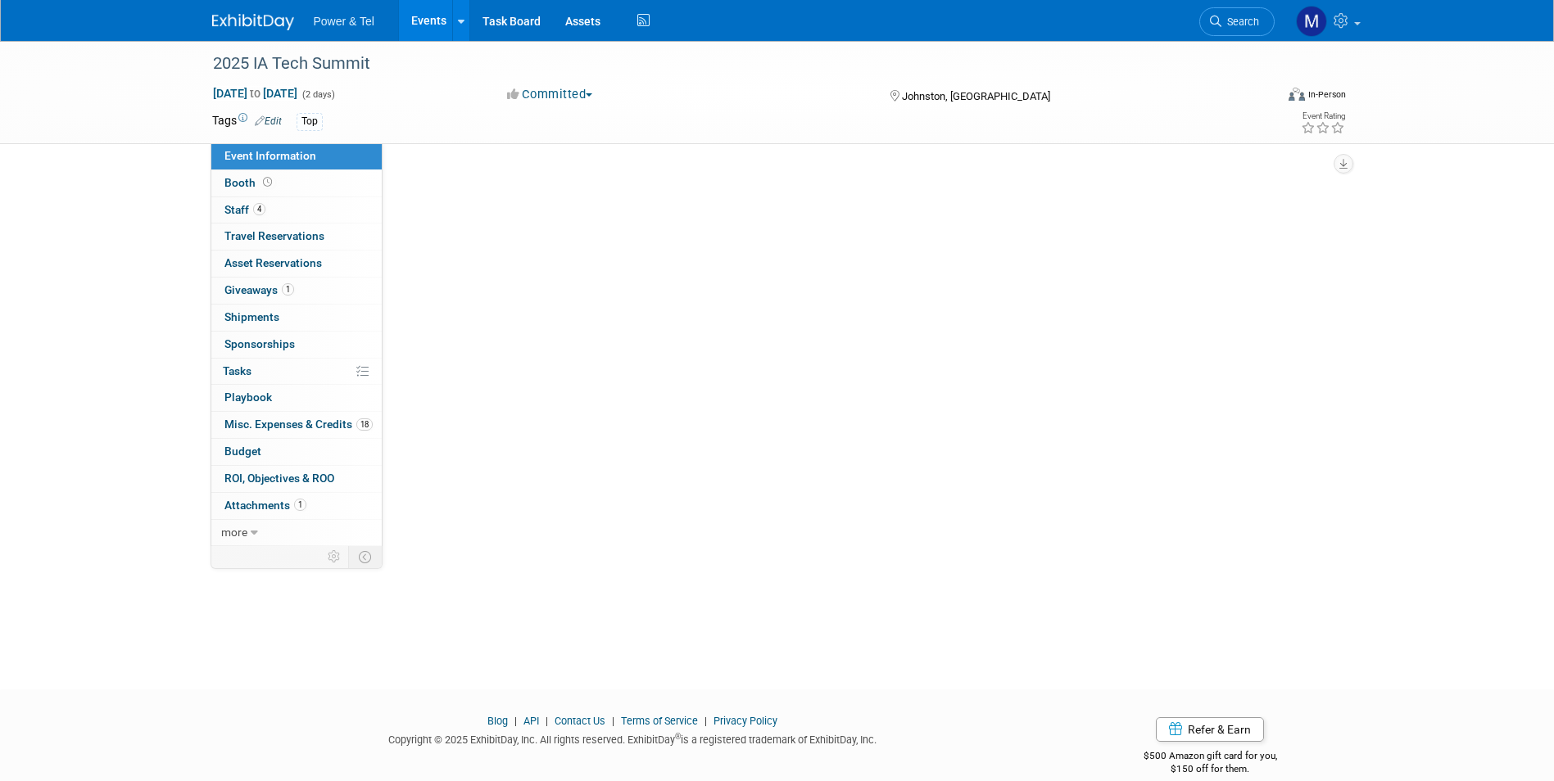
select select "P&T Hosted Event"
select select "[GEOGRAPHIC_DATA]"
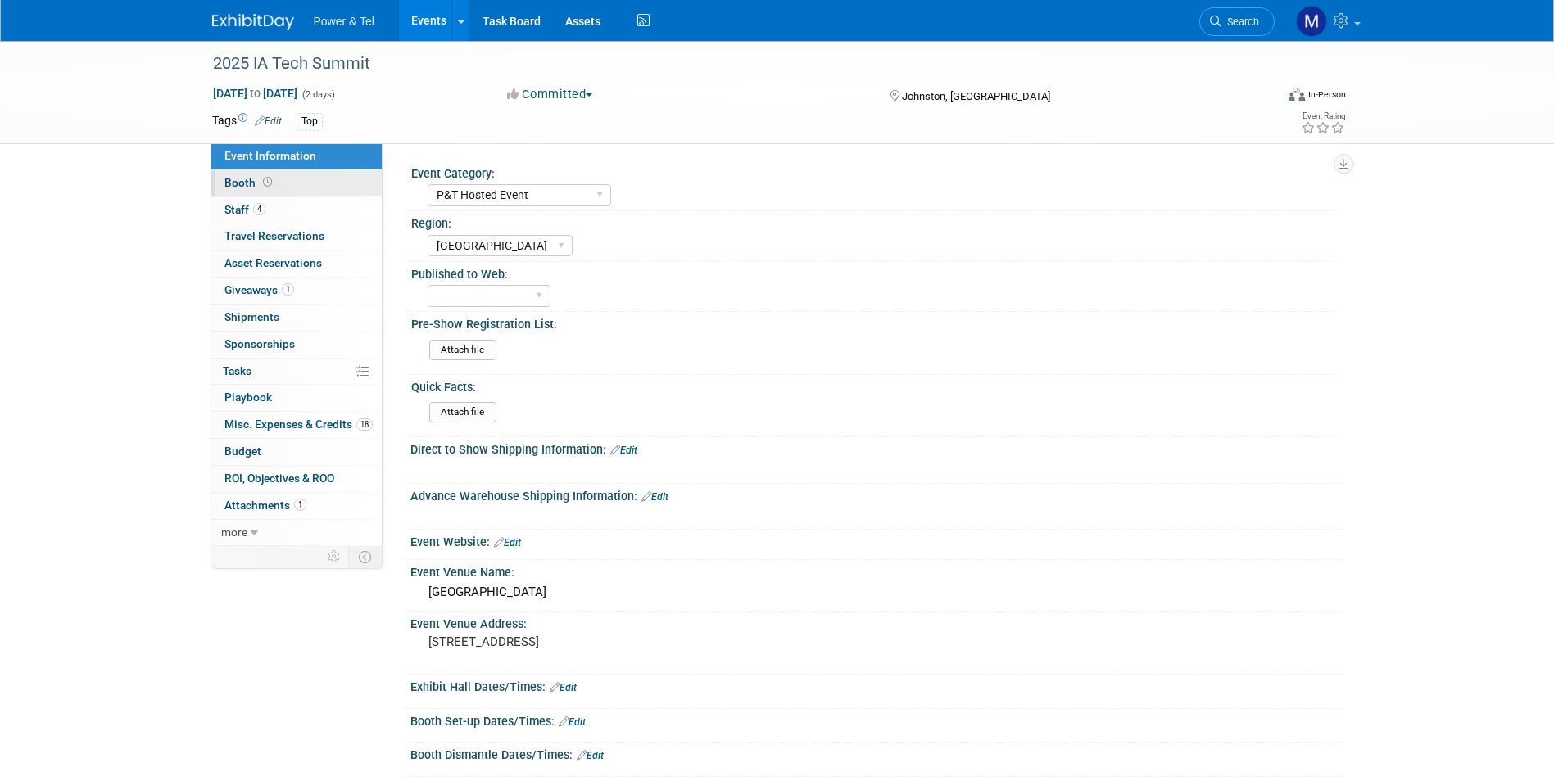
click at [333, 183] on link "Booth" at bounding box center [296, 183] width 170 height 26
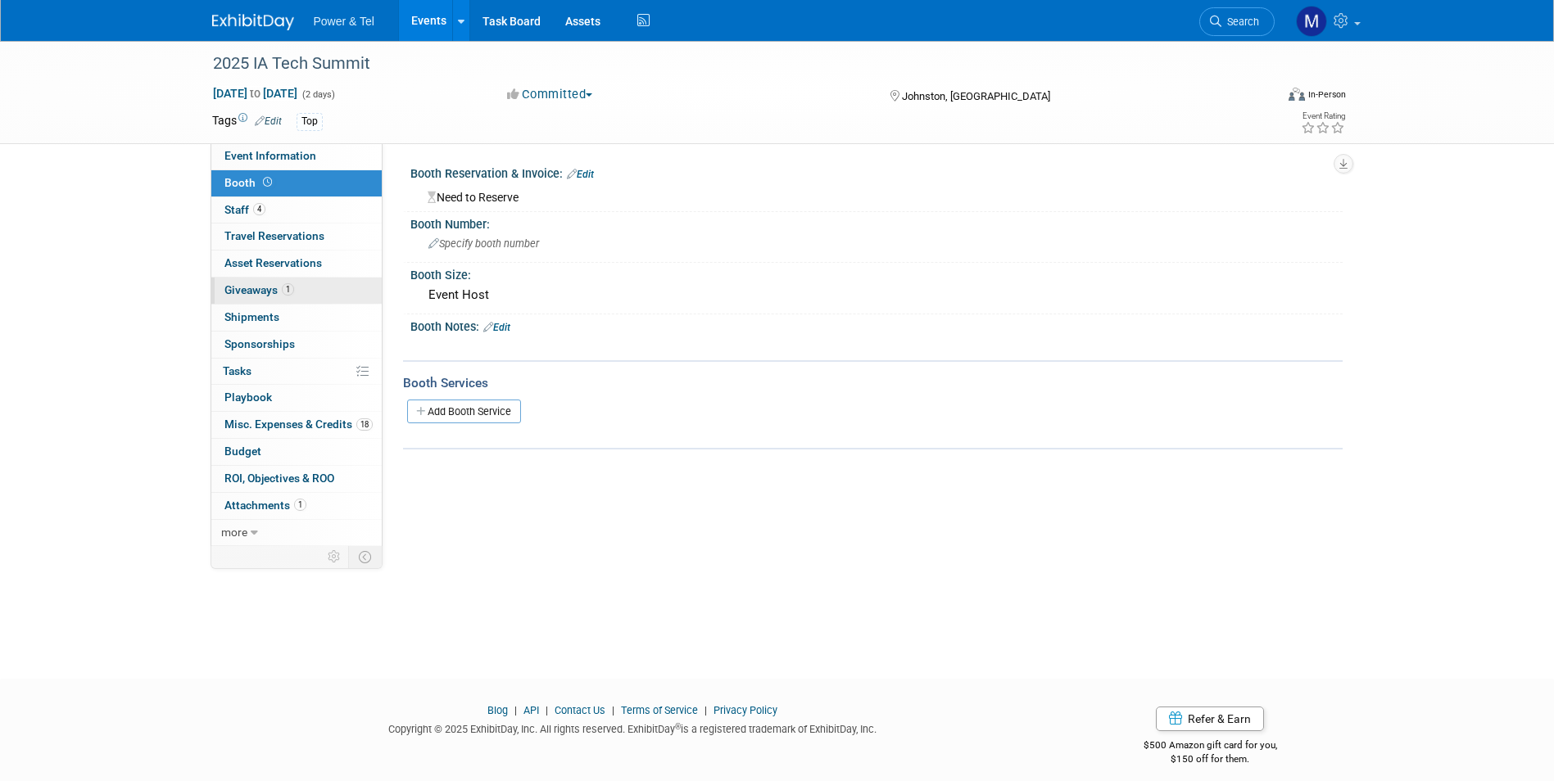
click at [328, 299] on link "1 Giveaways 1" at bounding box center [296, 291] width 170 height 26
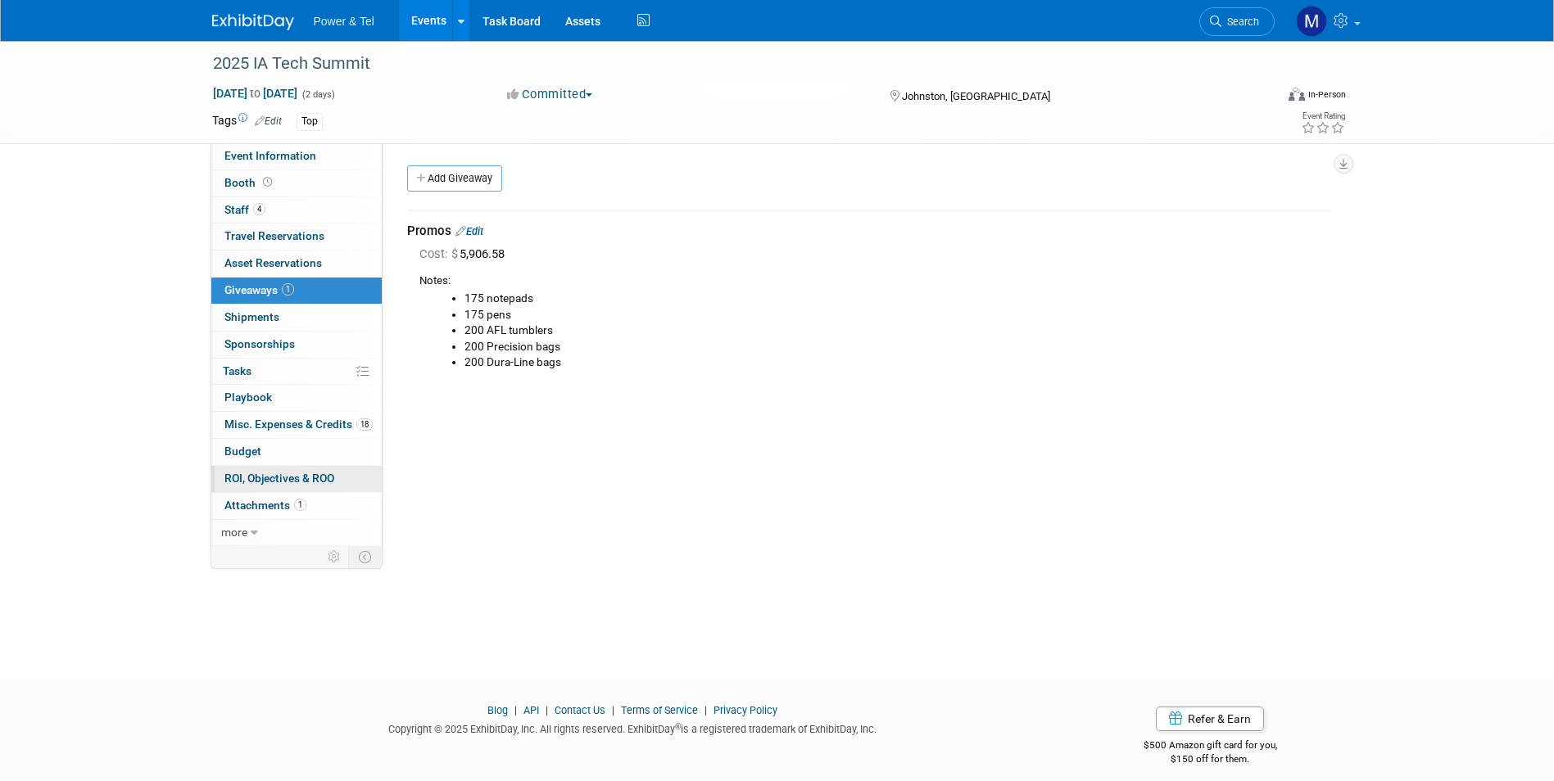
click at [330, 466] on link "0 ROI, Objectives & ROO 0" at bounding box center [296, 479] width 170 height 26
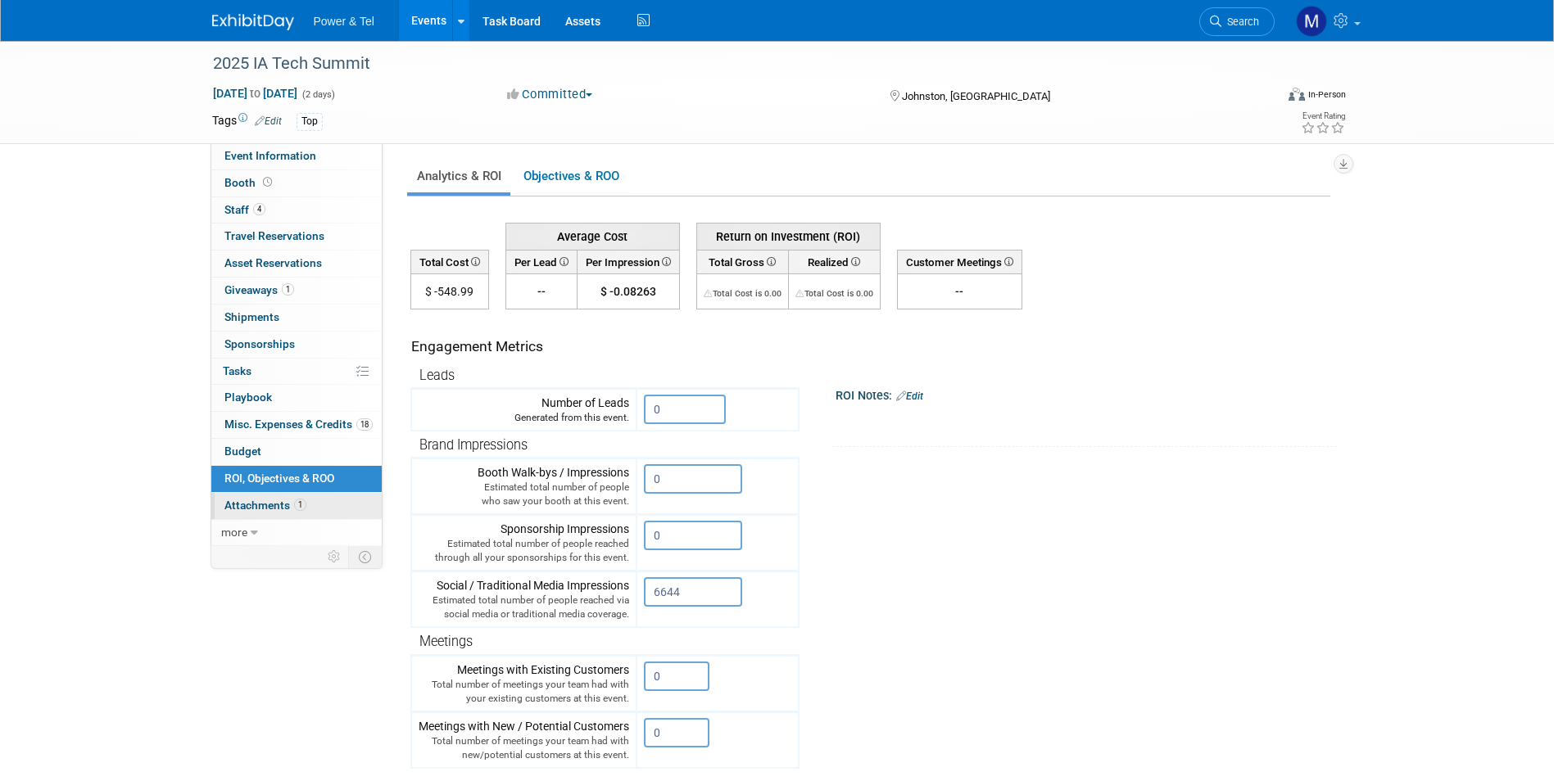
click at [328, 493] on link "1 Attachments 1" at bounding box center [296, 506] width 170 height 26
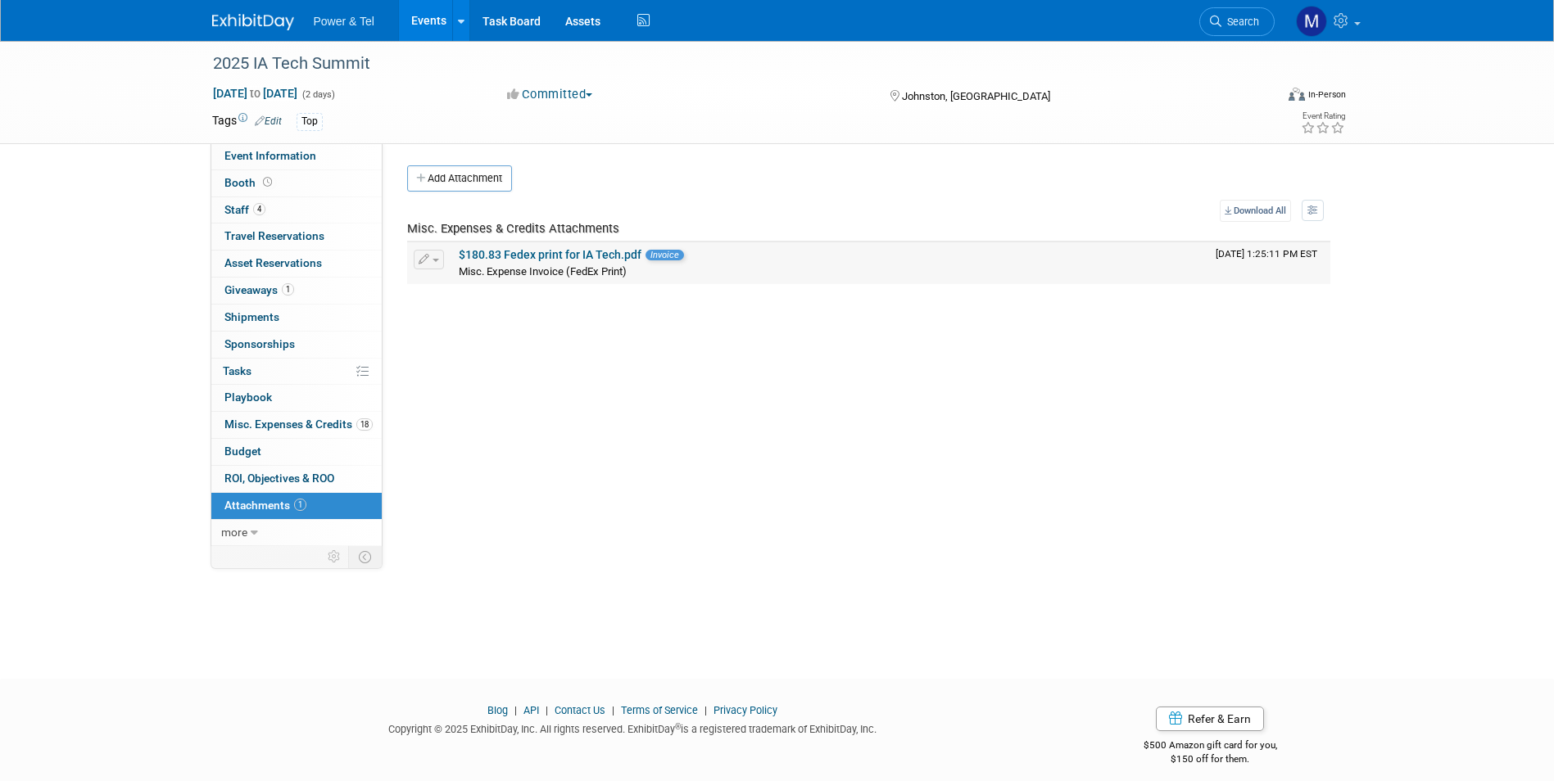
click at [479, 257] on link "$180.83 Fedex print for IA Tech.pdf" at bounding box center [550, 254] width 183 height 13
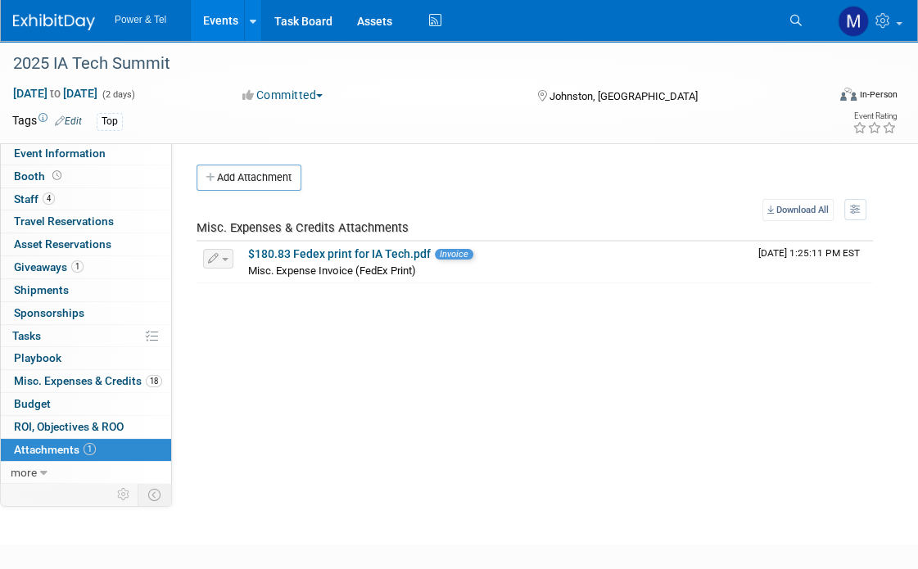
click at [728, 355] on div "Event Category: Trade Show P&T Hosted Event Export/Canada Outing Only Region: No" at bounding box center [528, 313] width 713 height 340
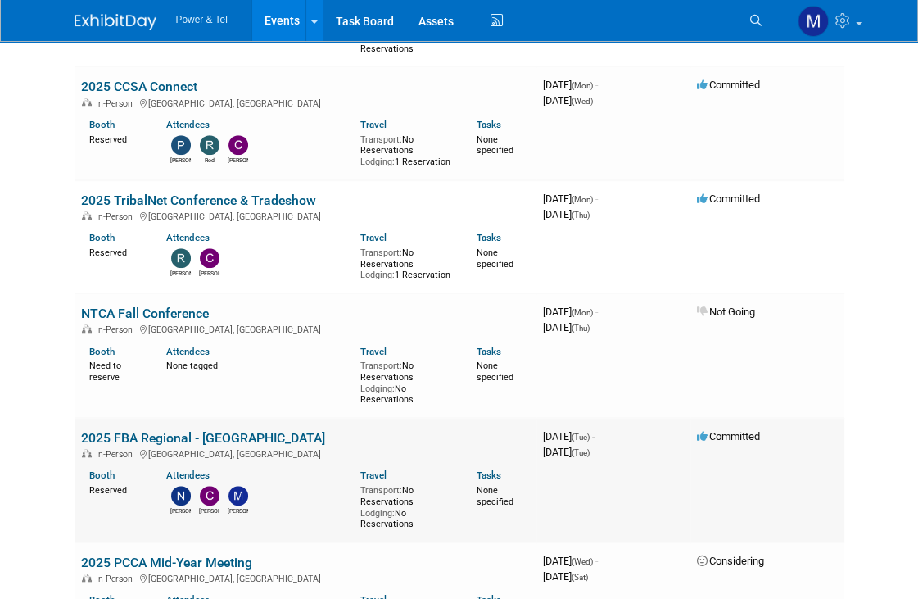
scroll to position [985, 0]
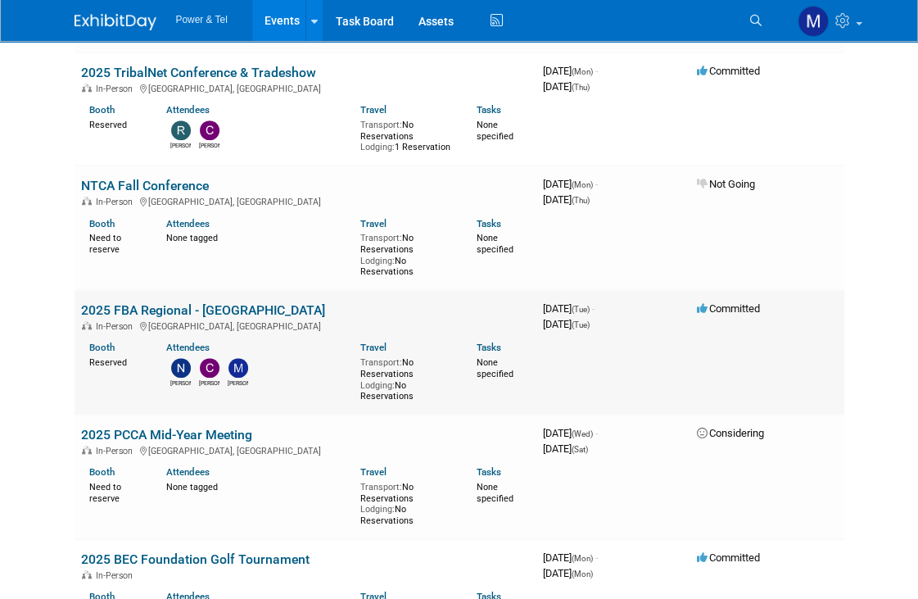
click at [197, 303] on link "2025 FBA Regional - [GEOGRAPHIC_DATA]" at bounding box center [203, 310] width 244 height 16
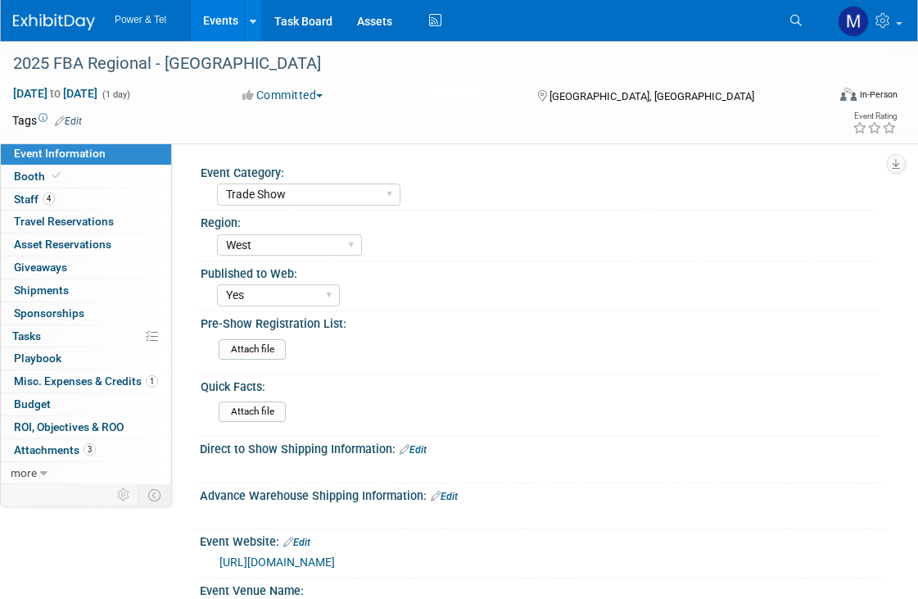
select select "Trade Show"
select select "West"
select select "Yes"
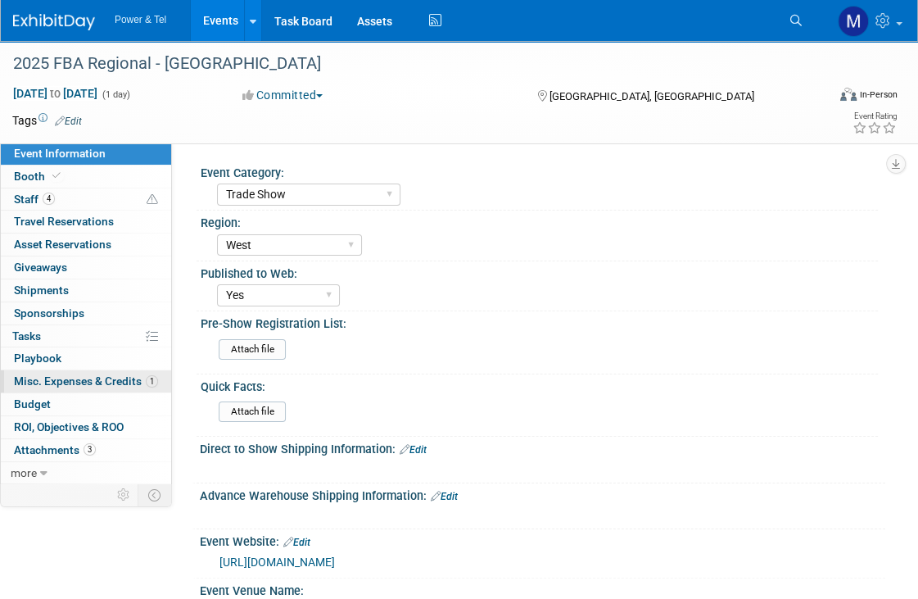
click at [115, 382] on span "Misc. Expenses & Credits 1" at bounding box center [86, 380] width 144 height 13
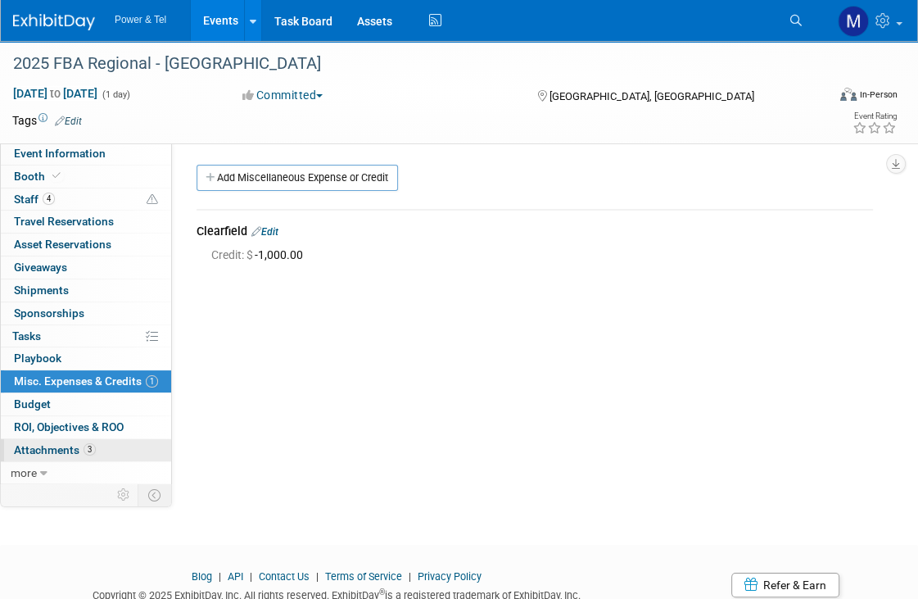
click at [94, 447] on span "3" at bounding box center [90, 449] width 12 height 12
